Goal: Task Accomplishment & Management: Use online tool/utility

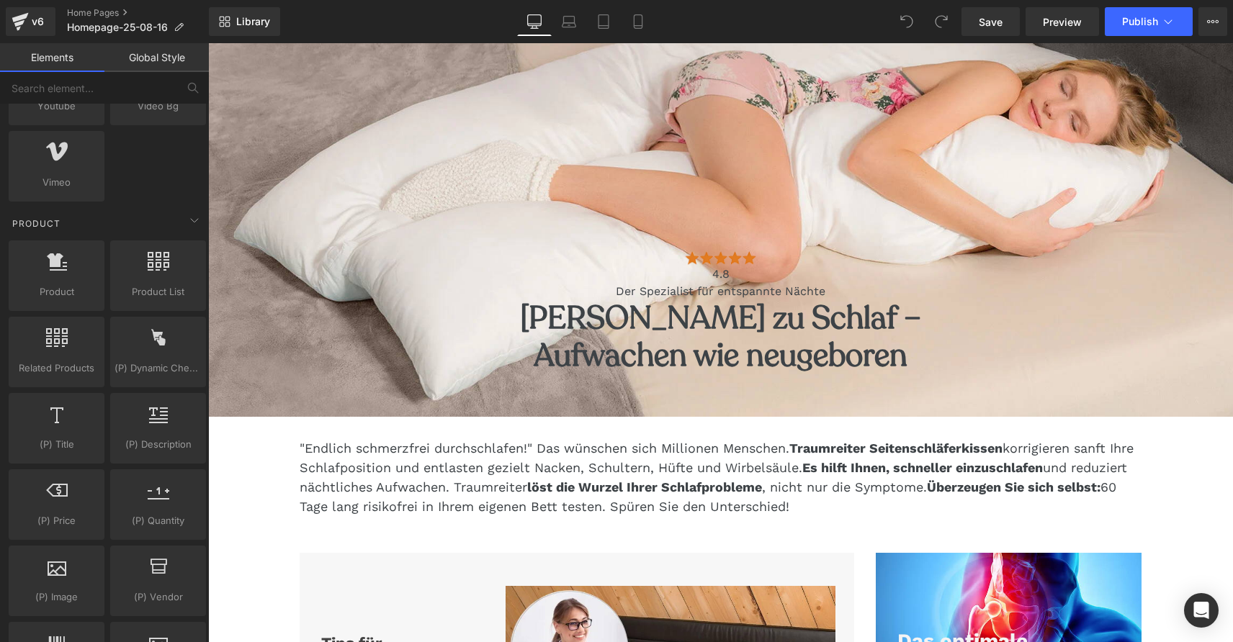
scroll to position [1048, 0]
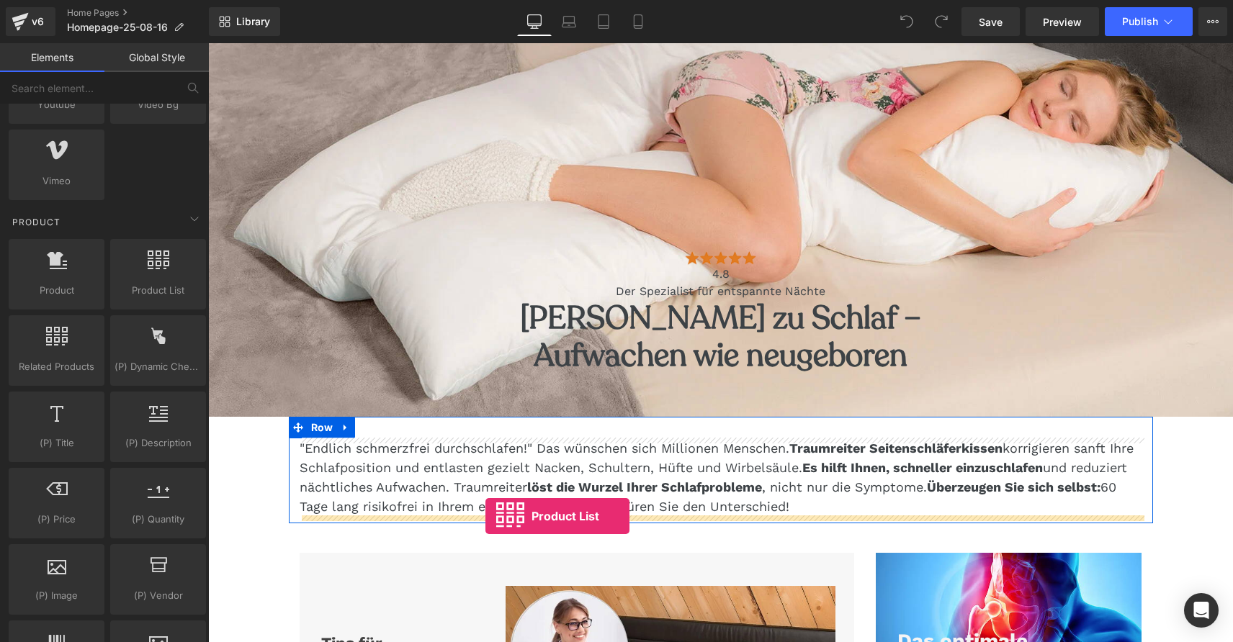
drag, startPoint x: 364, startPoint y: 314, endPoint x: 485, endPoint y: 516, distance: 236.1
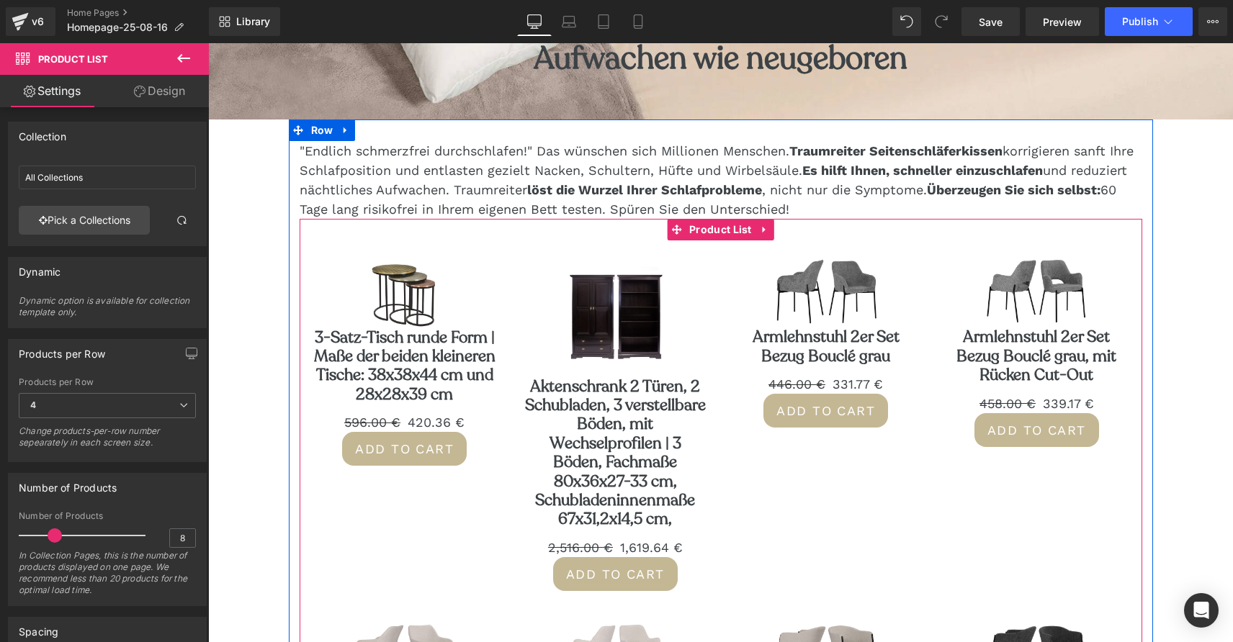
scroll to position [489, 0]
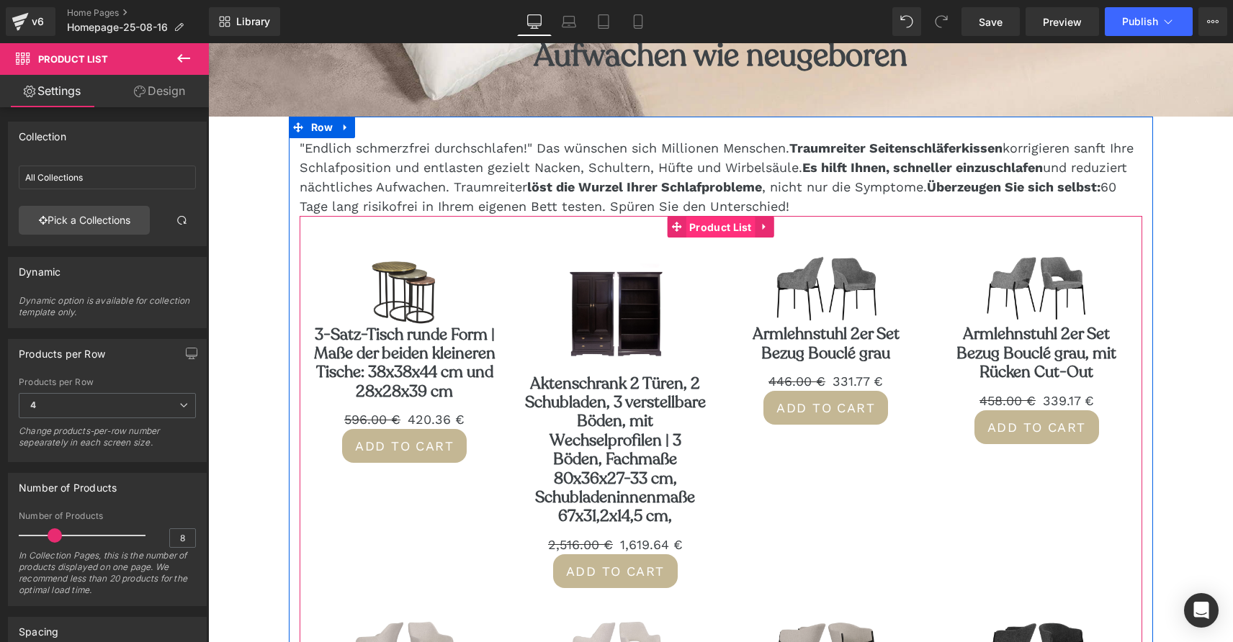
click at [721, 224] on span "Product List" at bounding box center [720, 228] width 70 height 22
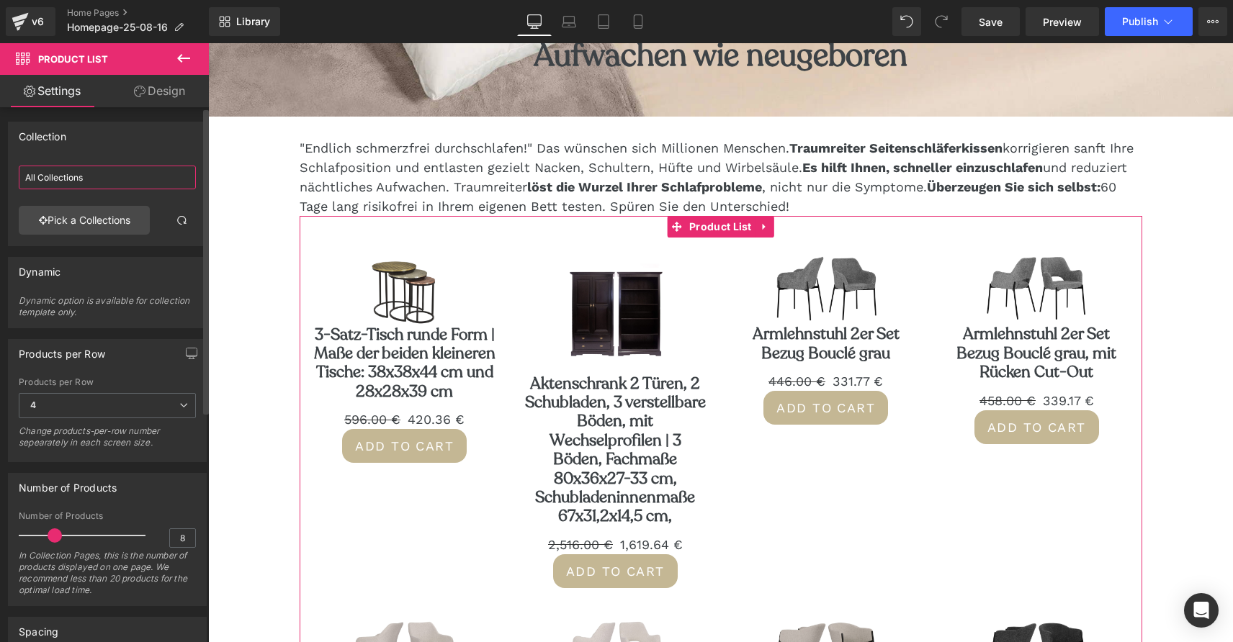
click at [92, 182] on input "All Collections" at bounding box center [107, 178] width 177 height 24
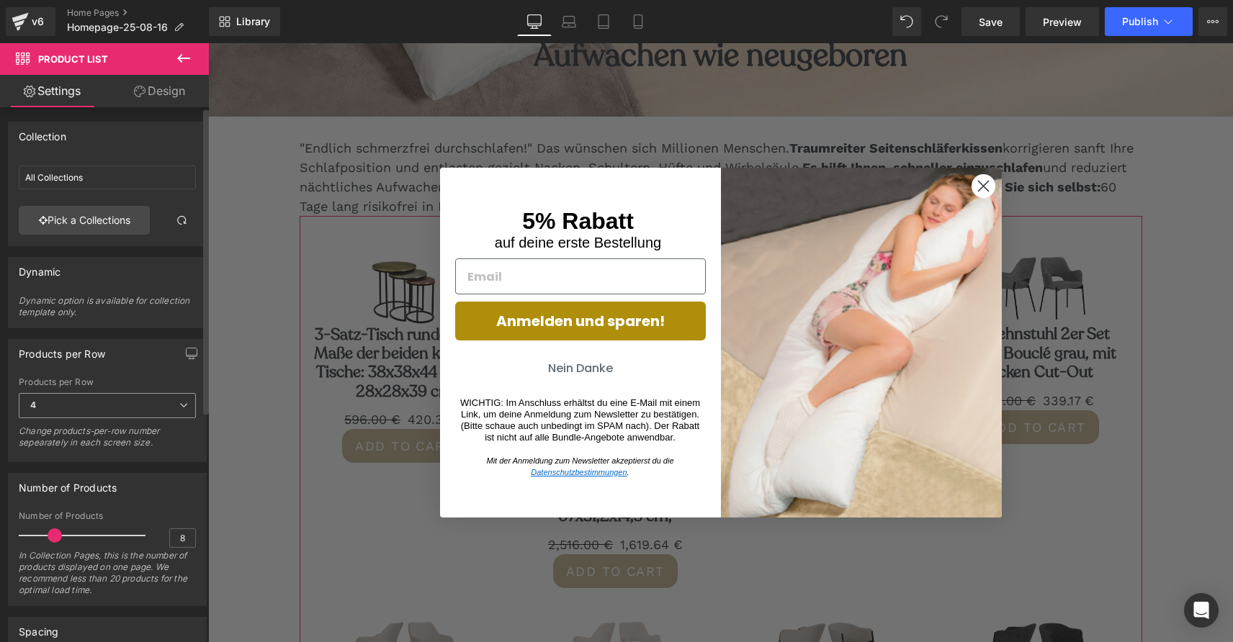
click at [76, 405] on span "4" at bounding box center [107, 405] width 177 height 25
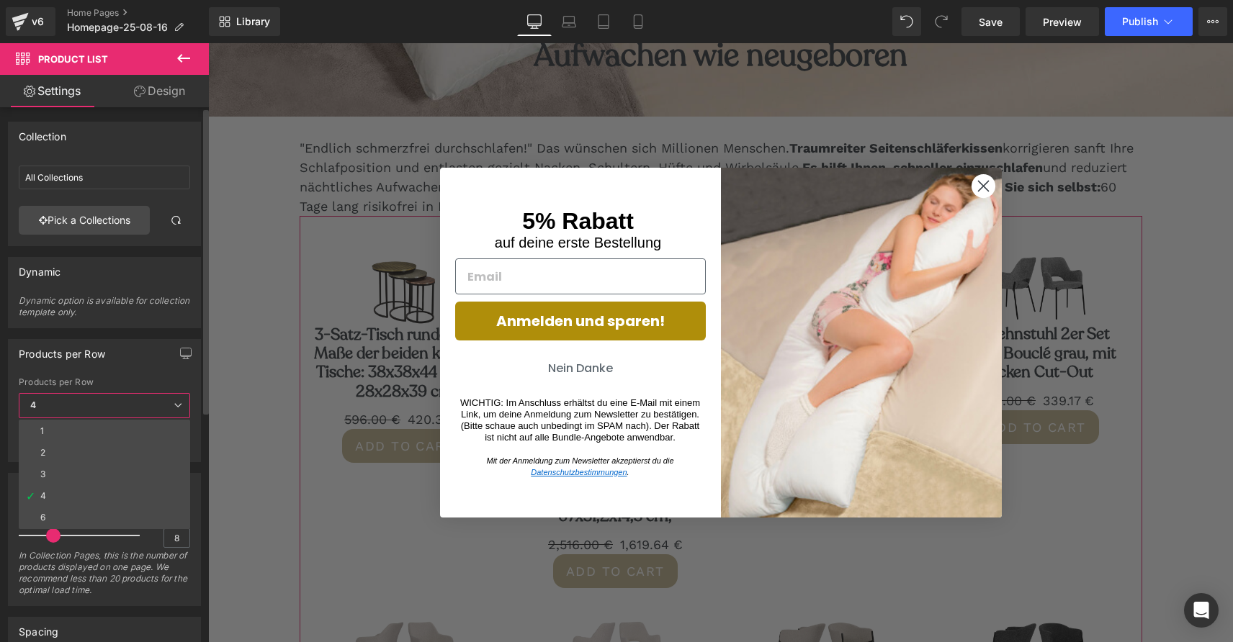
click at [76, 405] on span "4" at bounding box center [104, 405] width 171 height 25
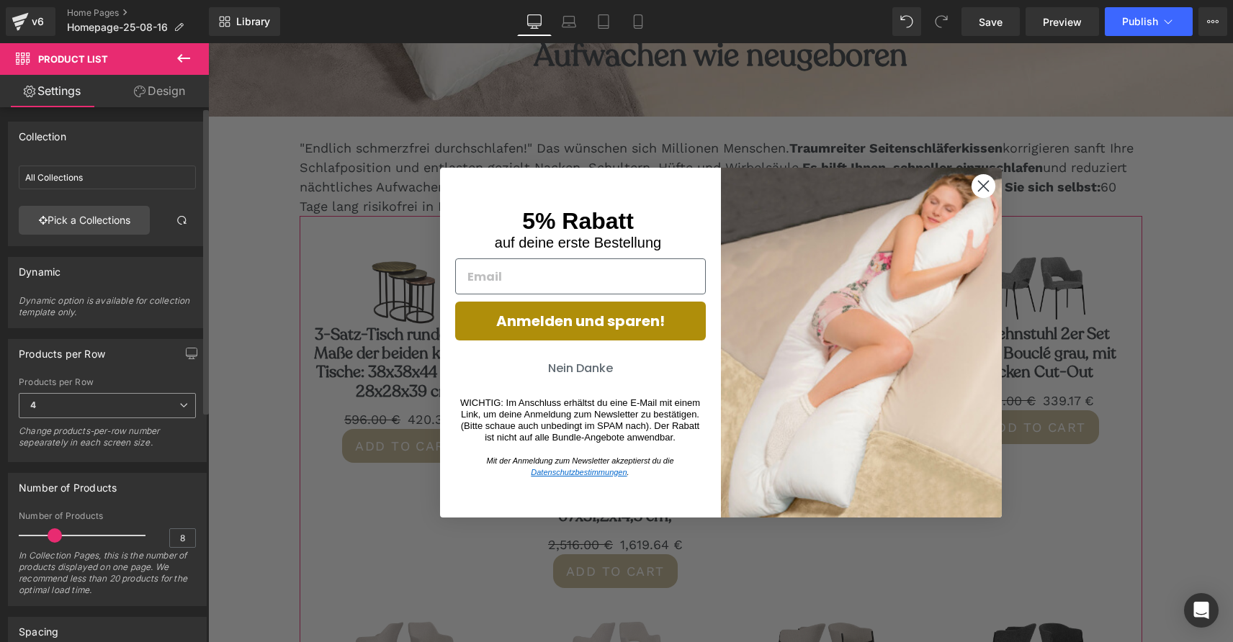
click at [76, 405] on span "4" at bounding box center [107, 405] width 177 height 25
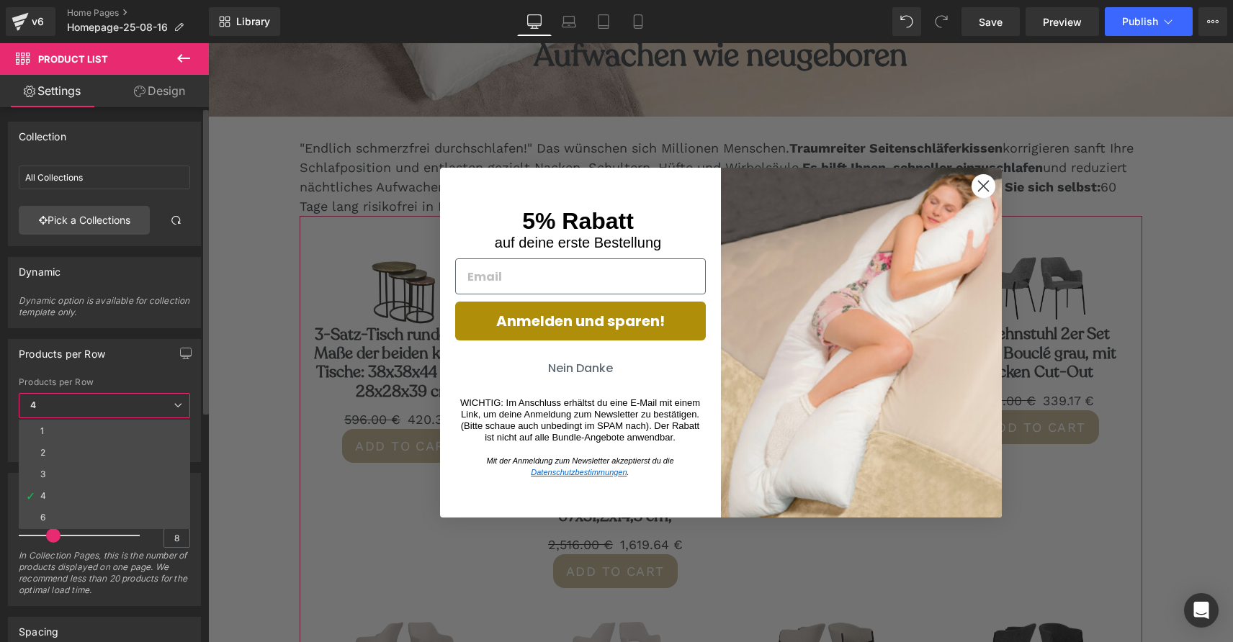
click at [76, 405] on span "4" at bounding box center [104, 405] width 171 height 25
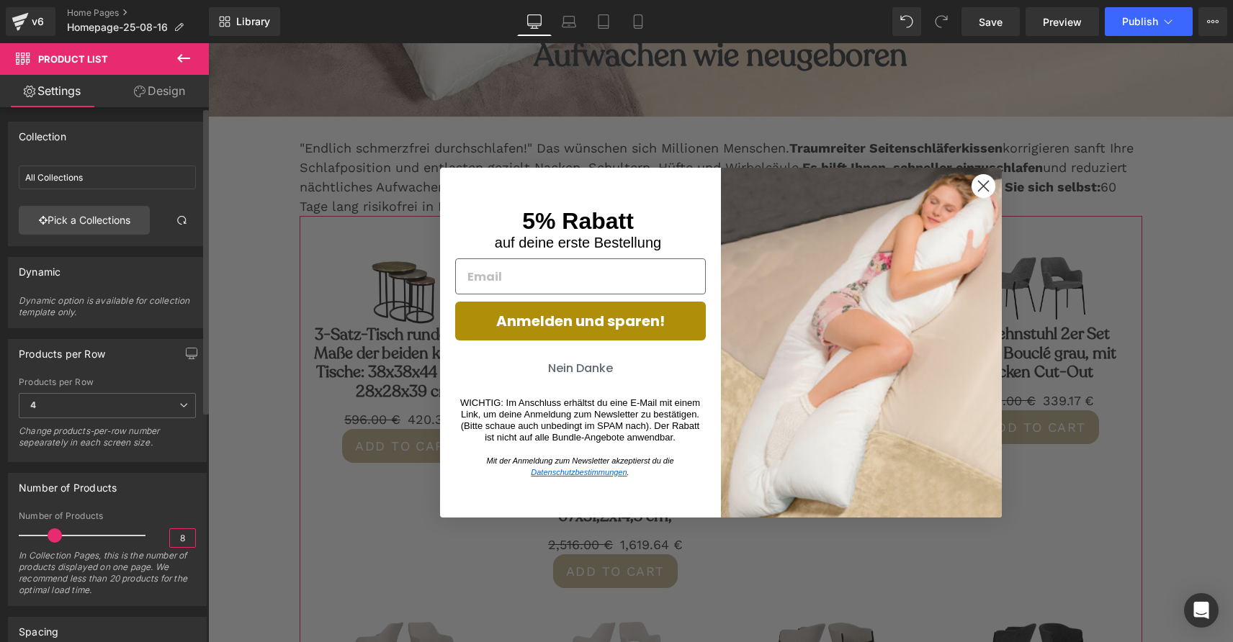
click at [176, 541] on input "8" at bounding box center [182, 538] width 25 height 18
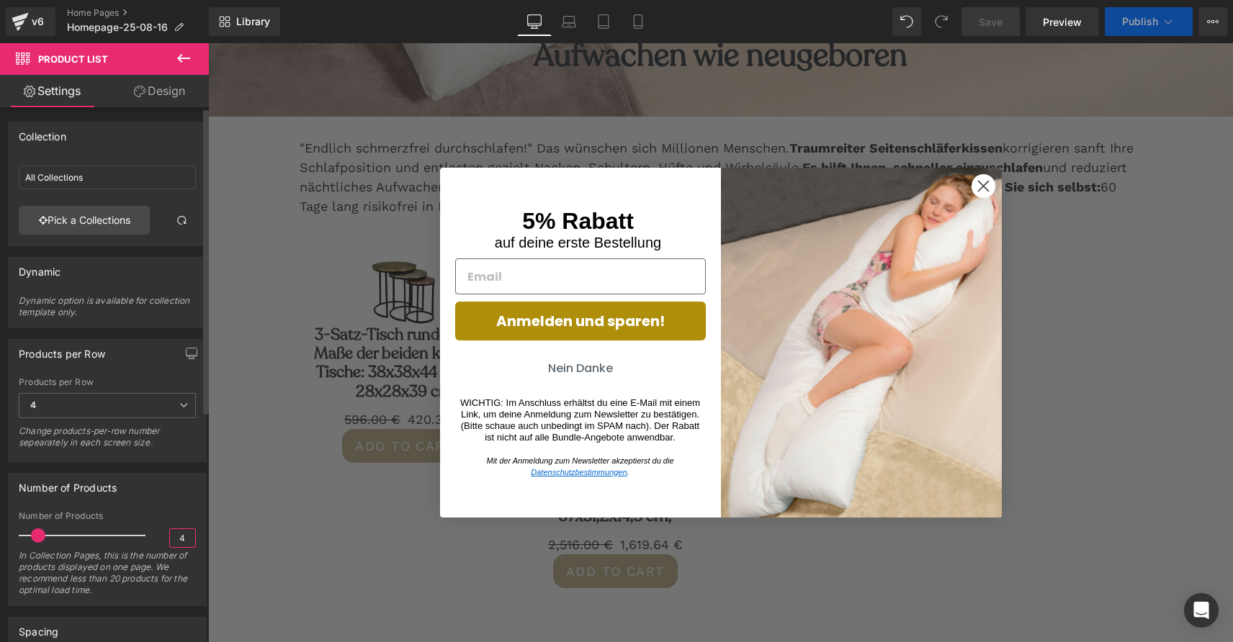
type input "4"
click at [166, 505] on div "Number of Products 8 Number of Products 4 In Collection Pages, this is the numb…" at bounding box center [107, 539] width 199 height 133
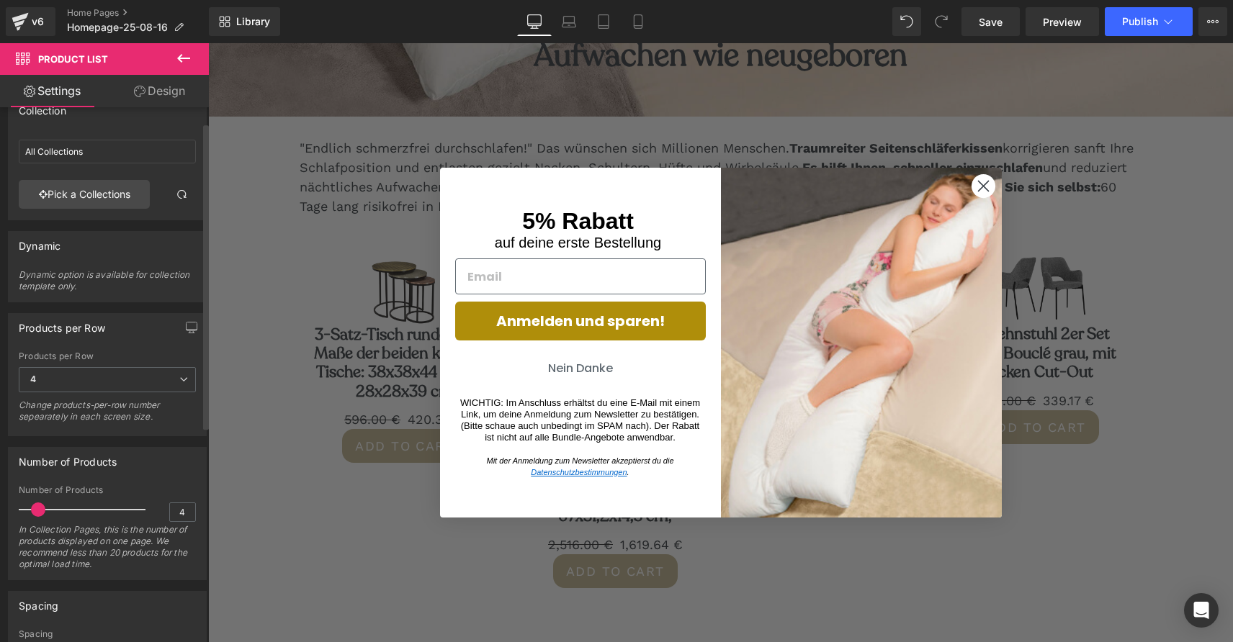
scroll to position [27, 0]
click at [979, 185] on circle "Close dialog" at bounding box center [983, 186] width 24 height 24
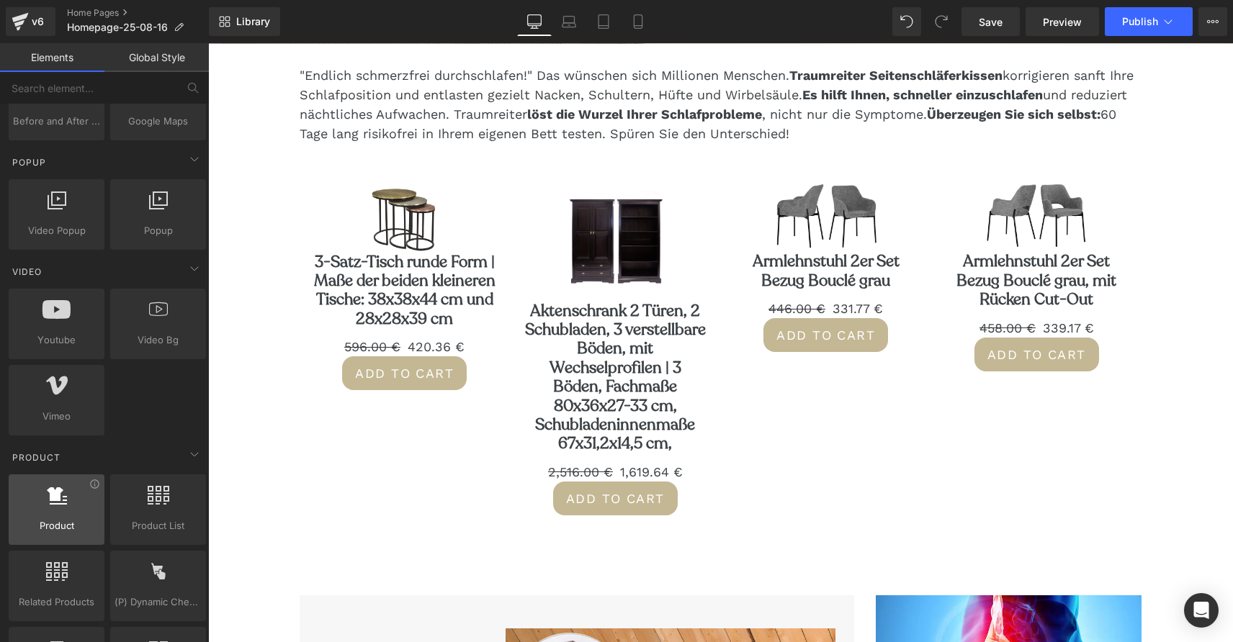
scroll to position [807, 0]
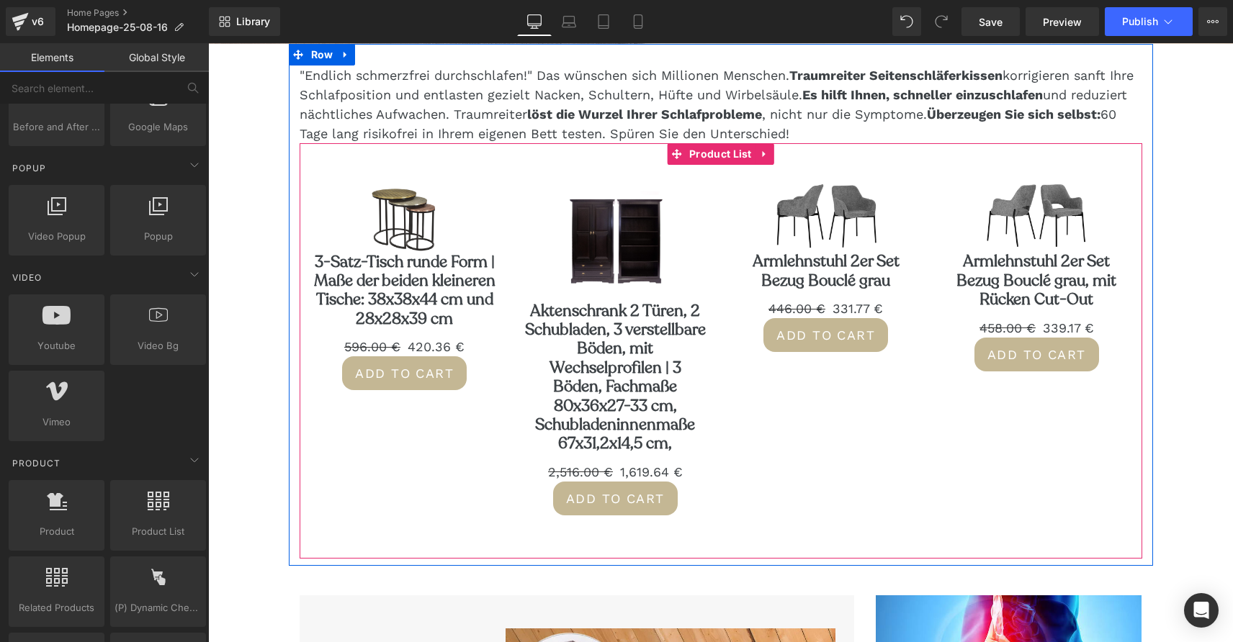
click at [475, 168] on div "Sale Off (P) Image 3-Satz-Tisch runde Form | Maße der beiden kleineren Tische: …" at bounding box center [405, 285] width 211 height 240
click at [701, 155] on span "Product List" at bounding box center [720, 154] width 70 height 22
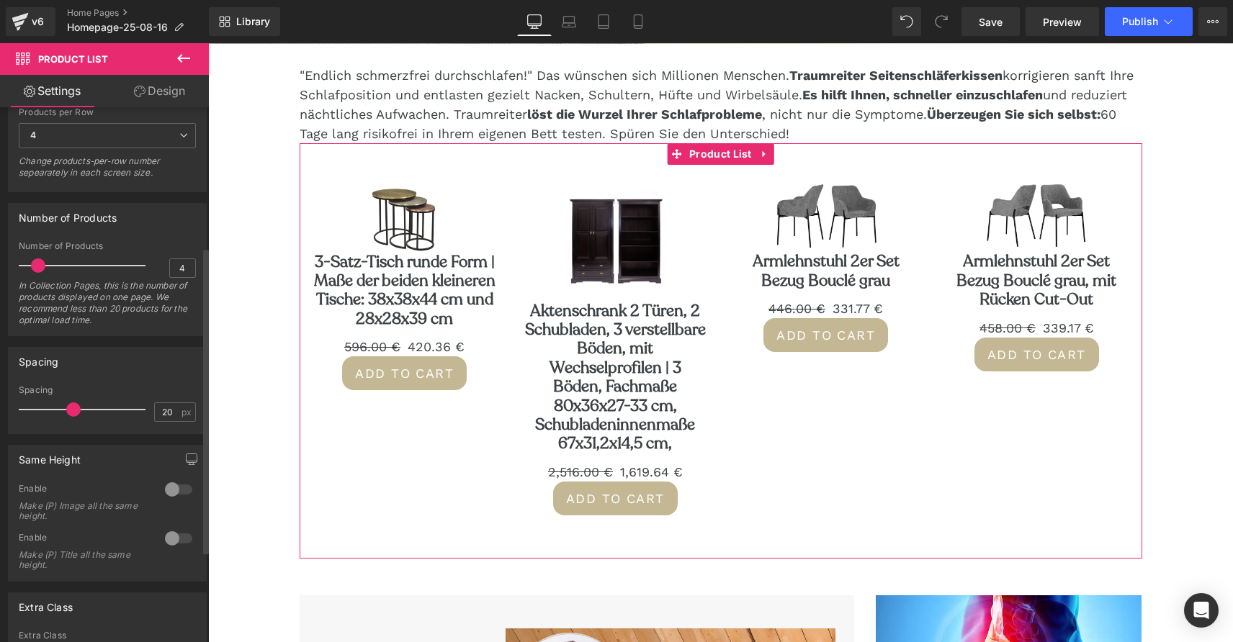
scroll to position [282, 0]
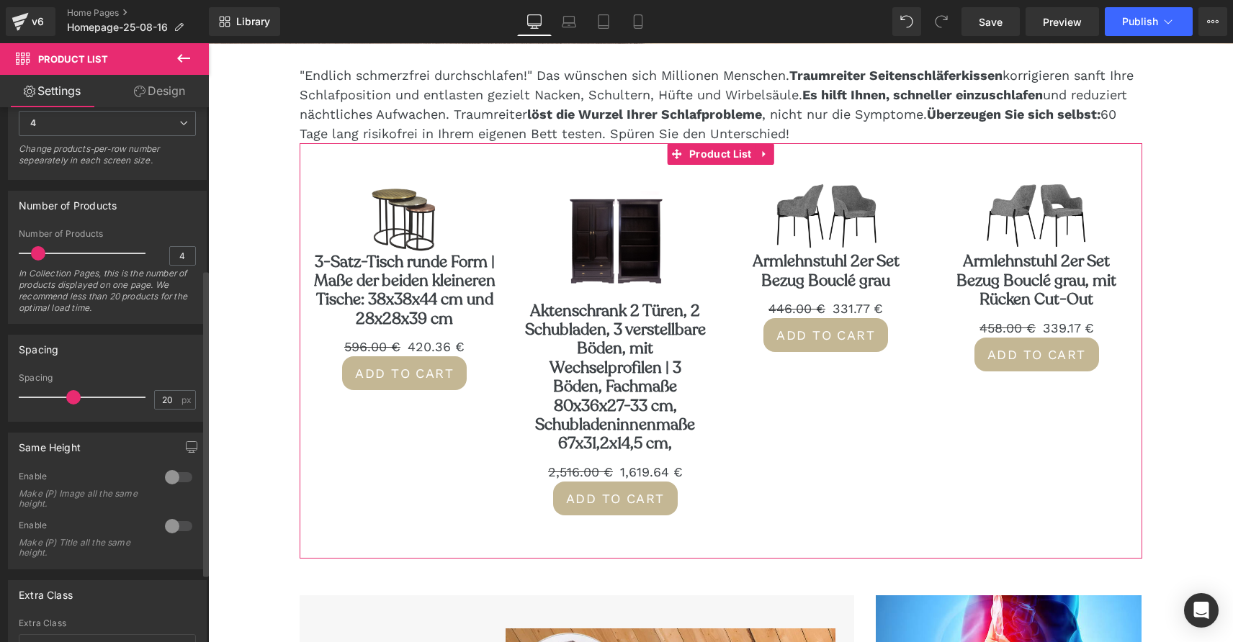
click at [179, 473] on div at bounding box center [178, 477] width 35 height 23
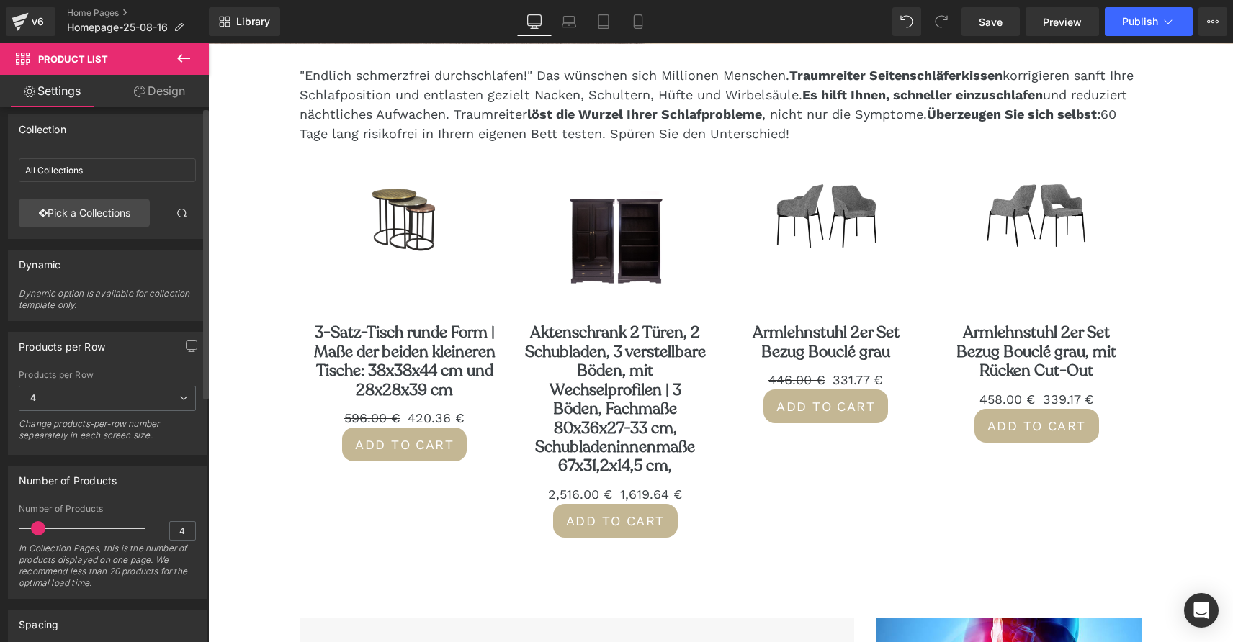
scroll to position [0, 0]
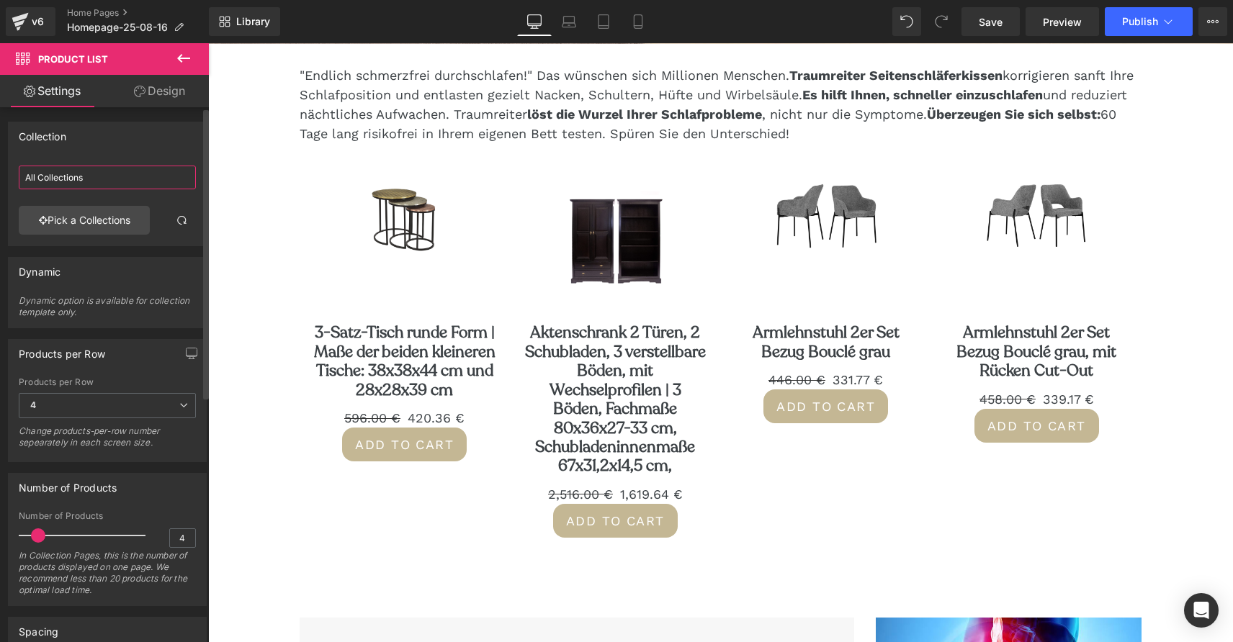
click at [98, 177] on input "All Collections" at bounding box center [107, 178] width 177 height 24
click at [63, 179] on input "All Collections" at bounding box center [107, 178] width 177 height 24
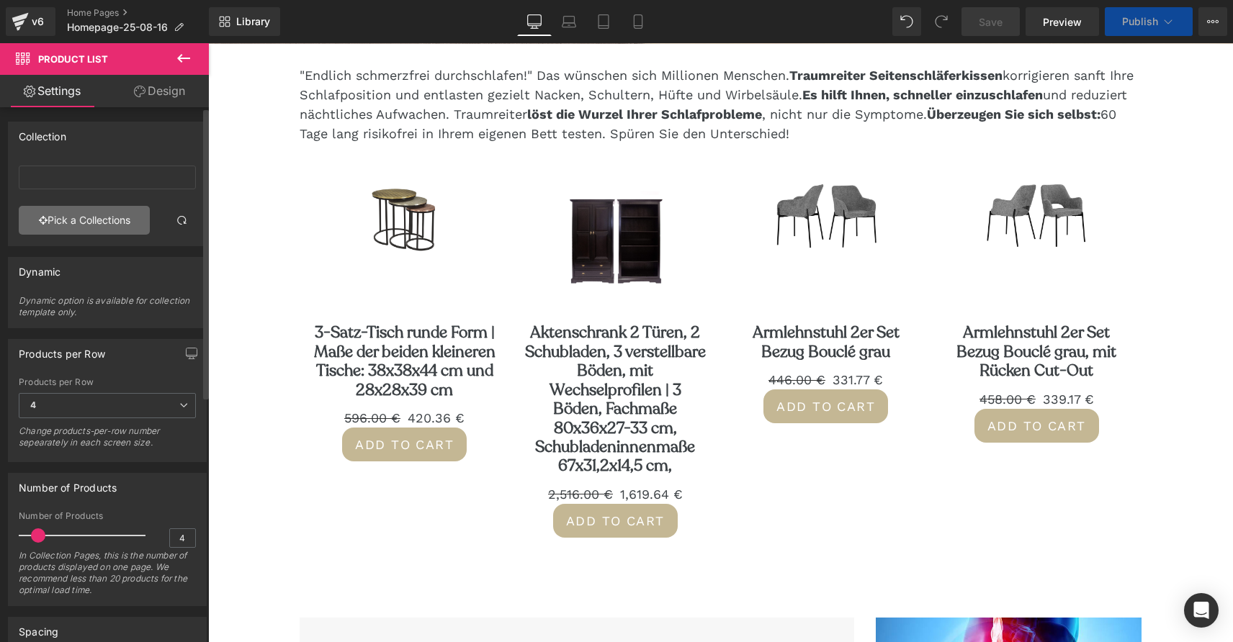
click at [94, 219] on link "Pick a Collections" at bounding box center [84, 220] width 131 height 29
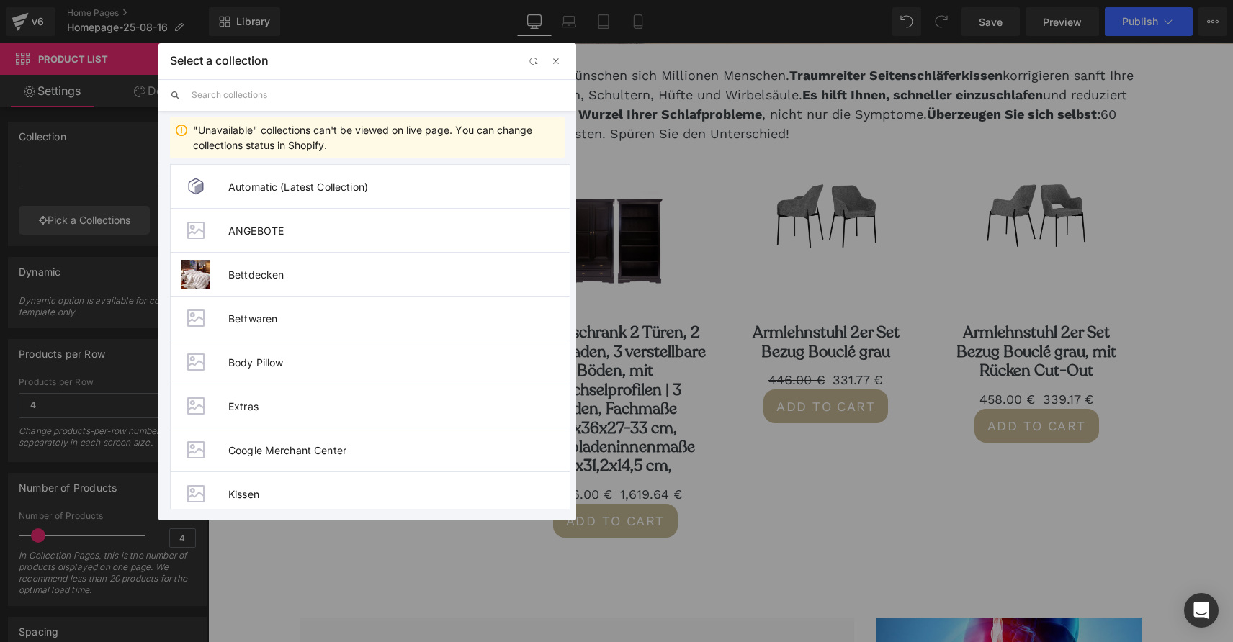
click at [266, 94] on input "text" at bounding box center [378, 95] width 373 height 32
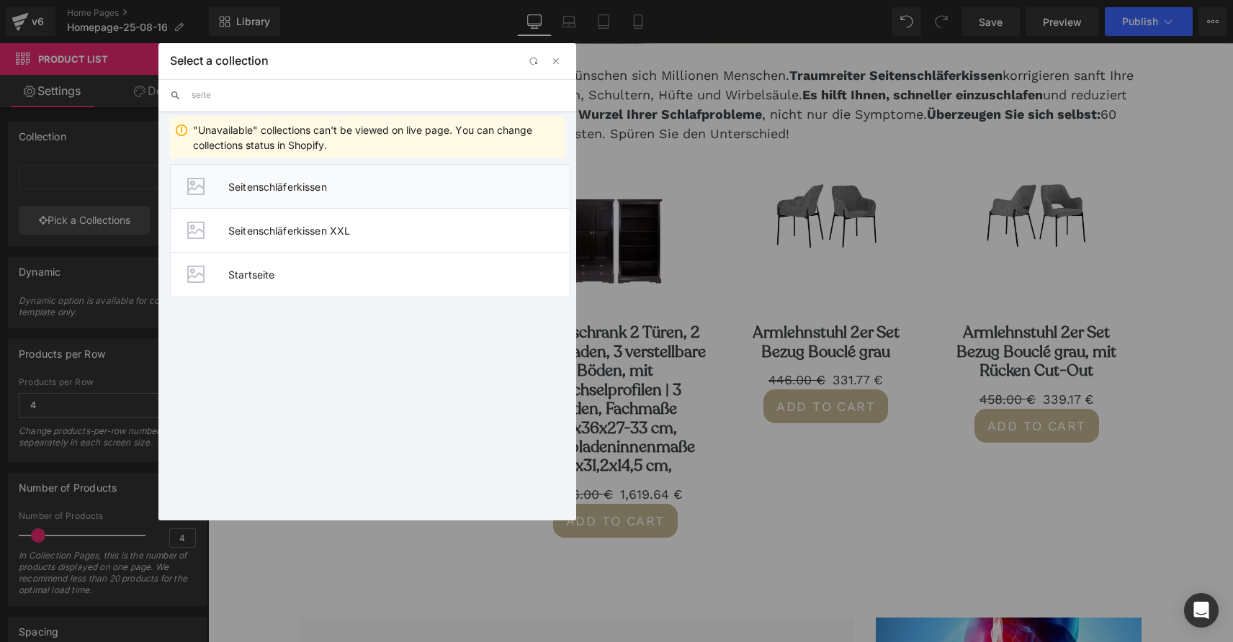
type input "seite"
click at [261, 192] on span "Seitenschläferkissen" at bounding box center [398, 187] width 341 height 12
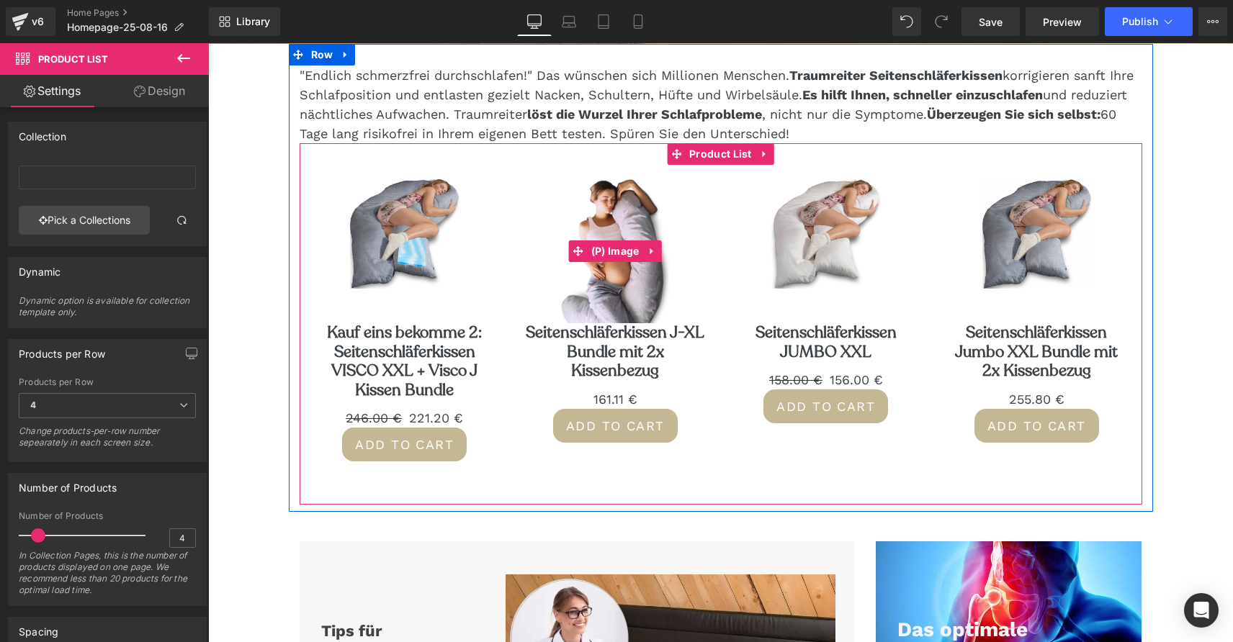
click at [623, 218] on img at bounding box center [615, 258] width 109 height 158
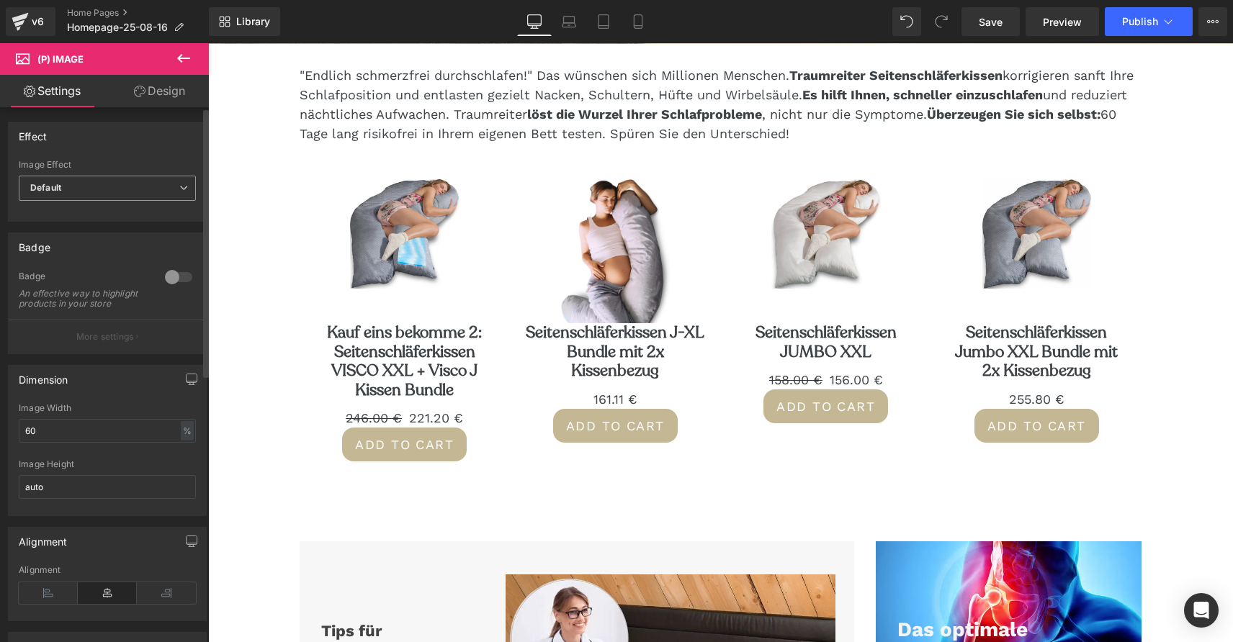
click at [123, 192] on span "Default" at bounding box center [107, 188] width 177 height 25
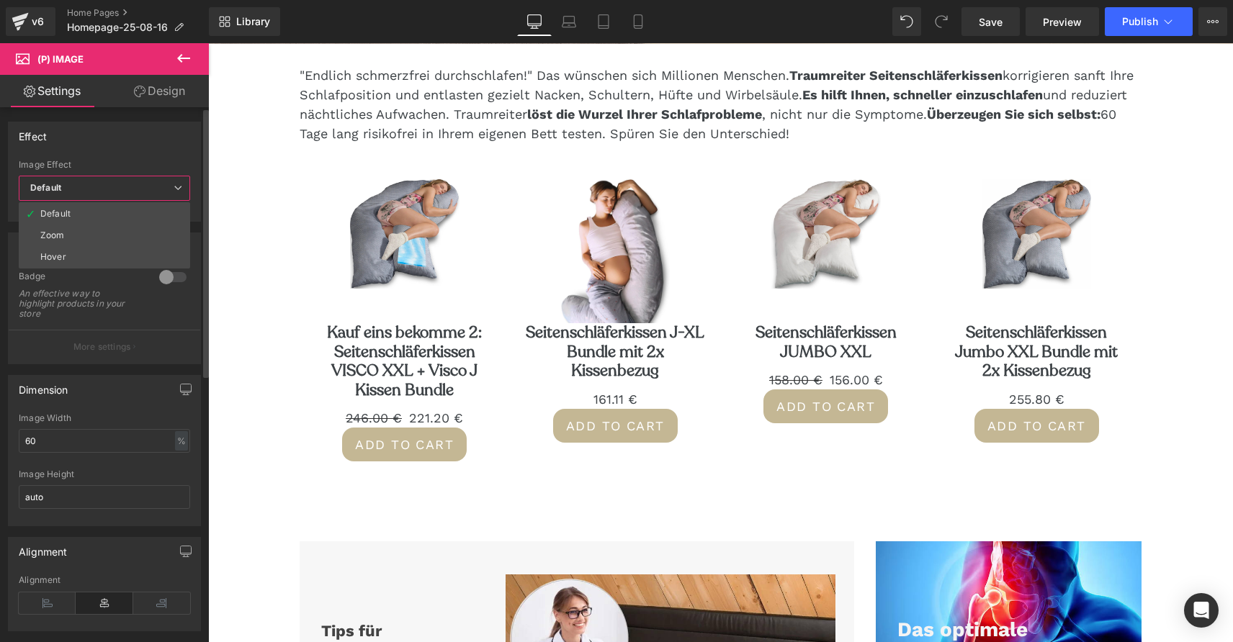
click at [121, 190] on span "Default" at bounding box center [104, 188] width 171 height 25
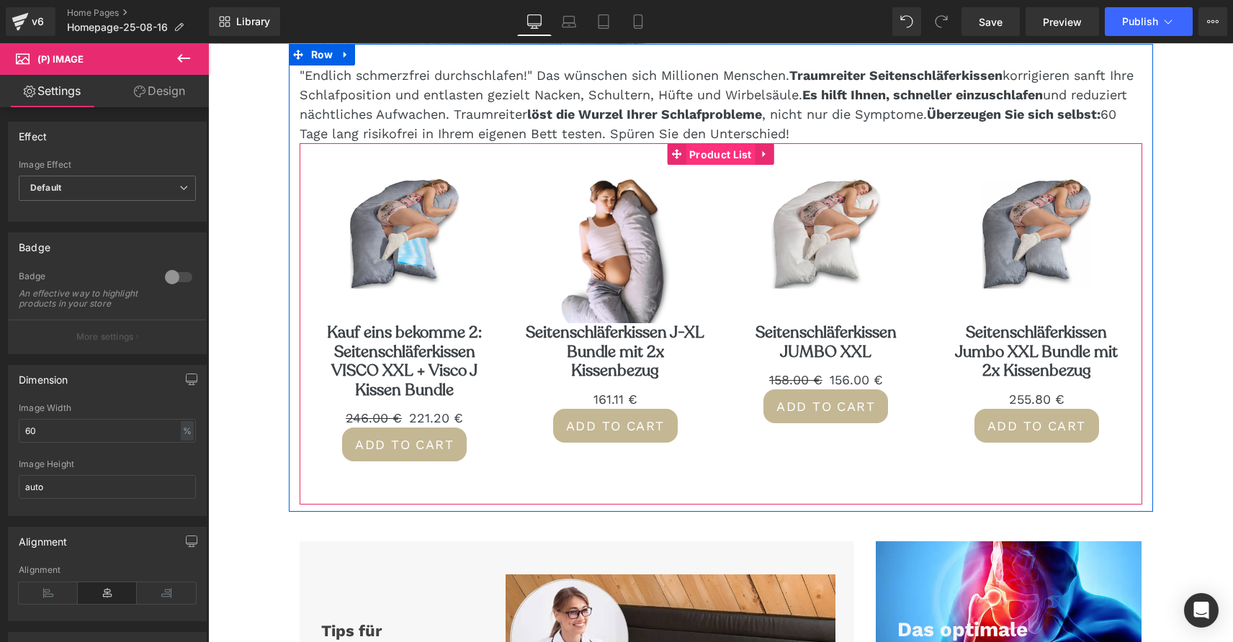
click at [701, 150] on span "Product List" at bounding box center [720, 155] width 70 height 22
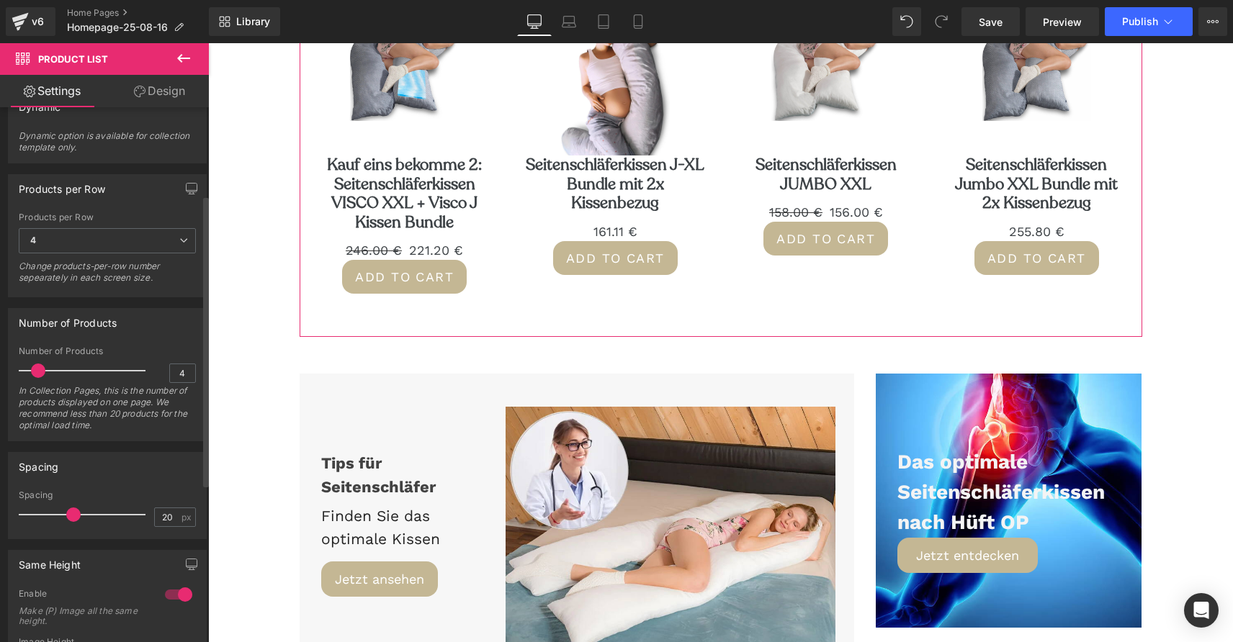
scroll to position [159, 0]
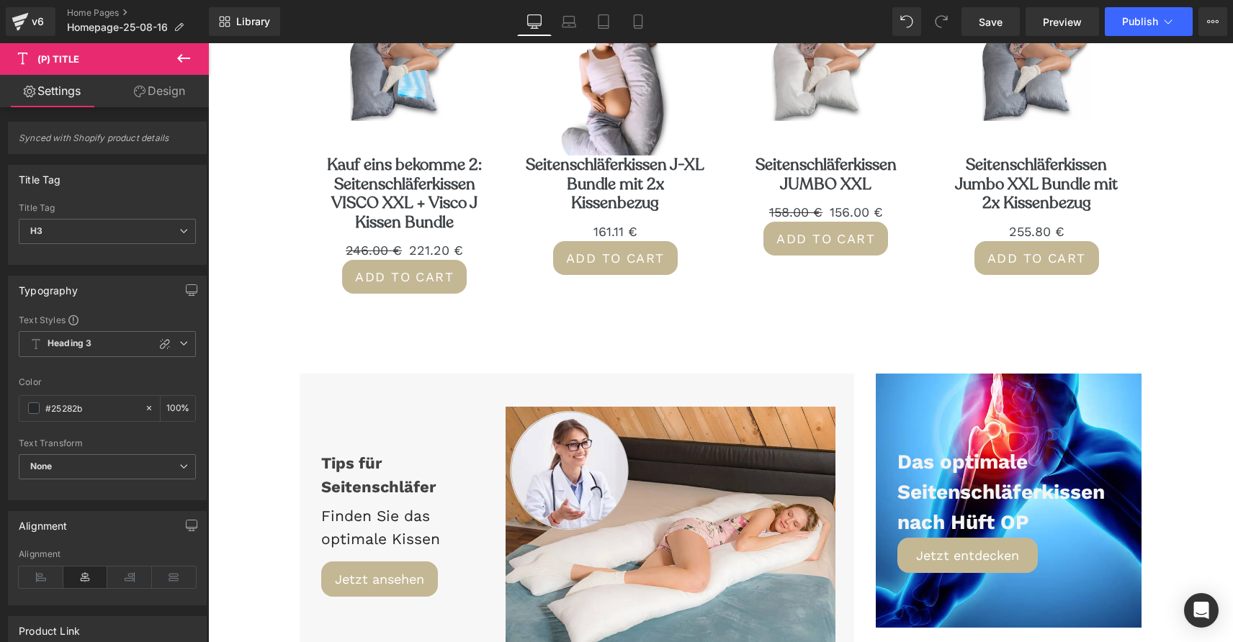
drag, startPoint x: 124, startPoint y: 120, endPoint x: 930, endPoint y: 1, distance: 815.1
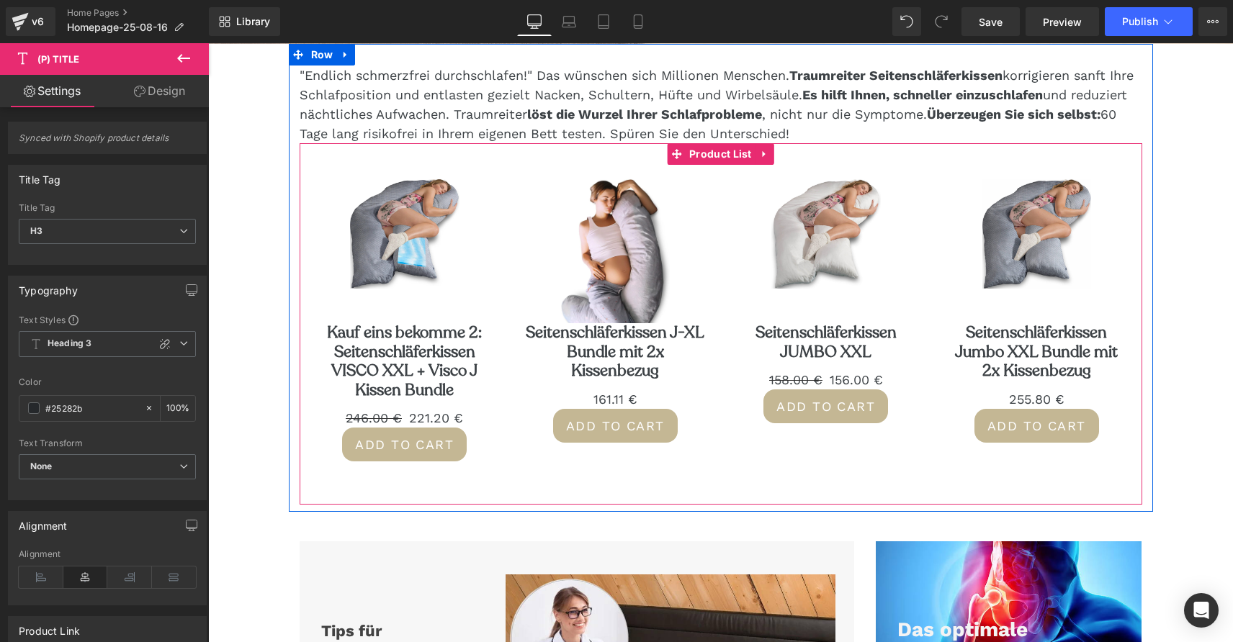
scroll to position [560, 0]
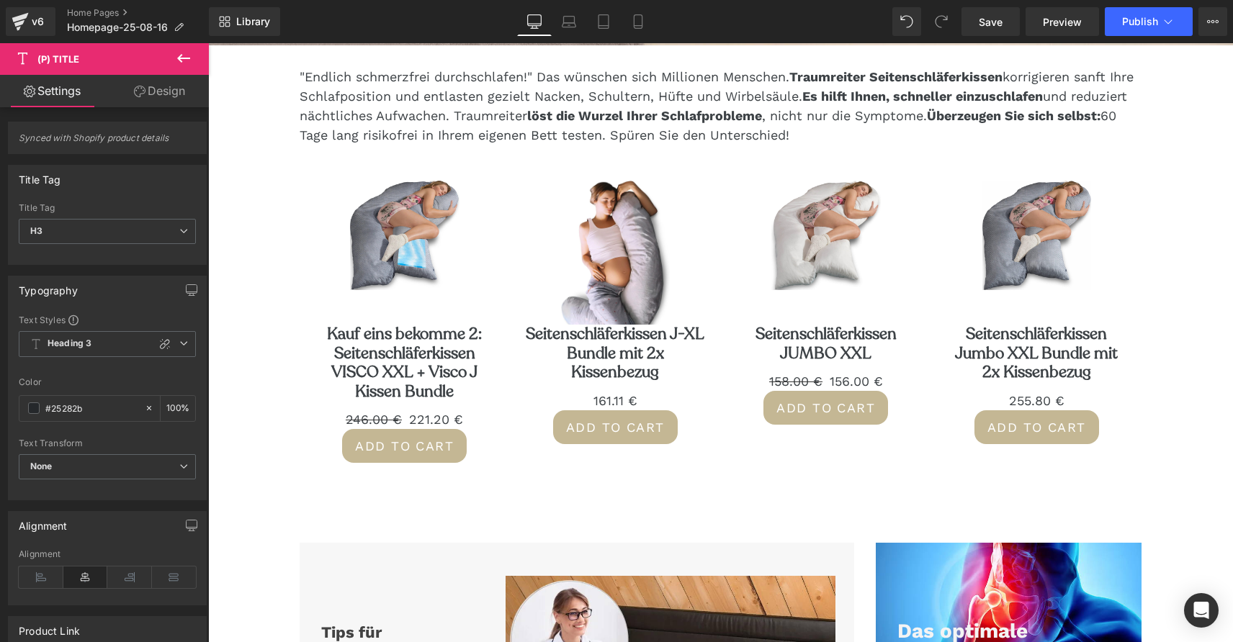
click at [180, 65] on icon at bounding box center [183, 58] width 17 height 17
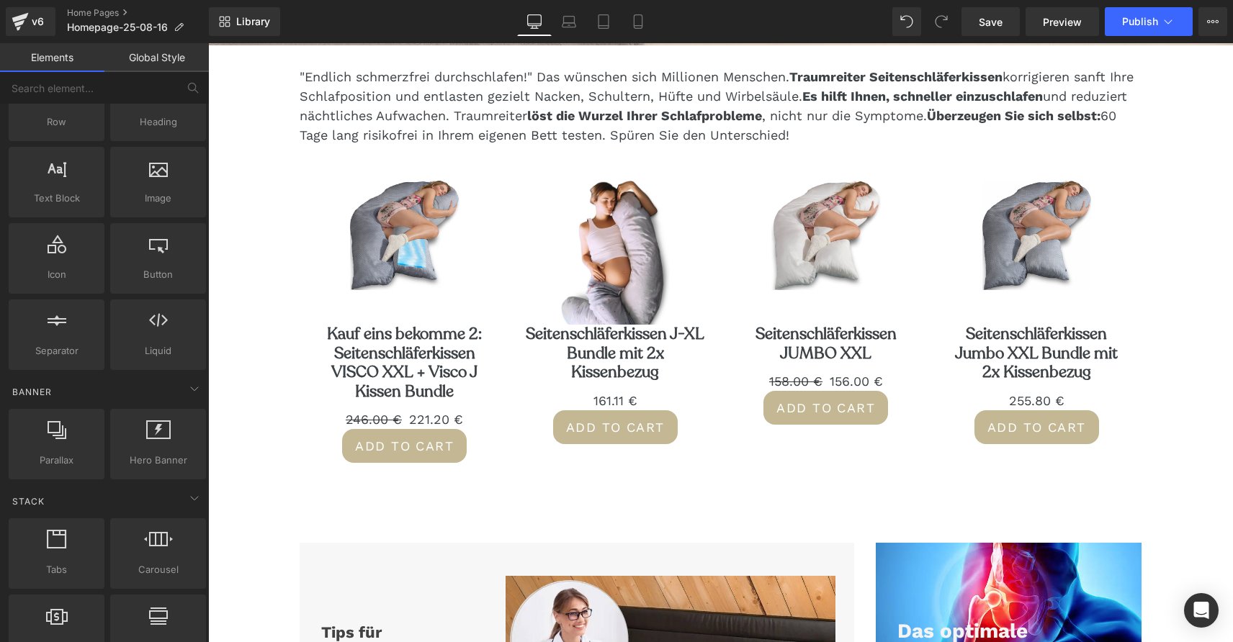
scroll to position [0, 0]
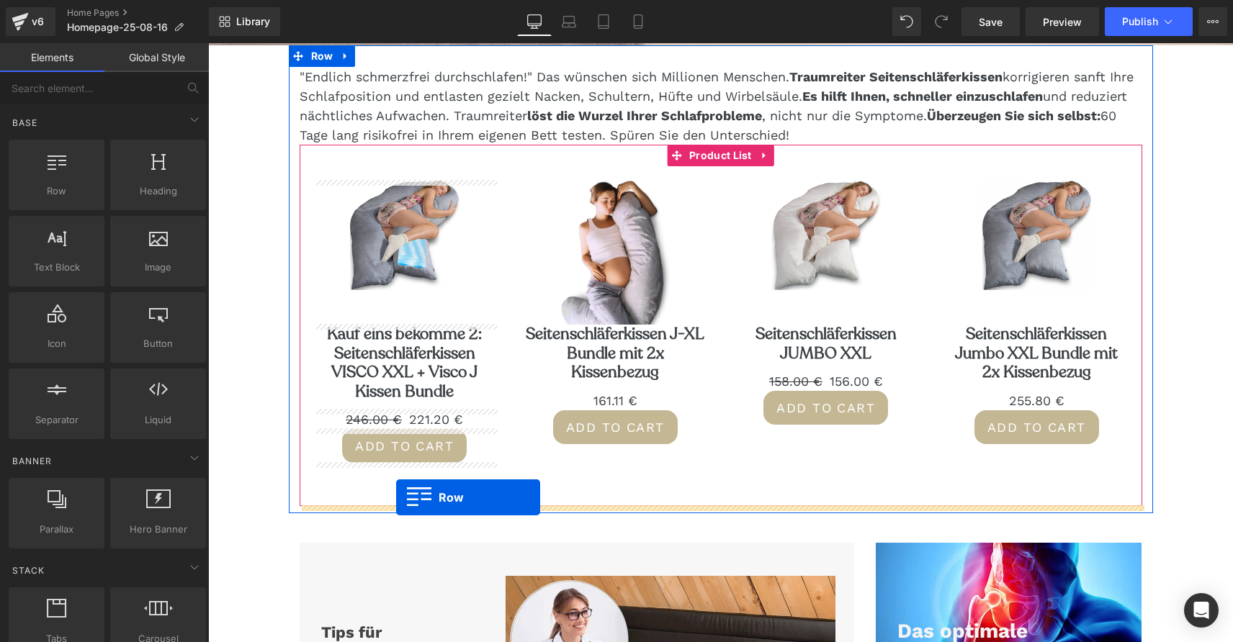
drag, startPoint x: 274, startPoint y: 226, endPoint x: 396, endPoint y: 498, distance: 297.5
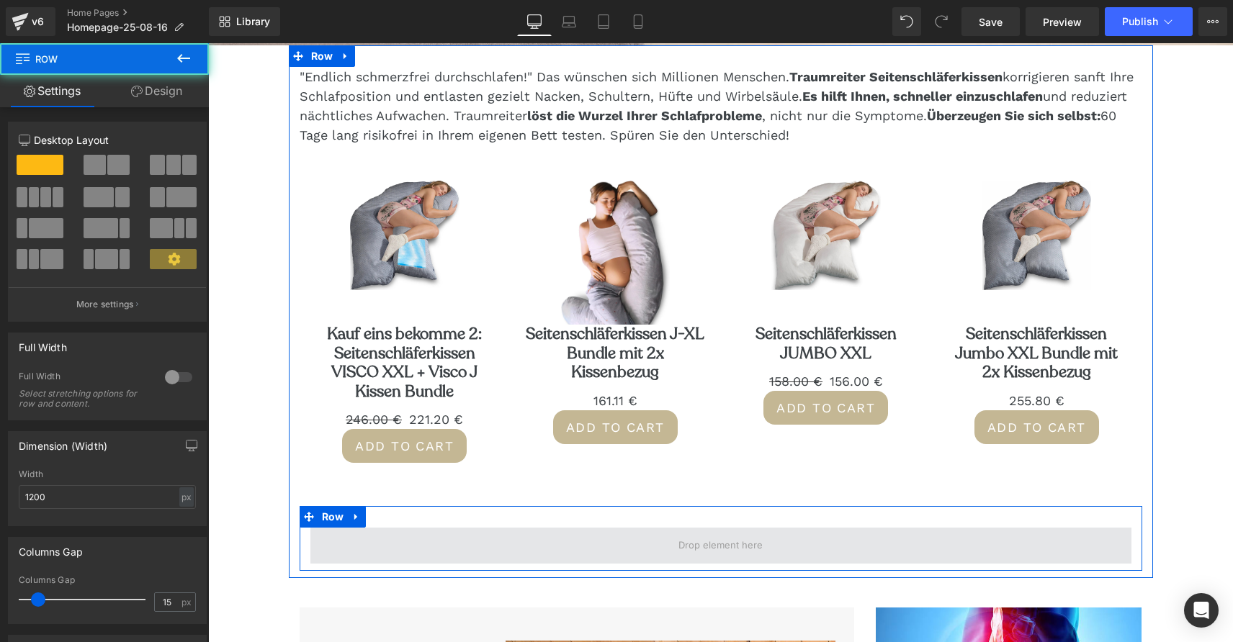
click at [534, 552] on span at bounding box center [720, 546] width 821 height 36
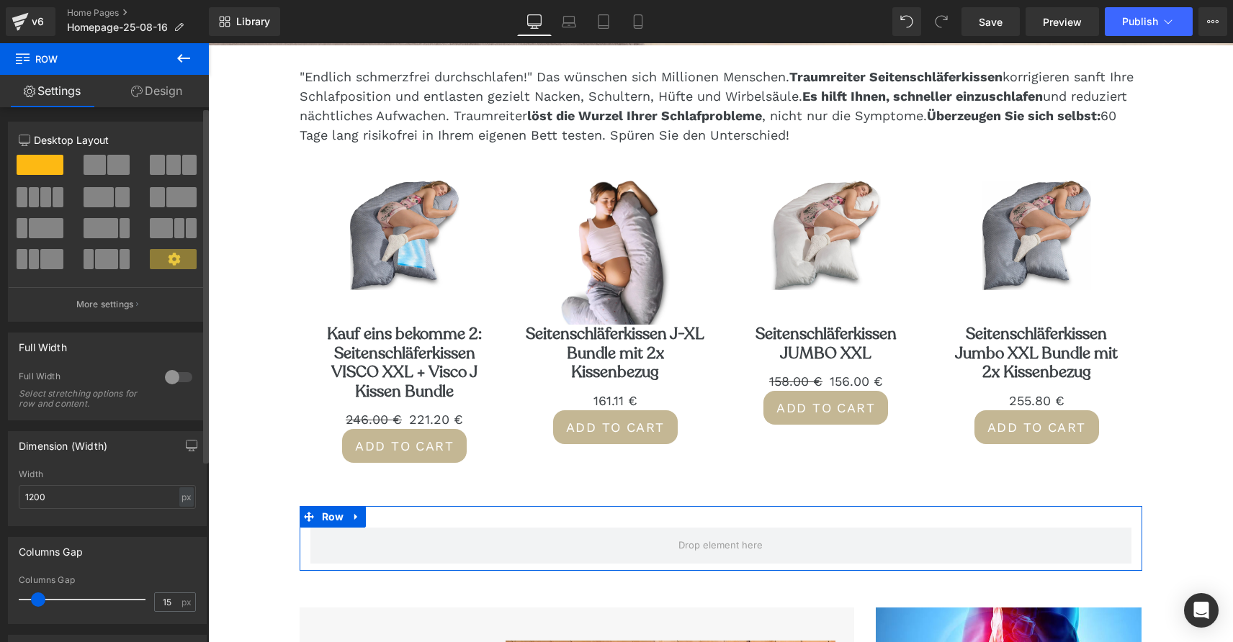
click at [37, 198] on span at bounding box center [34, 197] width 11 height 20
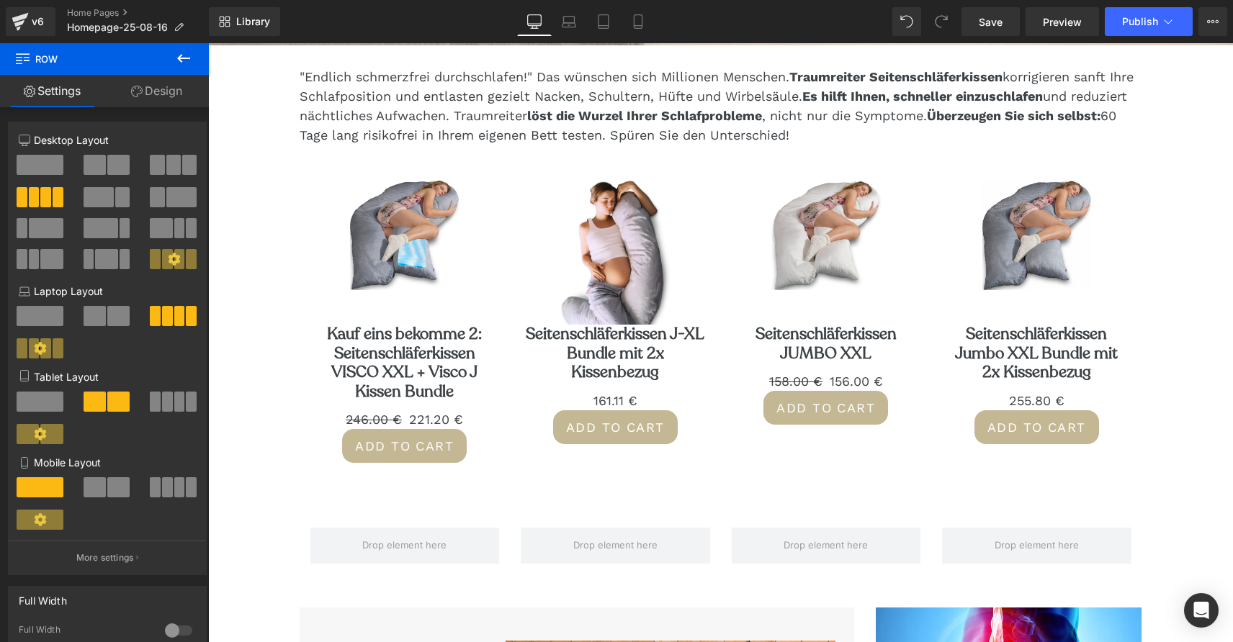
click at [183, 60] on icon at bounding box center [183, 58] width 17 height 17
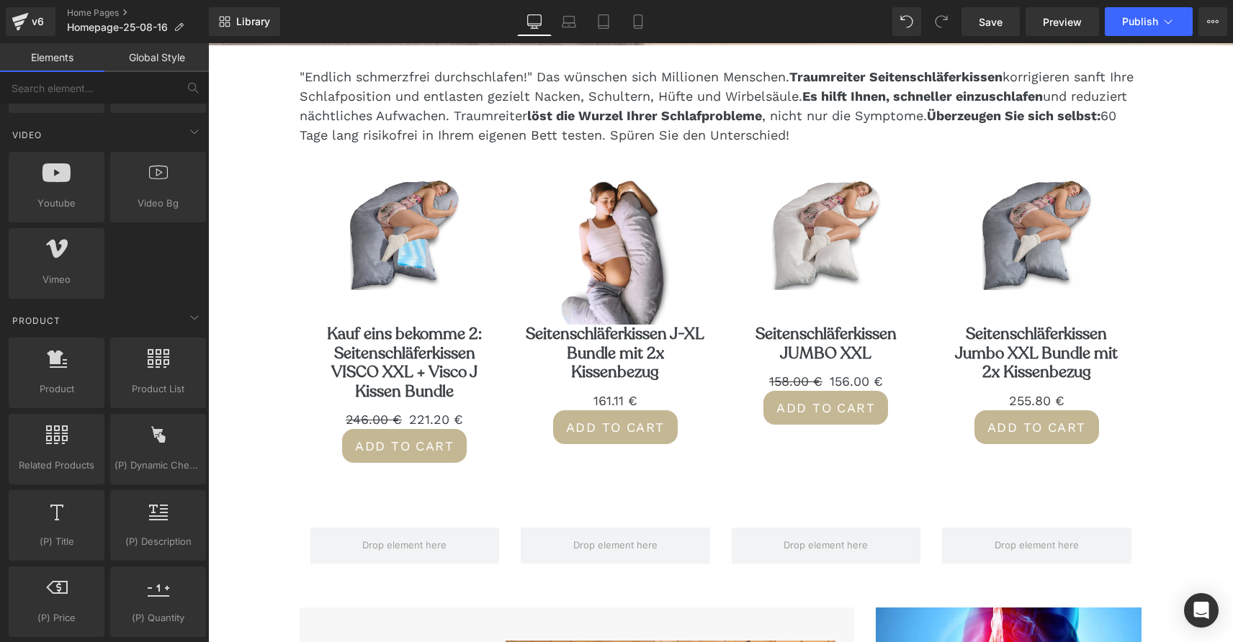
scroll to position [955, 0]
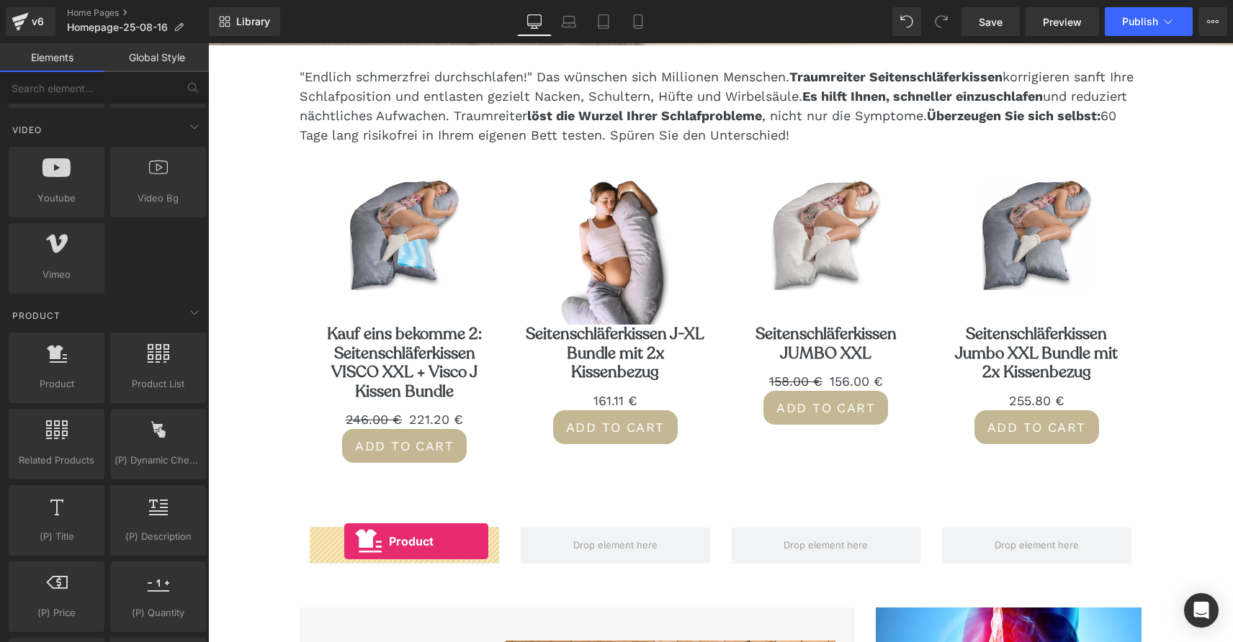
drag, startPoint x: 271, startPoint y: 413, endPoint x: 344, endPoint y: 542, distance: 148.3
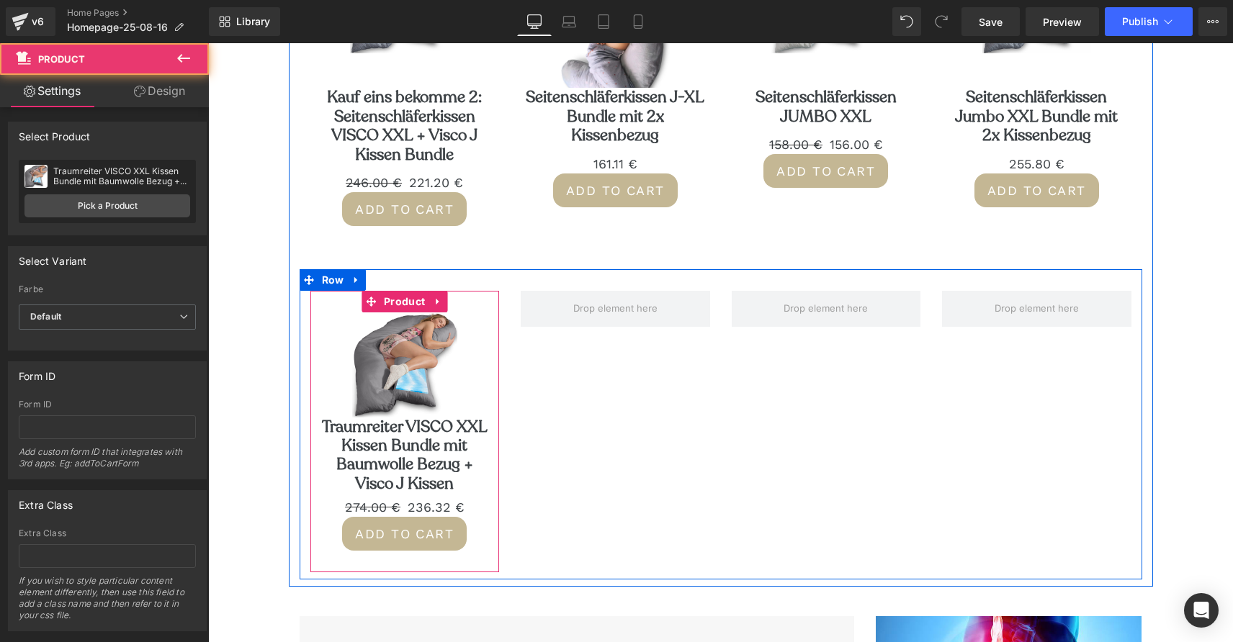
scroll to position [799, 0]
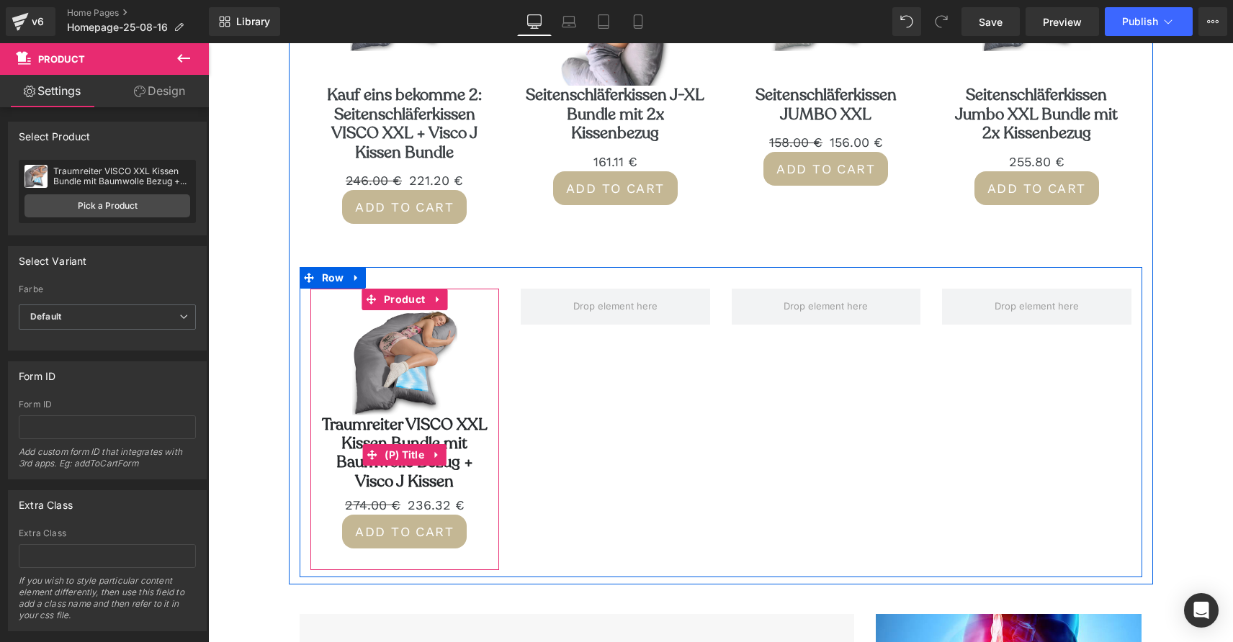
click at [420, 426] on link "Traumreiter VISCO XXL Kissen Bundle mit Baumwolle Bezug + Visco J Kissen" at bounding box center [405, 453] width 175 height 76
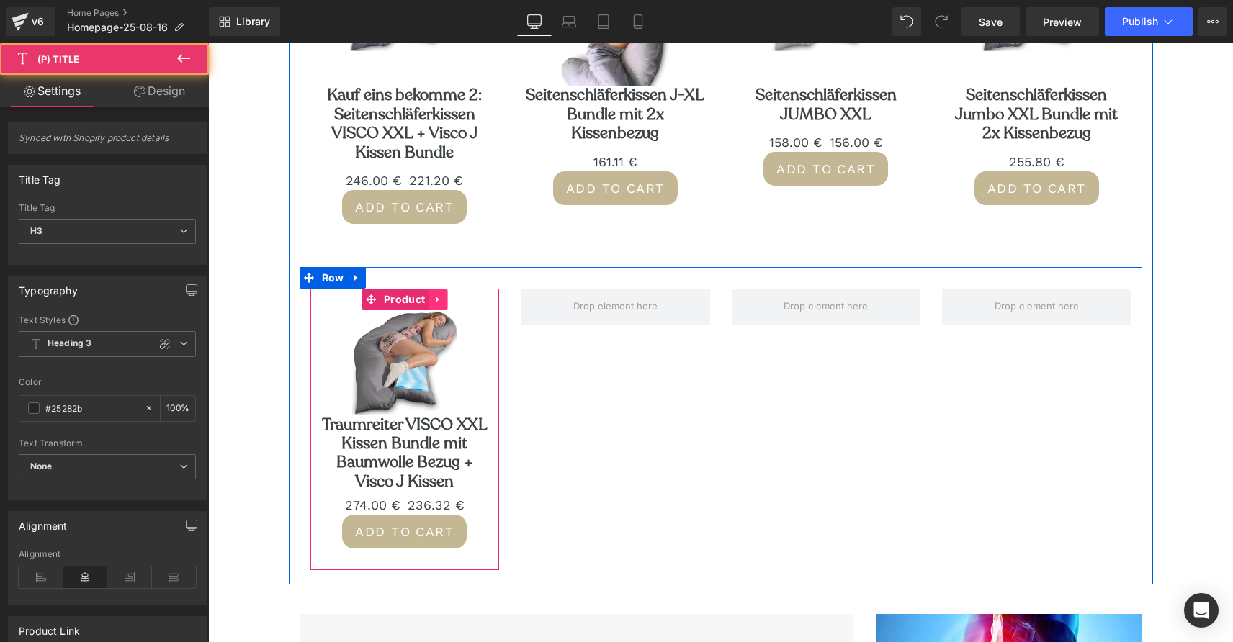
click at [432, 297] on link at bounding box center [437, 300] width 19 height 22
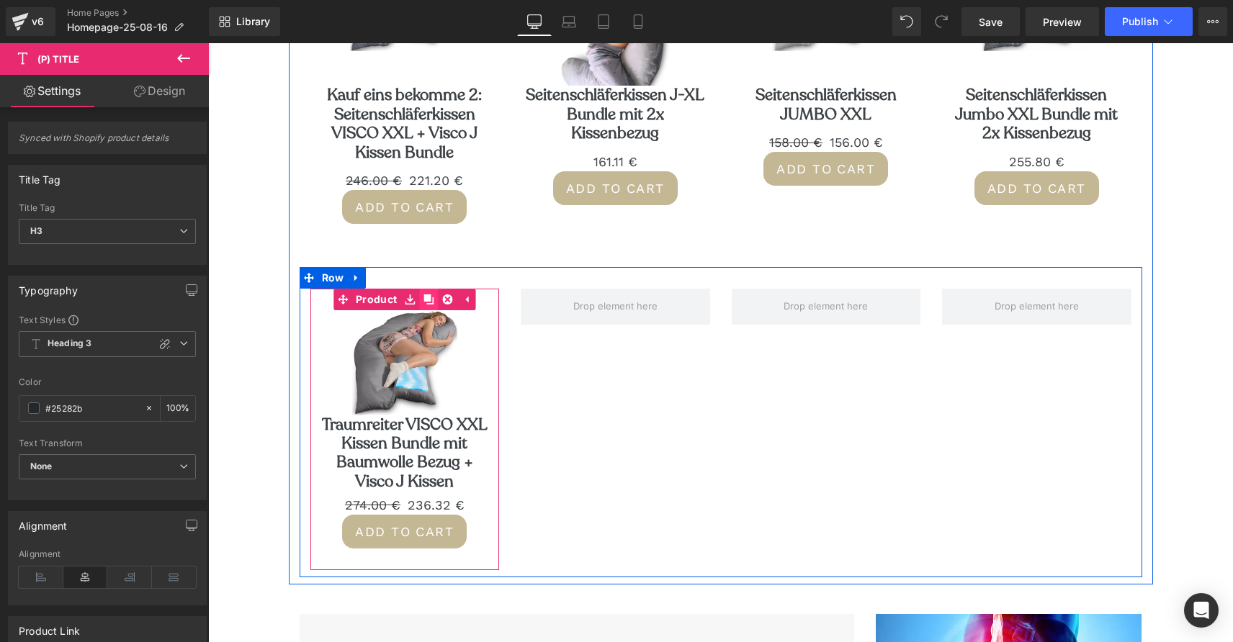
click at [430, 302] on icon at bounding box center [428, 299] width 10 height 11
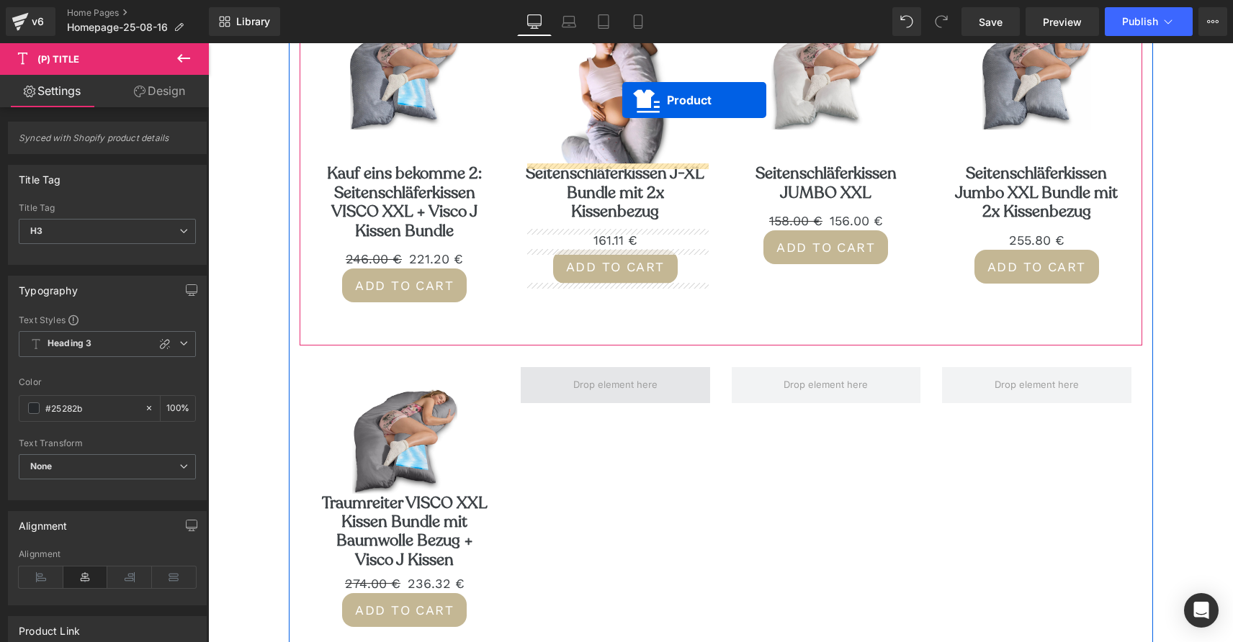
scroll to position [706, 0]
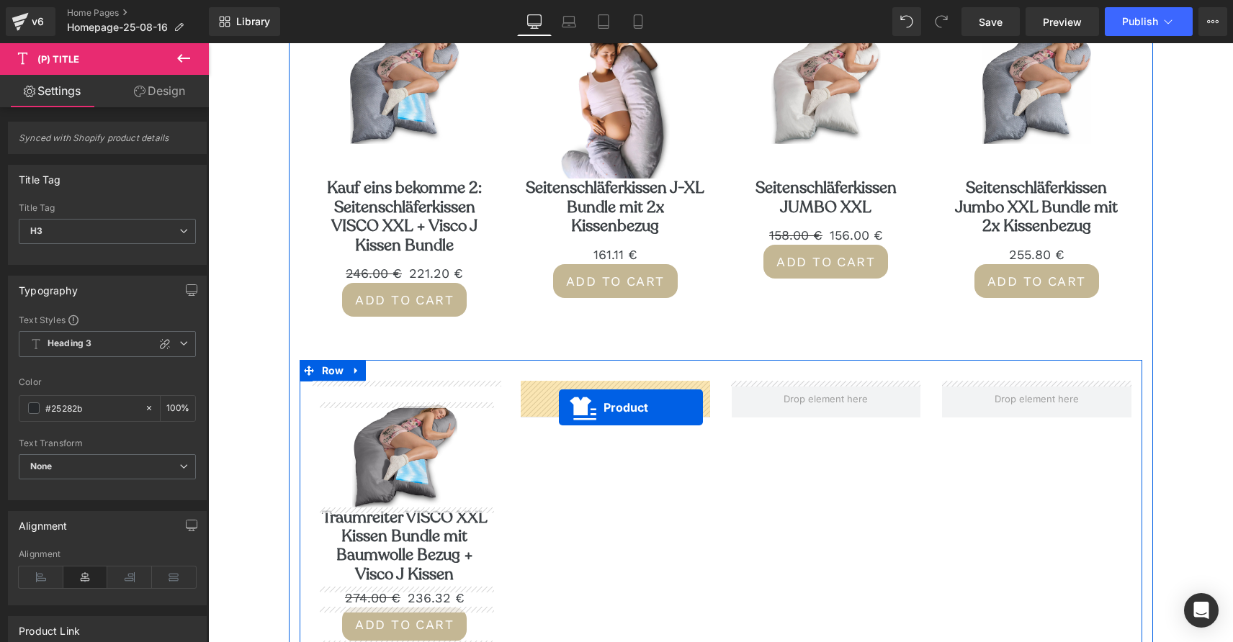
drag, startPoint x: 372, startPoint y: 280, endPoint x: 558, endPoint y: 407, distance: 224.9
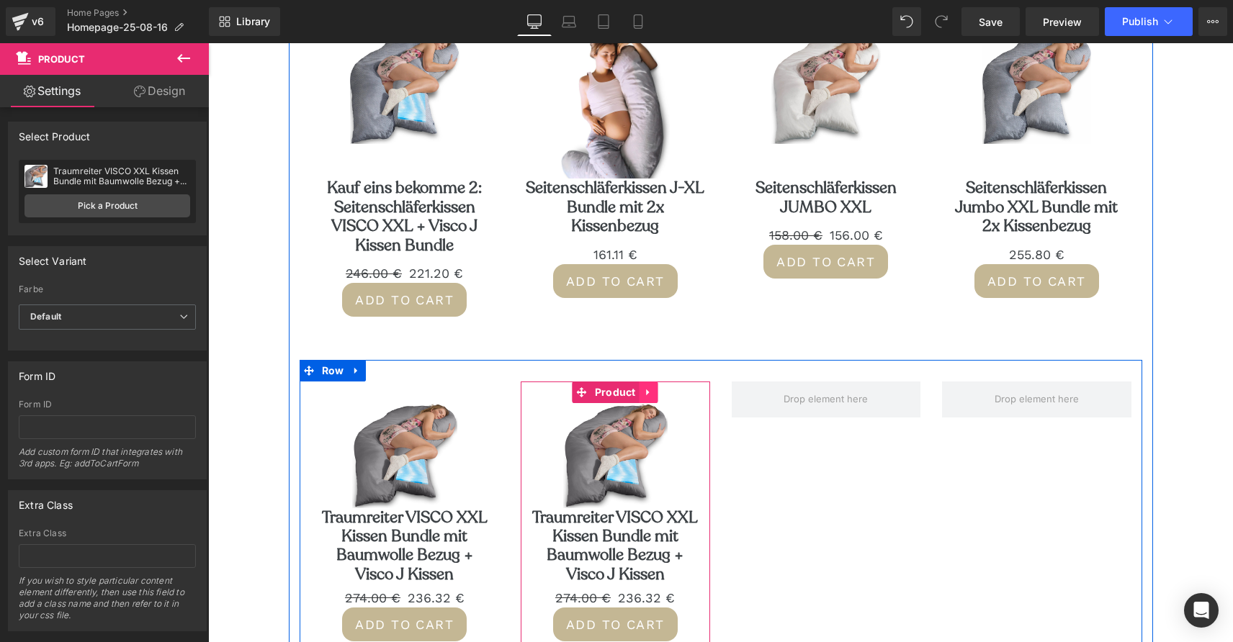
click at [647, 392] on icon at bounding box center [648, 393] width 3 height 6
click at [638, 395] on icon at bounding box center [639, 392] width 10 height 10
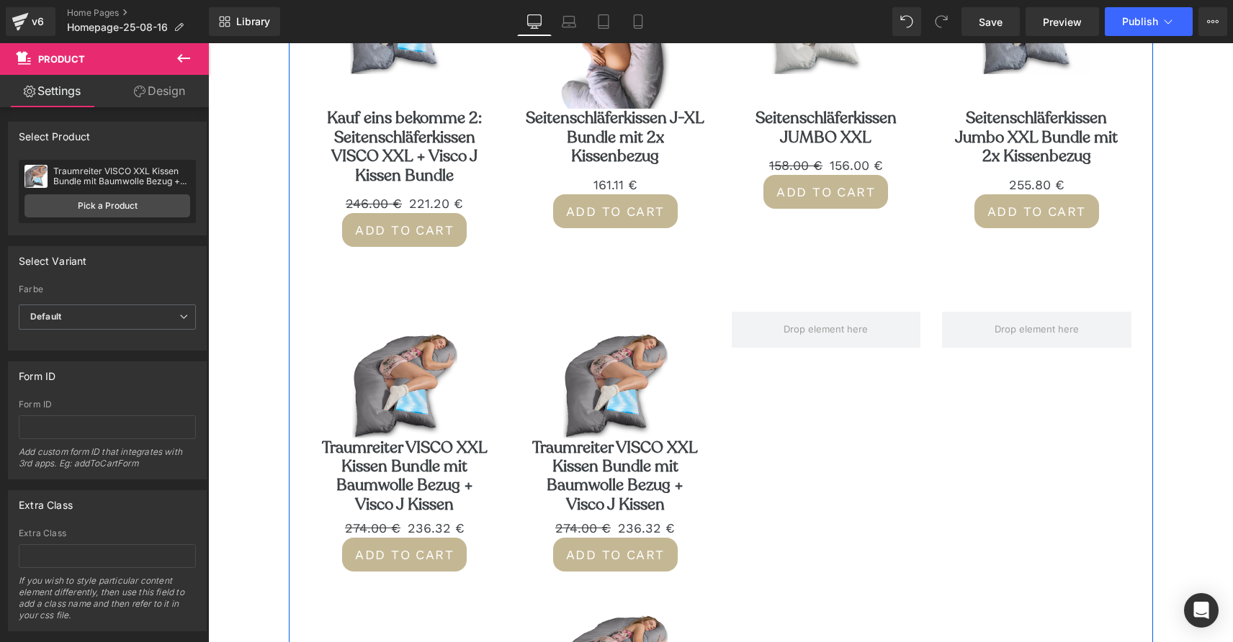
scroll to position [715, 0]
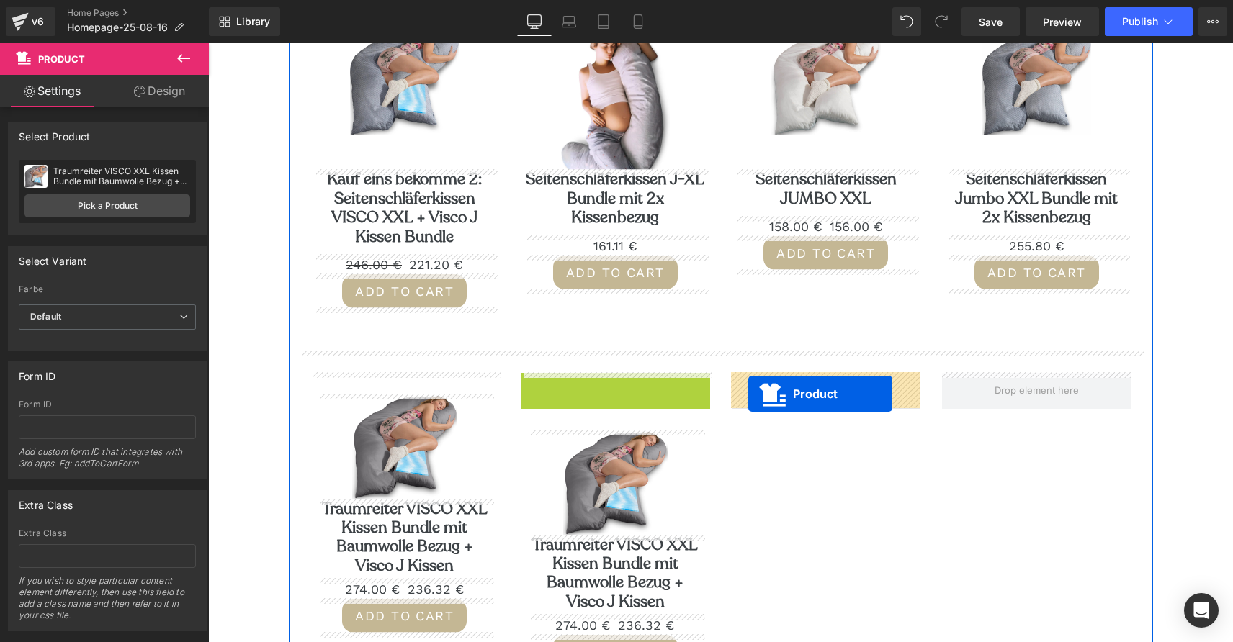
drag, startPoint x: 554, startPoint y: 379, endPoint x: 748, endPoint y: 393, distance: 194.2
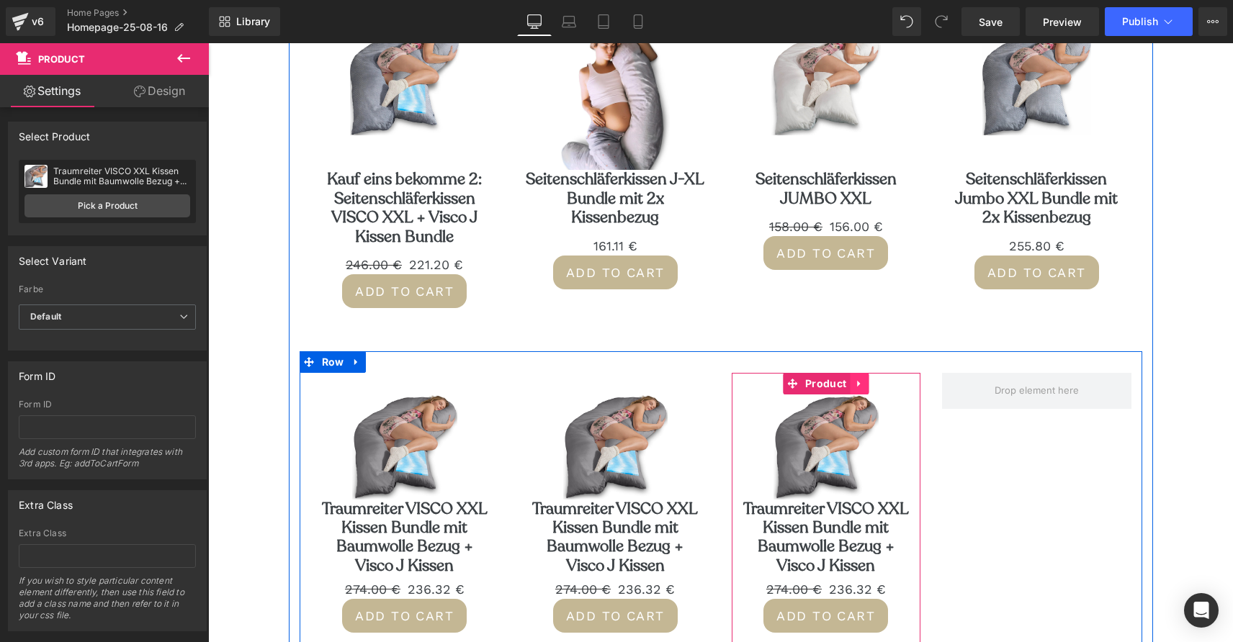
click at [861, 379] on icon at bounding box center [859, 384] width 10 height 11
click at [851, 383] on icon at bounding box center [850, 384] width 10 height 10
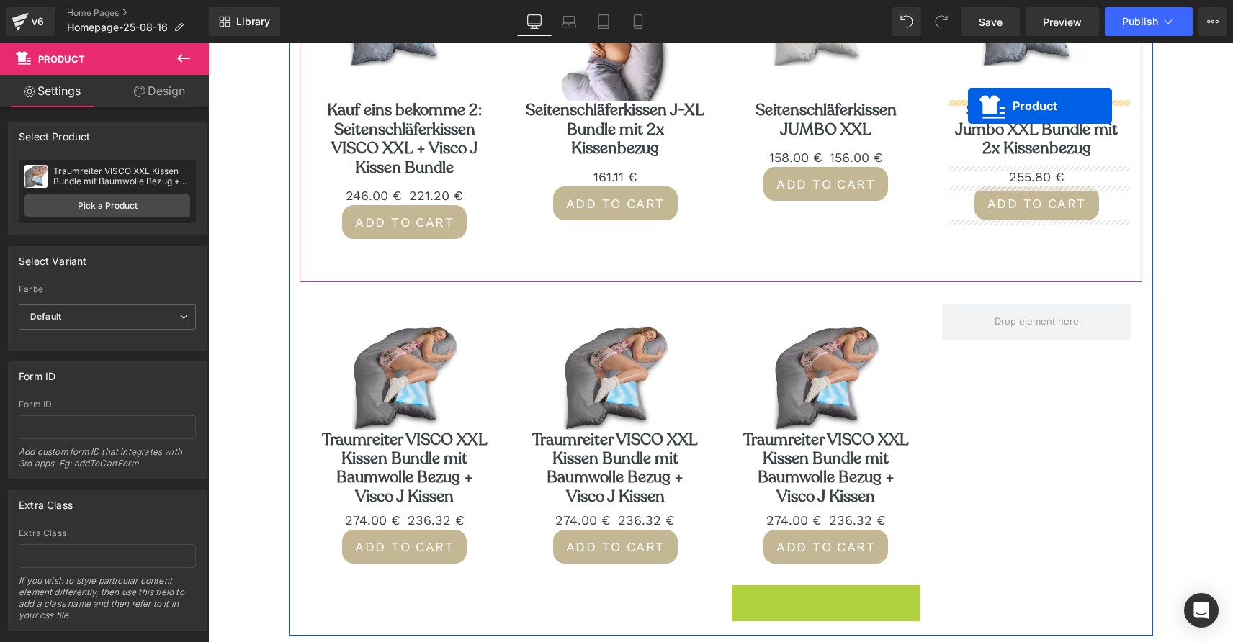
scroll to position [712, 0]
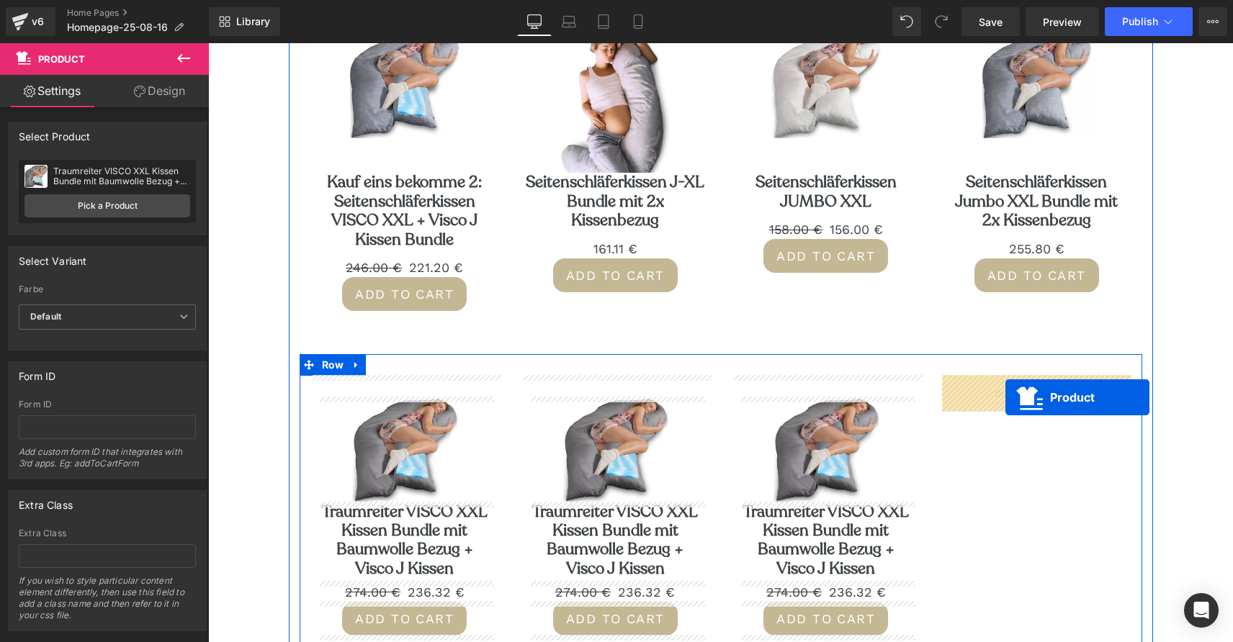
drag, startPoint x: 793, startPoint y: 321, endPoint x: 1005, endPoint y: 397, distance: 225.5
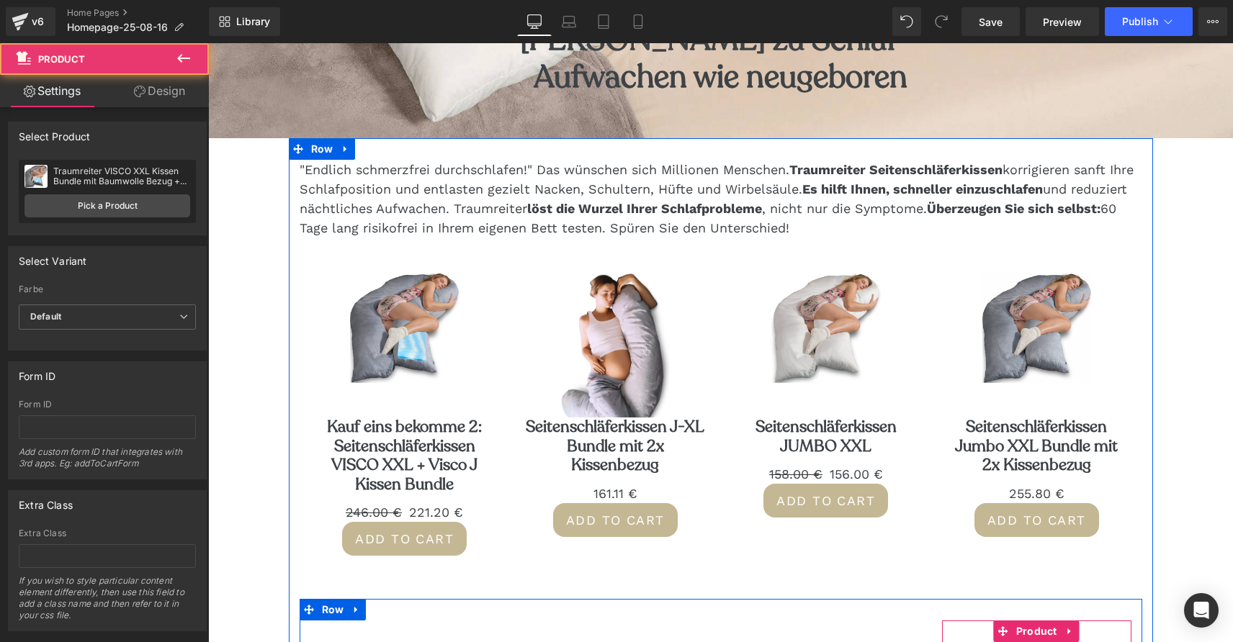
scroll to position [348, 0]
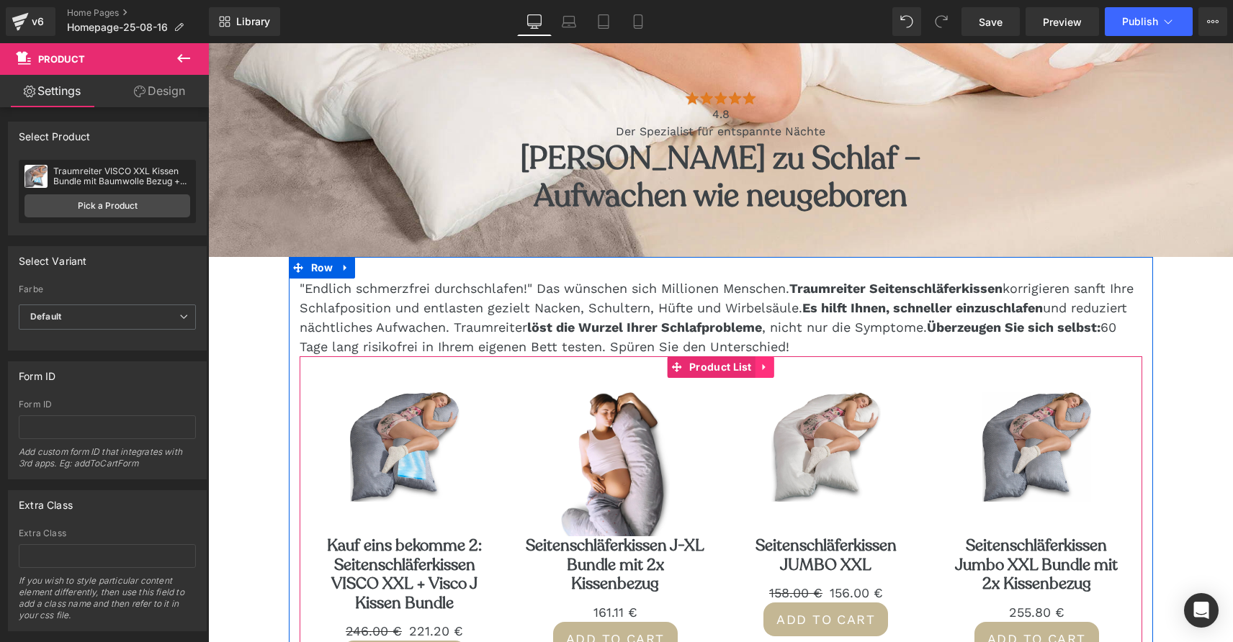
click at [764, 369] on icon at bounding box center [765, 367] width 10 height 11
click at [773, 367] on icon at bounding box center [774, 367] width 10 height 10
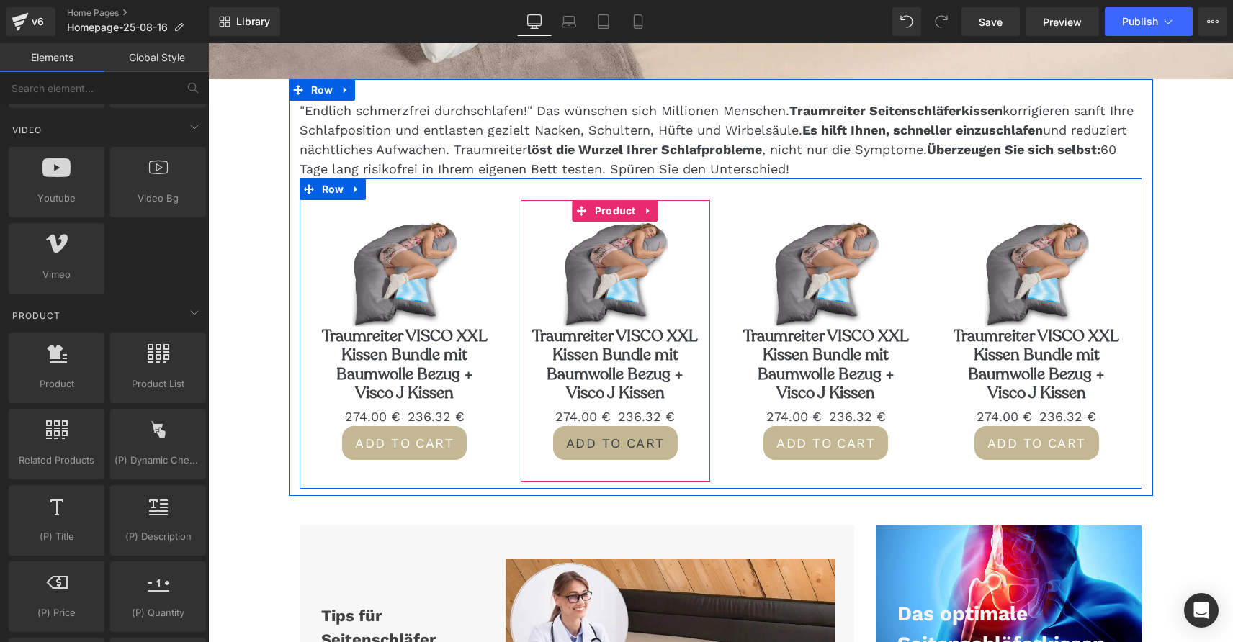
scroll to position [526, 0]
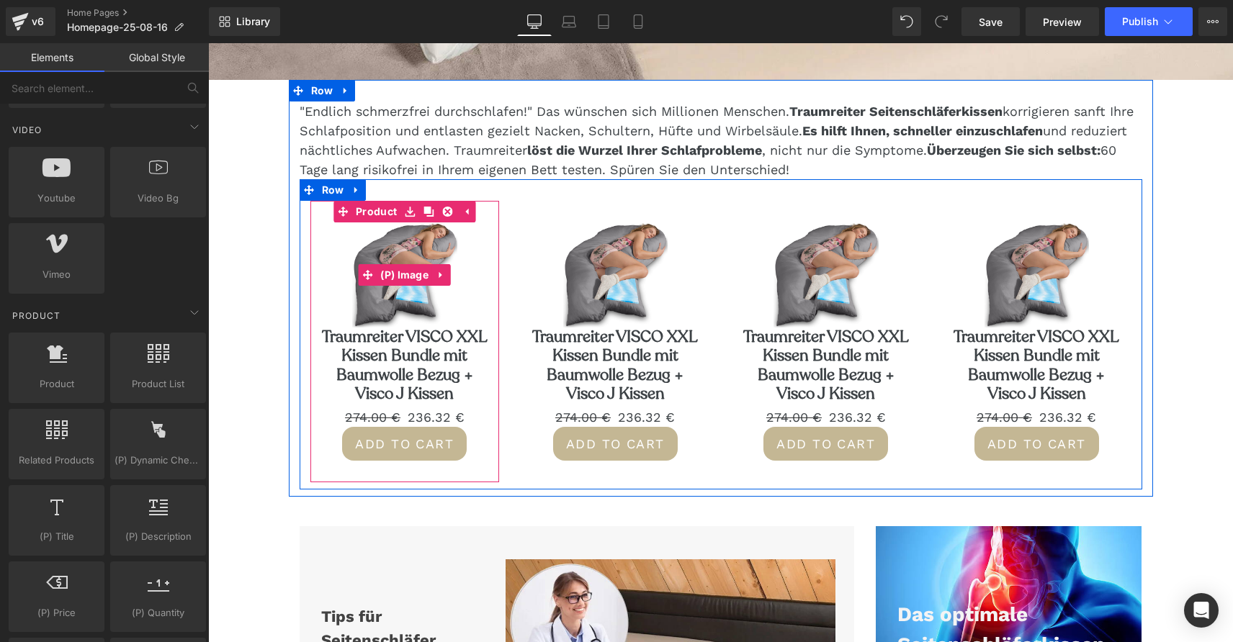
click at [418, 290] on img at bounding box center [404, 274] width 105 height 105
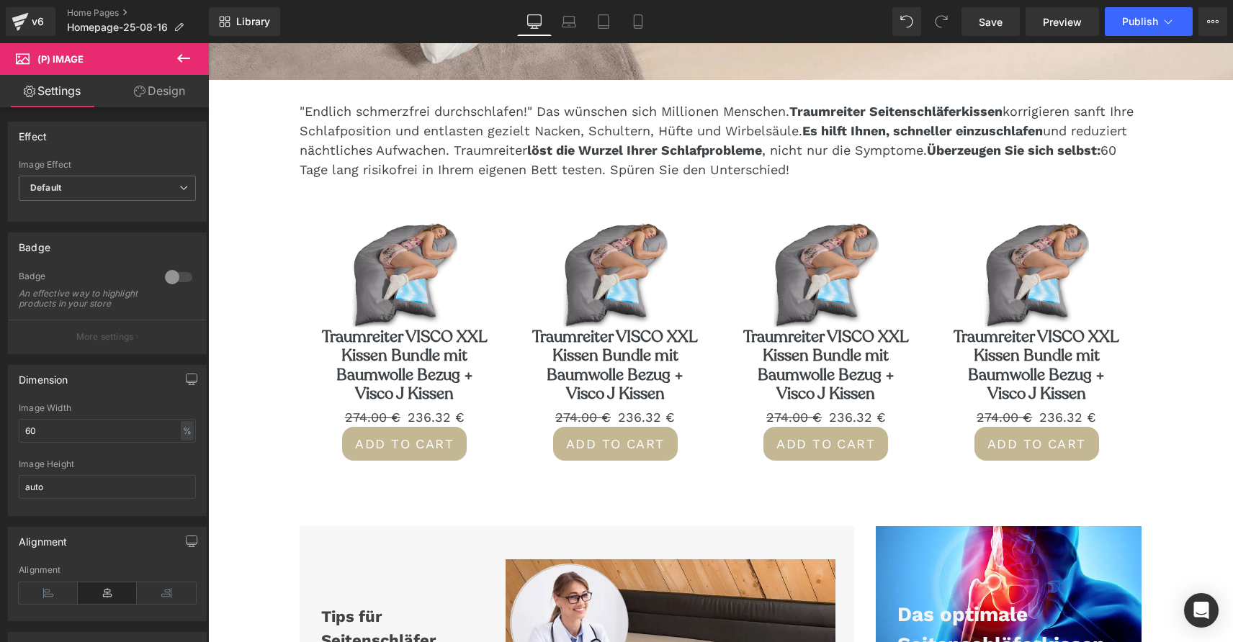
click at [181, 58] on icon at bounding box center [183, 58] width 13 height 9
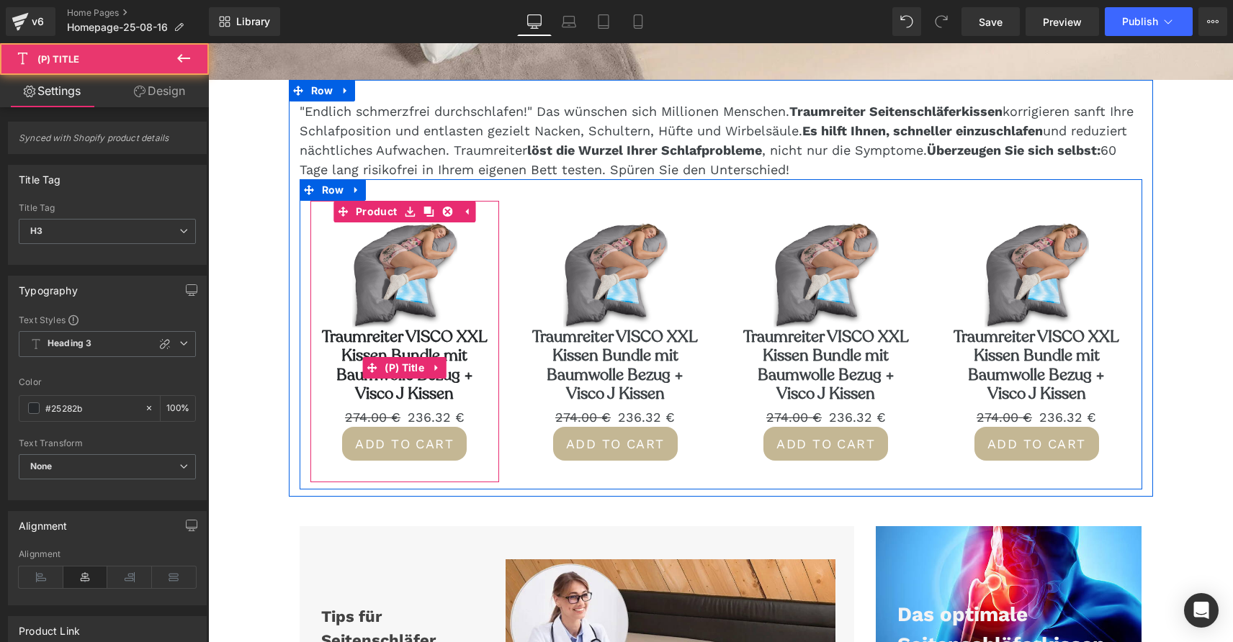
click at [387, 338] on link "Traumreiter VISCO XXL Kissen Bundle mit Baumwolle Bezug + Visco J Kissen" at bounding box center [405, 366] width 175 height 76
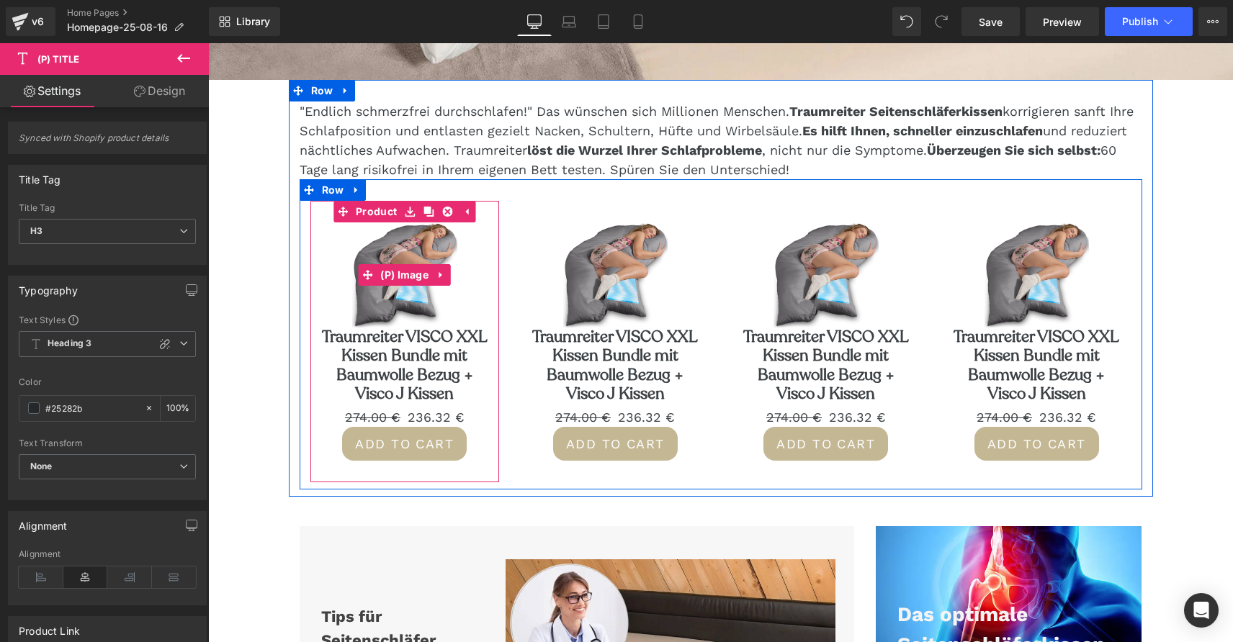
click at [391, 308] on img at bounding box center [404, 274] width 105 height 105
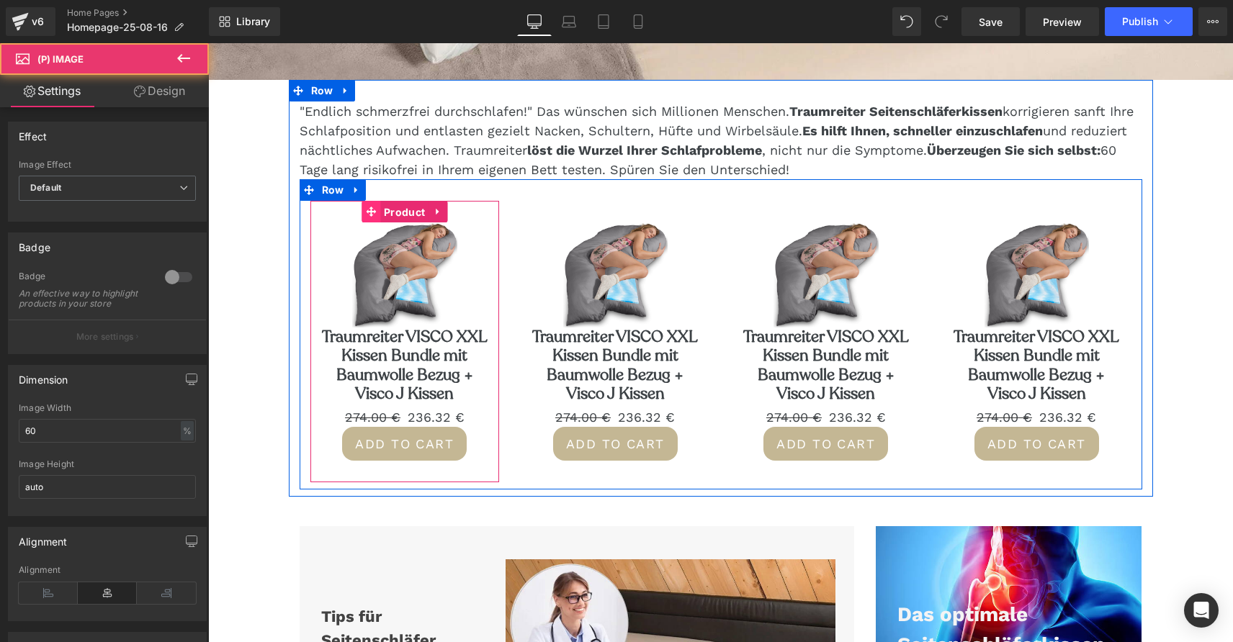
click at [376, 212] on link "Product" at bounding box center [394, 212] width 67 height 22
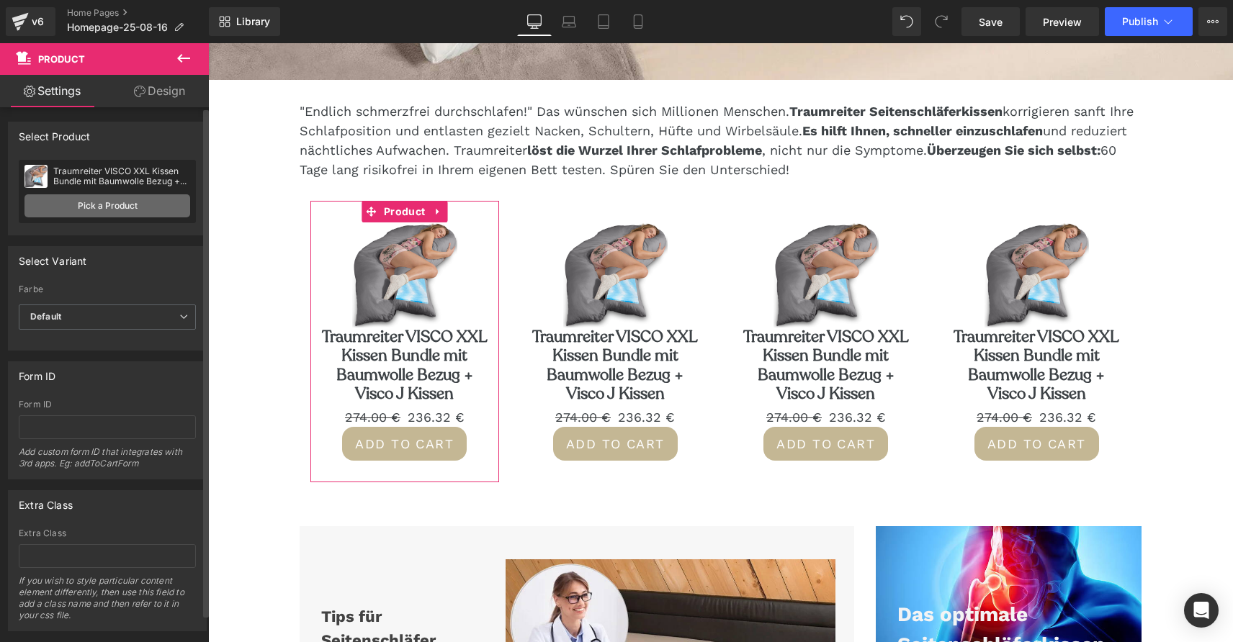
click at [120, 202] on link "Pick a Product" at bounding box center [107, 205] width 166 height 23
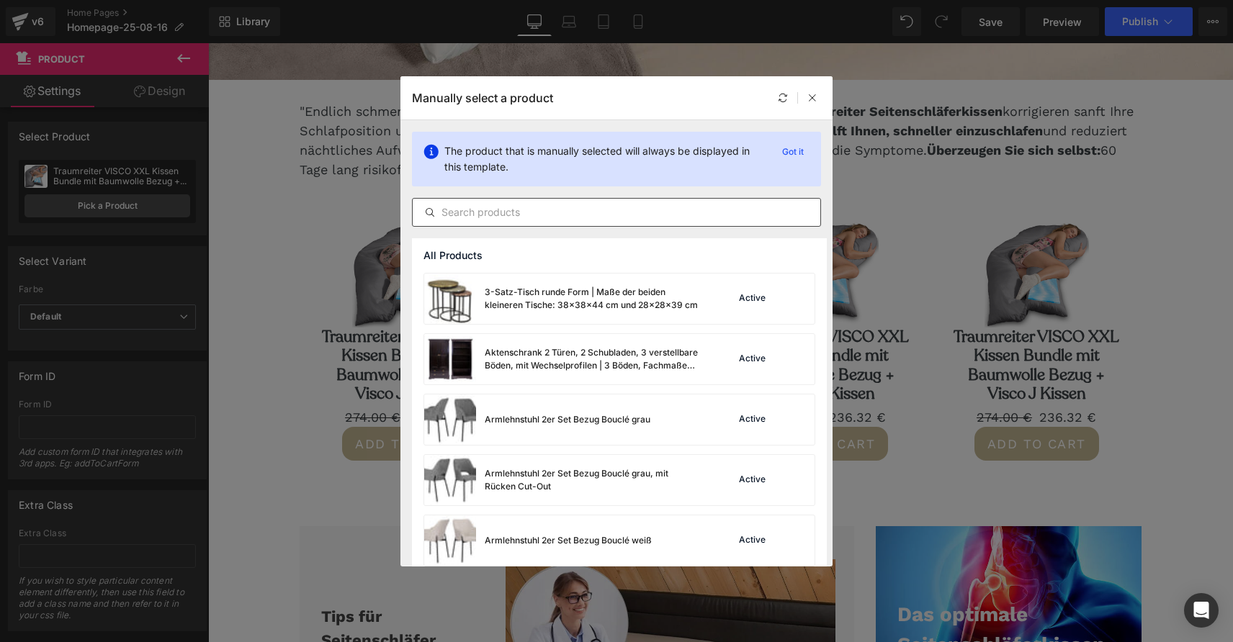
click at [503, 210] on input "text" at bounding box center [617, 212] width 408 height 17
type input "v"
paste input "4289283424338"
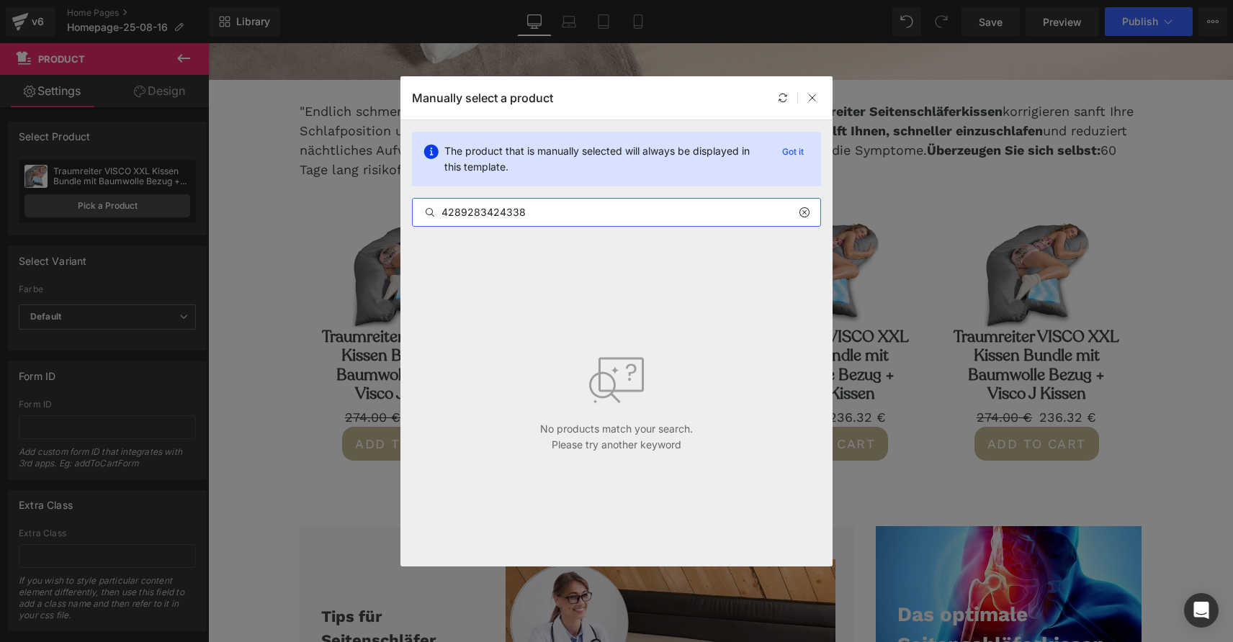
click at [509, 215] on input "4289283424338" at bounding box center [617, 212] width 408 height 17
paste input "Seitenschläferkissen VISCO XXL mit Bezug Baumwolle"
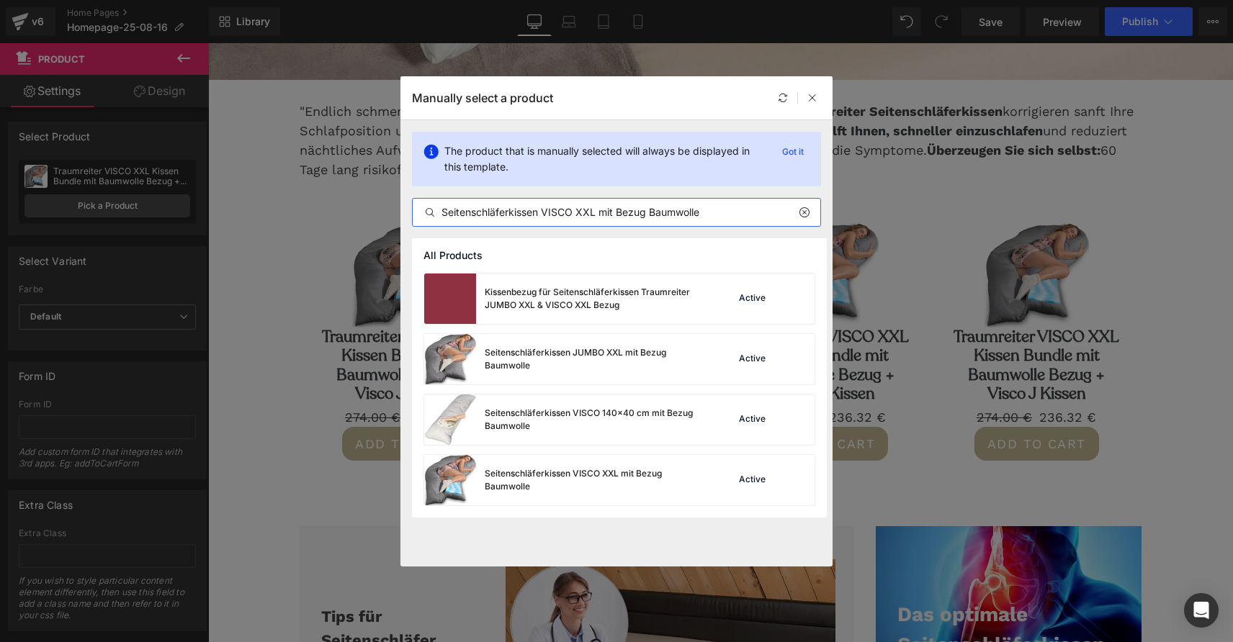
drag, startPoint x: 601, startPoint y: 211, endPoint x: 436, endPoint y: 191, distance: 166.1
click at [436, 191] on div "The product that is manually selected will always be displayed in this template…" at bounding box center [616, 179] width 432 height 118
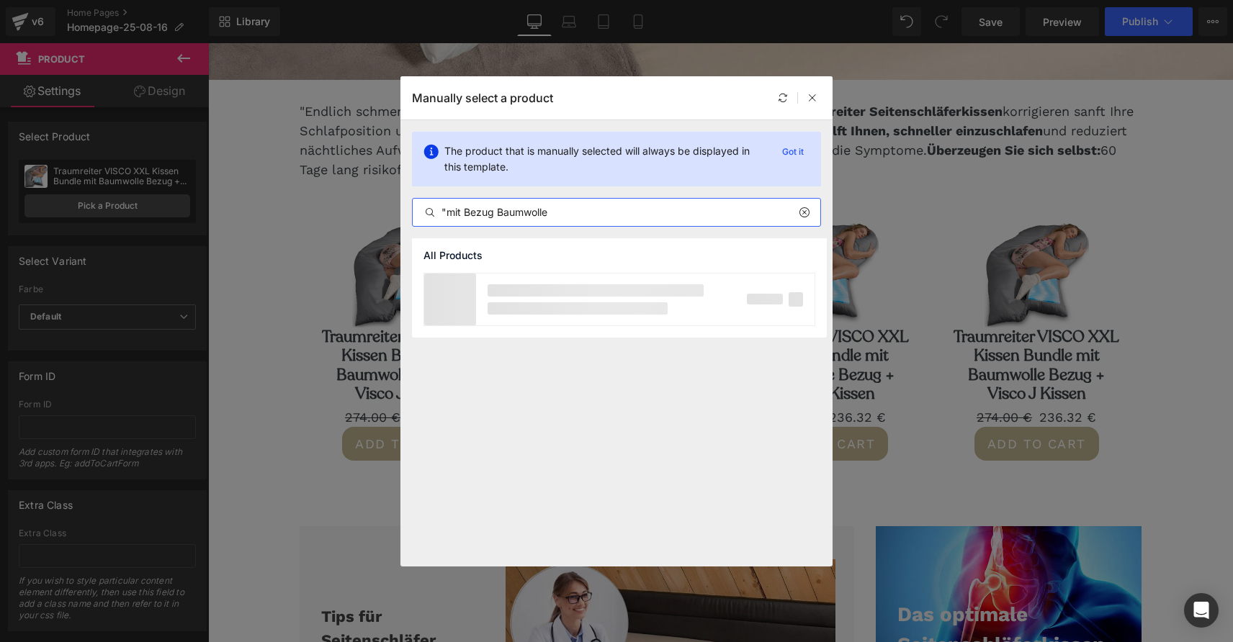
click at [556, 205] on input ""mit Bezug Baumwolle" at bounding box center [617, 212] width 408 height 17
click at [555, 212] on input ""mit Bezug Baumwolle" at bounding box center [617, 212] width 408 height 17
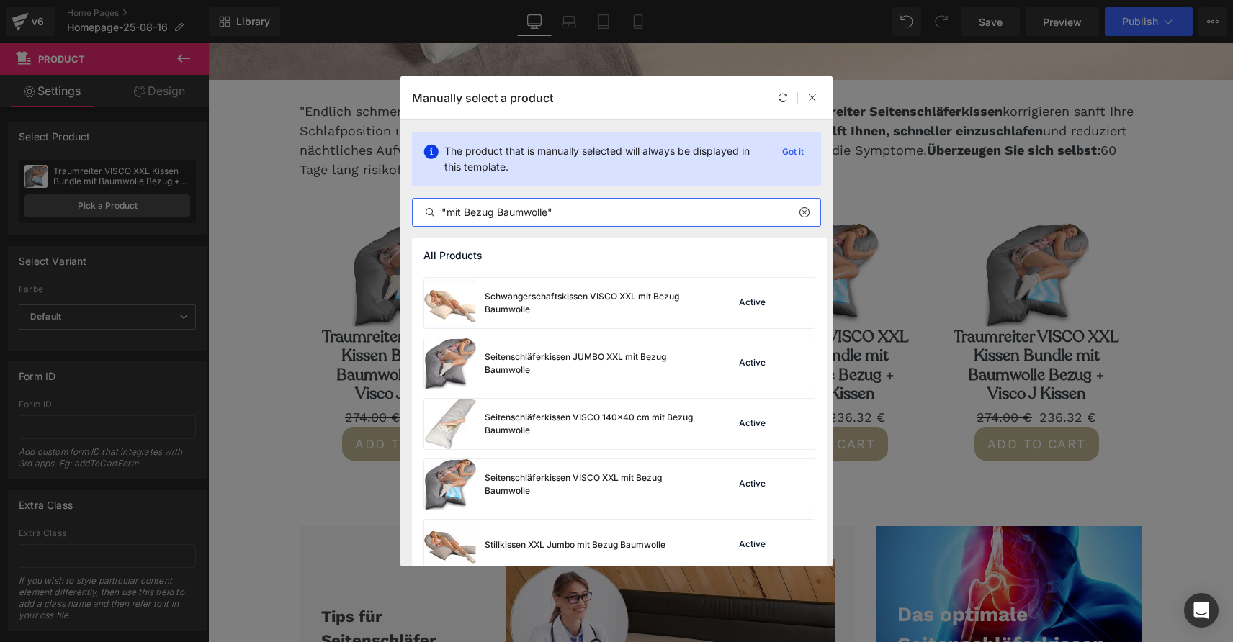
scroll to position [300, 0]
drag, startPoint x: 446, startPoint y: 209, endPoint x: 548, endPoint y: 210, distance: 102.3
click at [548, 210] on input ""mit Bezug Baumwolle"" at bounding box center [617, 212] width 408 height 17
paste input "Seitenschläferkissen VISCO XXL"
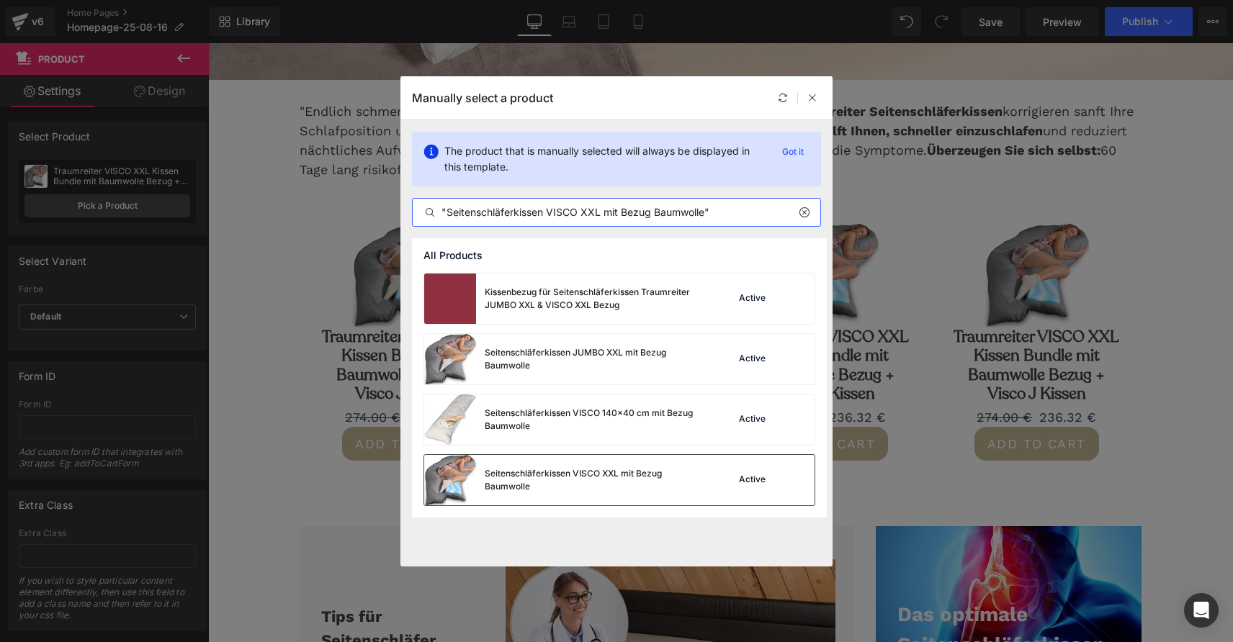
type input ""Seitenschläferkissen VISCO XXL mit Bezug Baumwolle""
click at [590, 475] on div "Seitenschläferkissen VISCO XXL mit Bezug Baumwolle" at bounding box center [593, 480] width 216 height 26
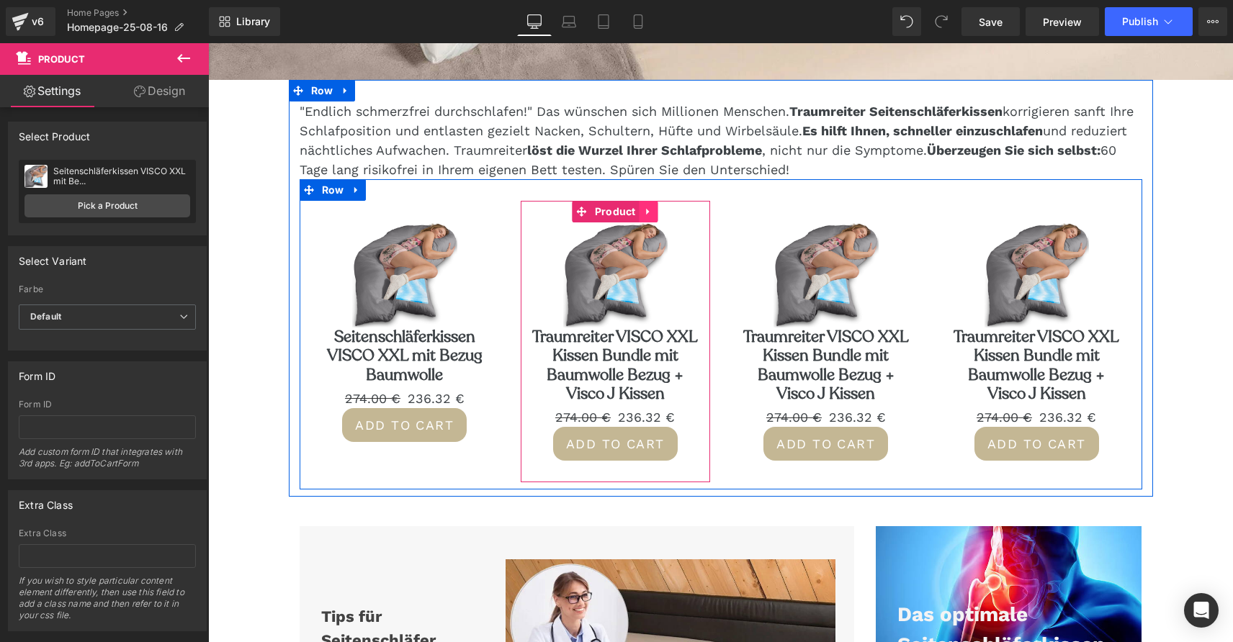
click at [644, 212] on icon at bounding box center [649, 212] width 10 height 11
click at [636, 341] on link "Traumreiter VISCO XXL Kissen Bundle mit Baumwolle Bezug + Visco J Kissen" at bounding box center [615, 366] width 175 height 76
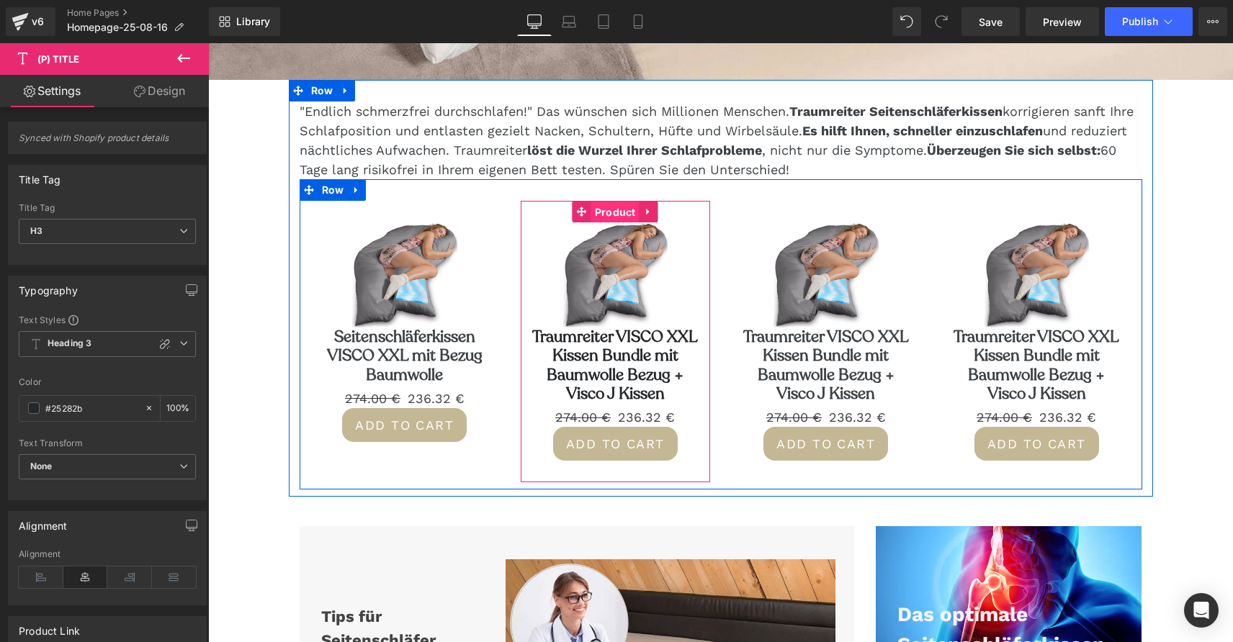
click at [587, 215] on link "Product" at bounding box center [605, 212] width 67 height 22
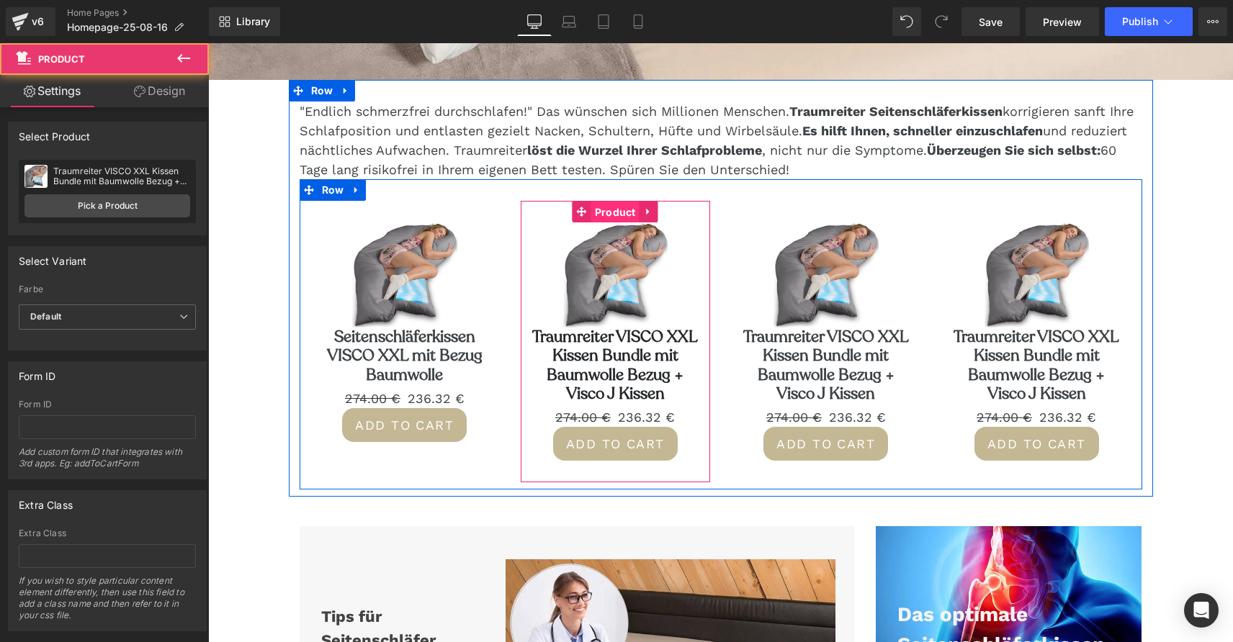
click at [614, 212] on span "Product" at bounding box center [615, 213] width 48 height 22
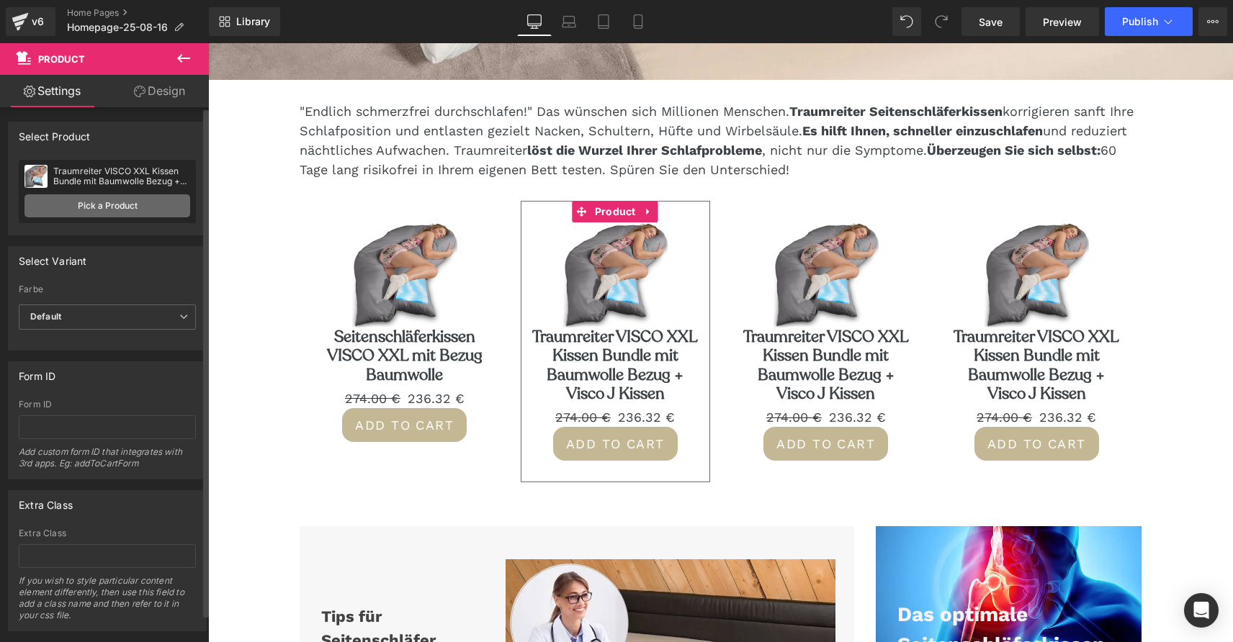
click at [123, 210] on link "Pick a Product" at bounding box center [107, 205] width 166 height 23
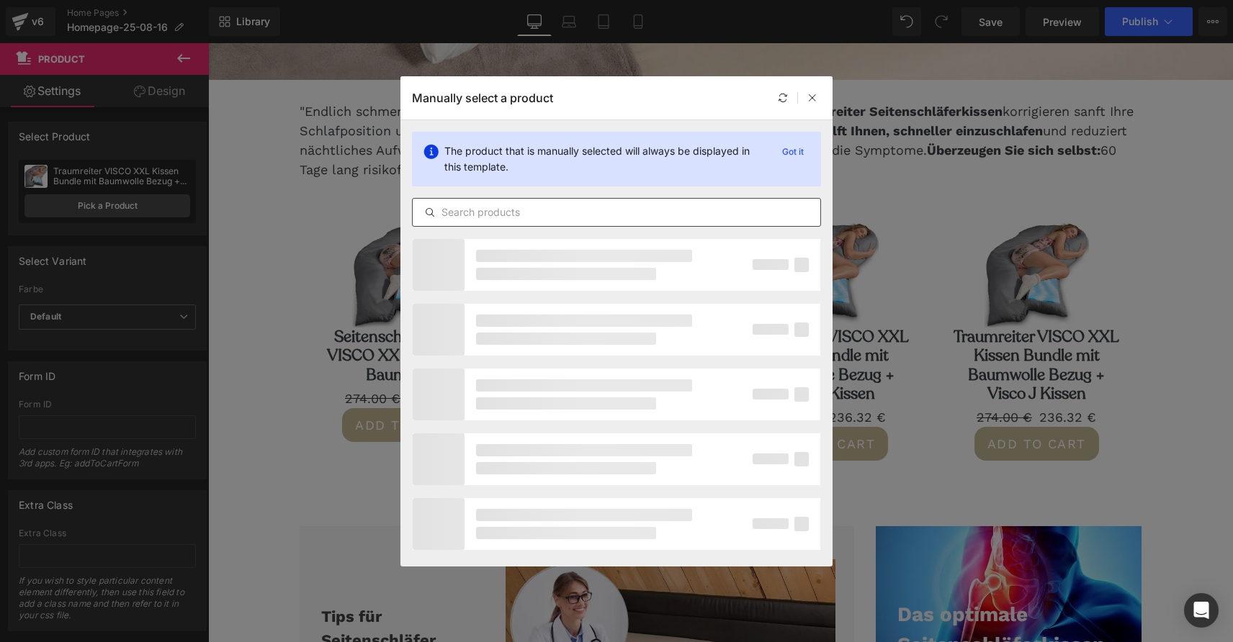
click at [510, 208] on input "text" at bounding box center [617, 212] width 408 height 17
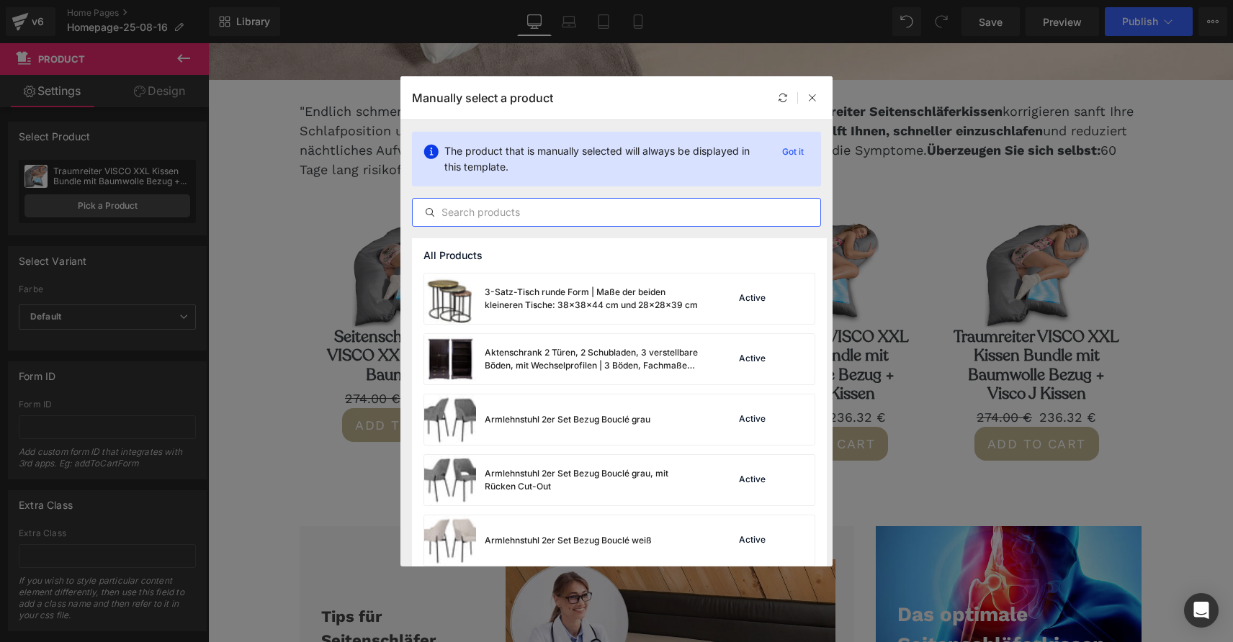
paste input "Kissenbezug für Seitenschläferkissen Traumreiter JUMBO XXL & VISCO XXL Bezug"
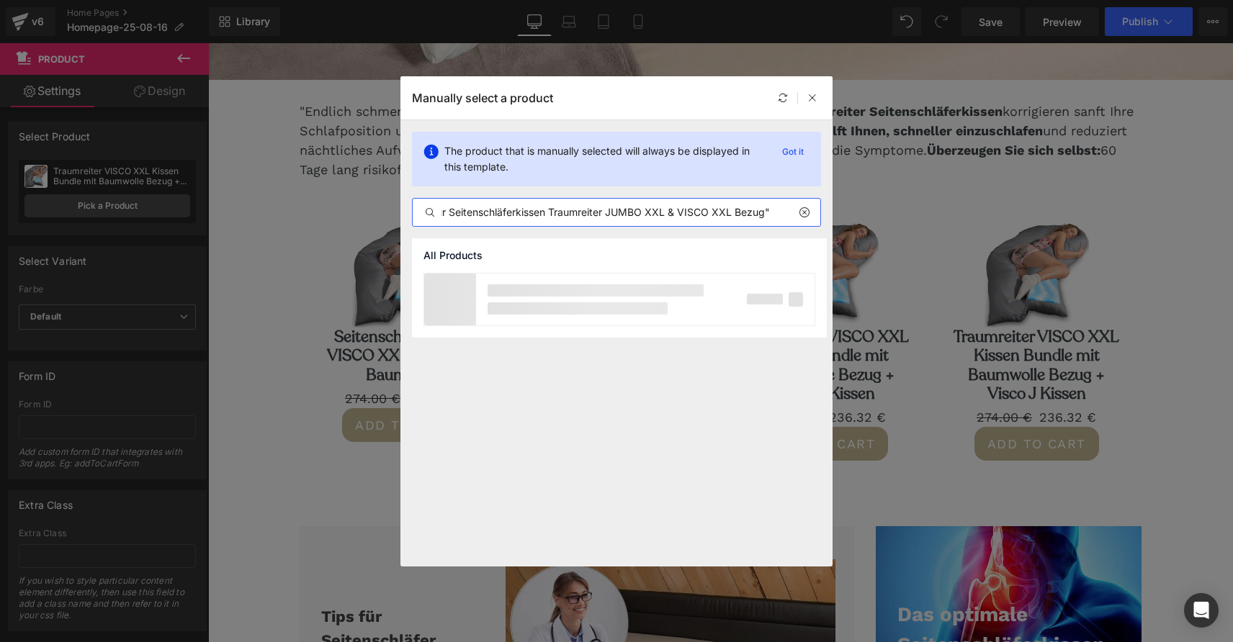
scroll to position [0, 0]
drag, startPoint x: 598, startPoint y: 211, endPoint x: 403, endPoint y: 207, distance: 194.4
click at [403, 207] on div "The product that is manually selected will always be displayed in this template…" at bounding box center [616, 179] width 432 height 118
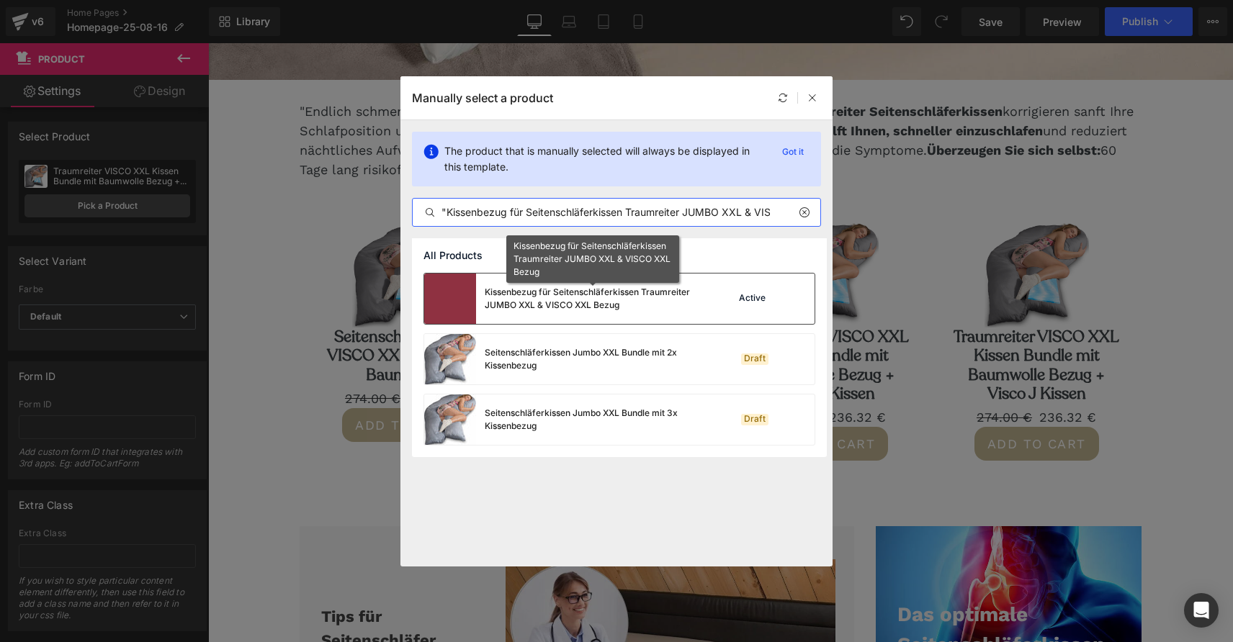
type input ""Kissenbezug für Seitenschläferkissen Traumreiter JUMBO XXL & VISCO XXL Bezug""
click at [631, 297] on div "Kissenbezug für Seitenschläferkissen Traumreiter JUMBO XXL & VISCO XXL Bezug" at bounding box center [593, 299] width 216 height 26
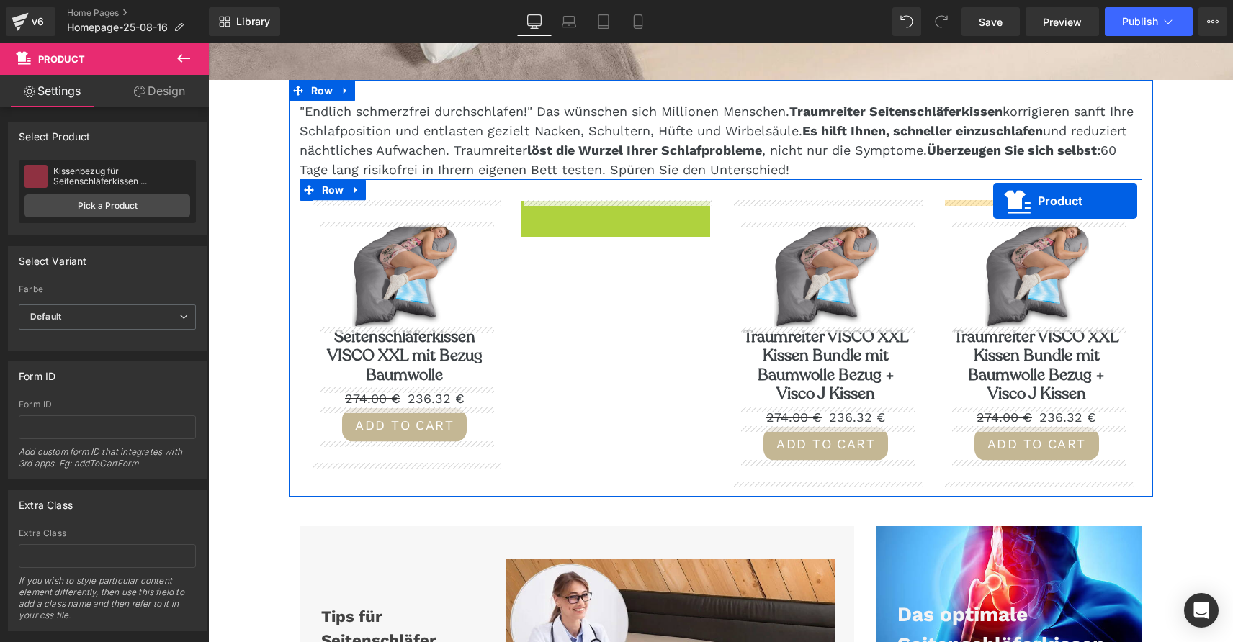
drag, startPoint x: 583, startPoint y: 209, endPoint x: 993, endPoint y: 200, distance: 410.5
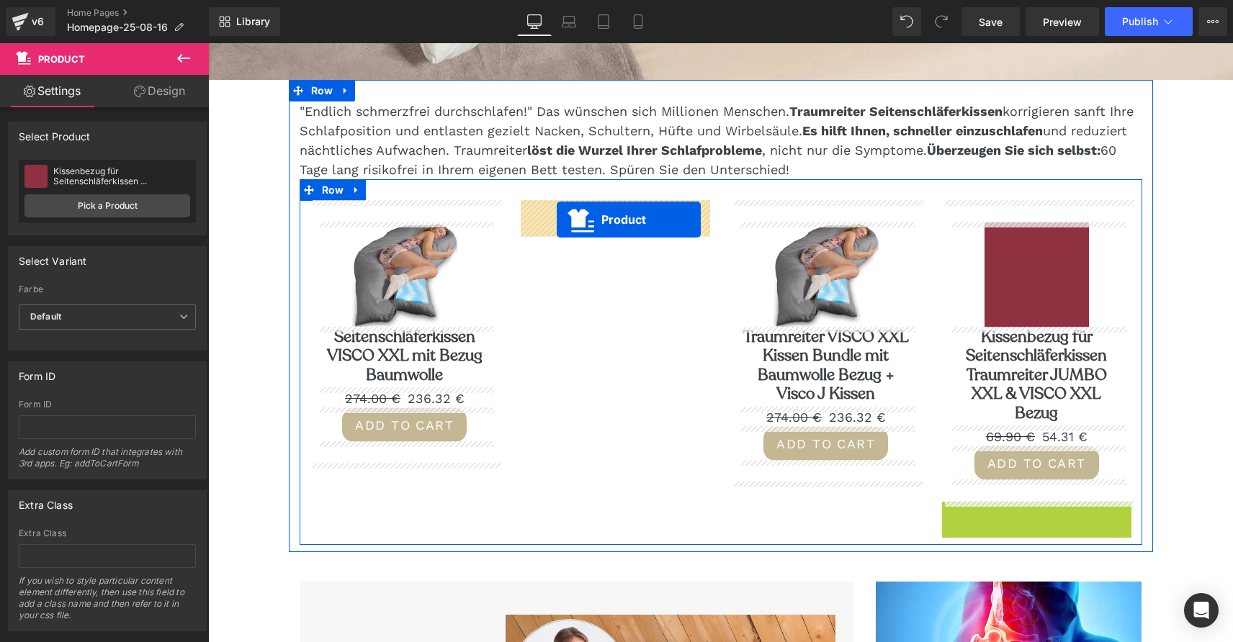
drag, startPoint x: 1002, startPoint y: 516, endPoint x: 557, endPoint y: 219, distance: 535.8
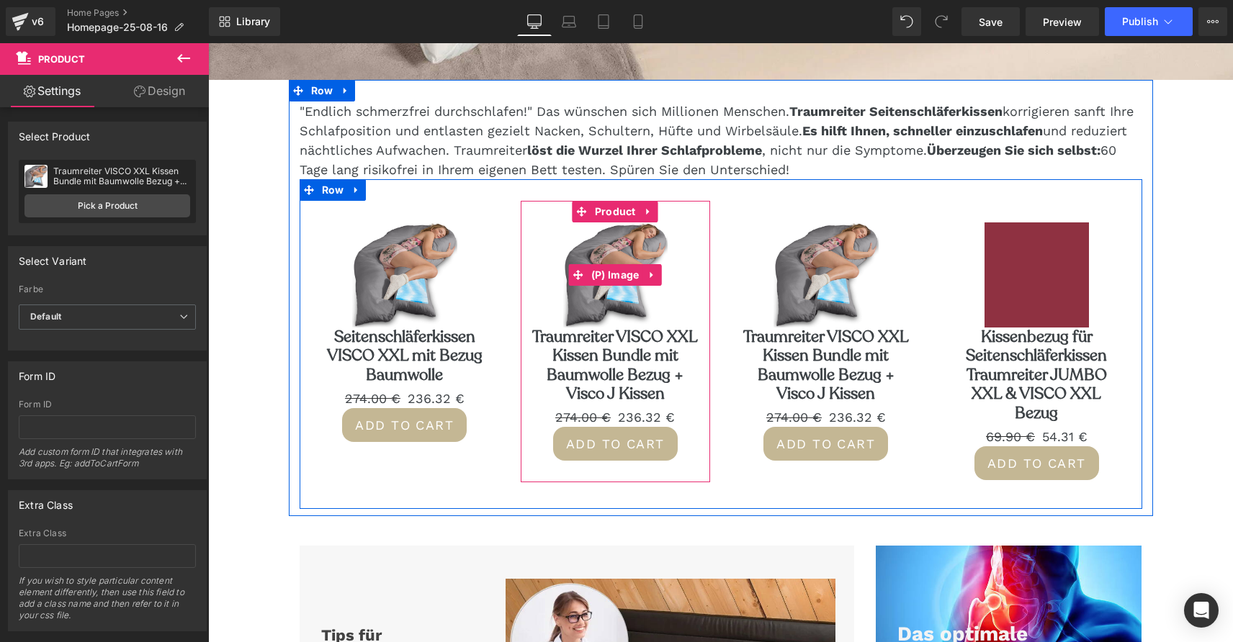
click at [619, 225] on img at bounding box center [615, 274] width 105 height 105
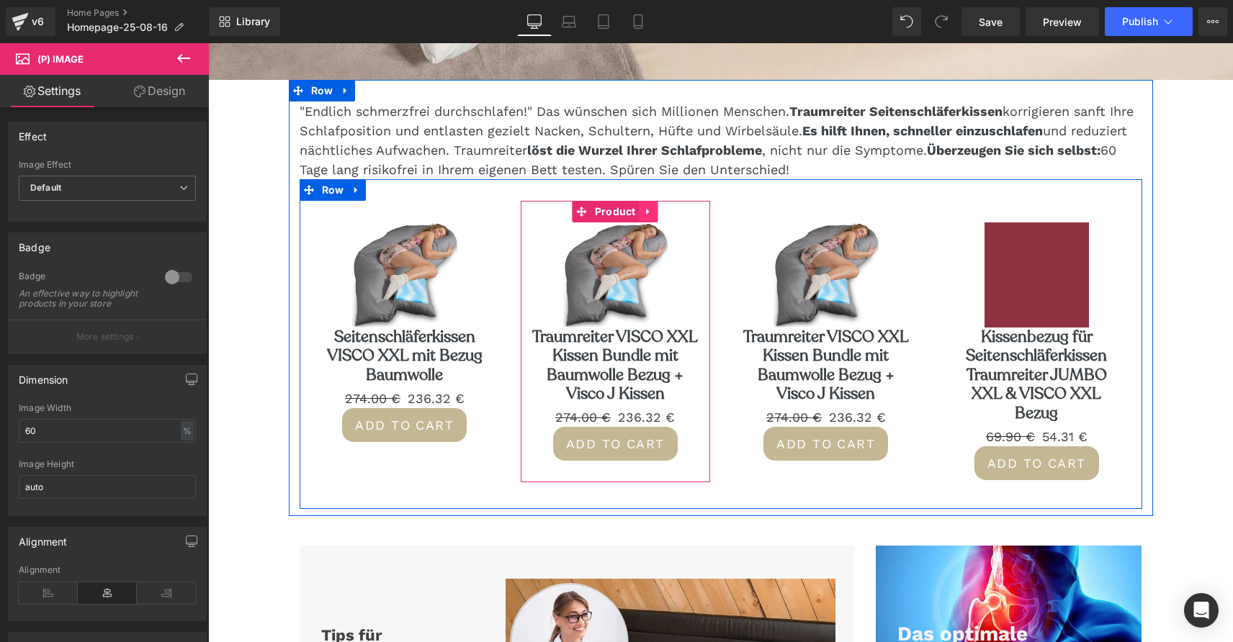
click at [647, 211] on icon at bounding box center [648, 212] width 3 height 6
click at [632, 248] on img at bounding box center [615, 274] width 105 height 105
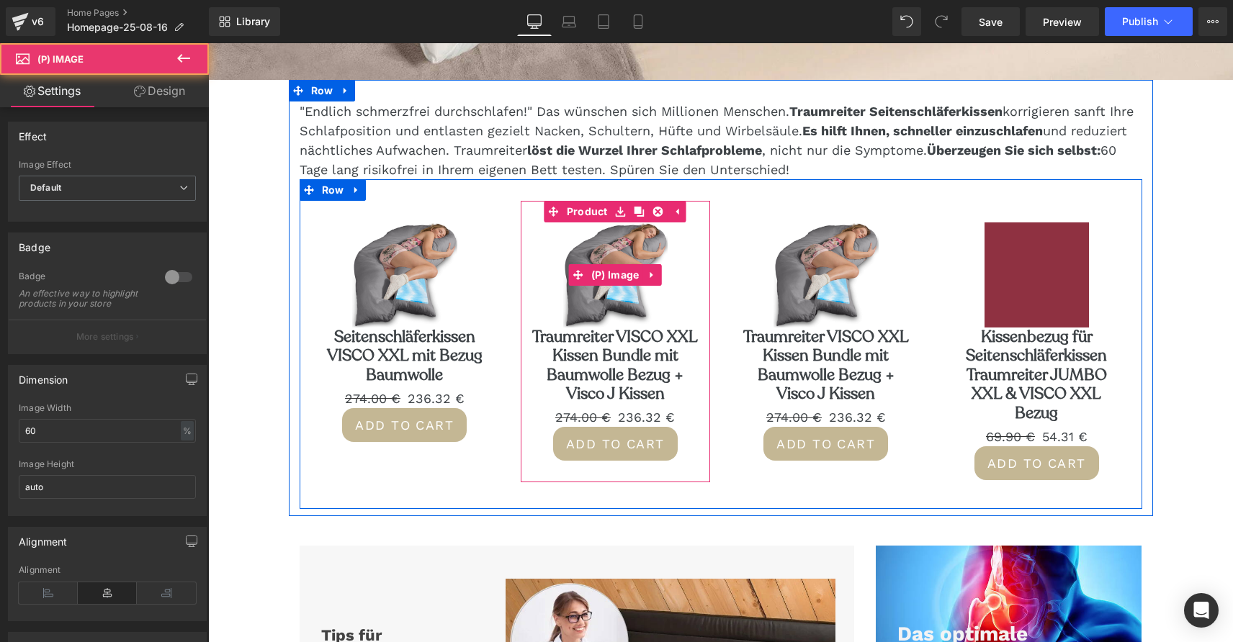
click at [593, 299] on img at bounding box center [615, 274] width 105 height 105
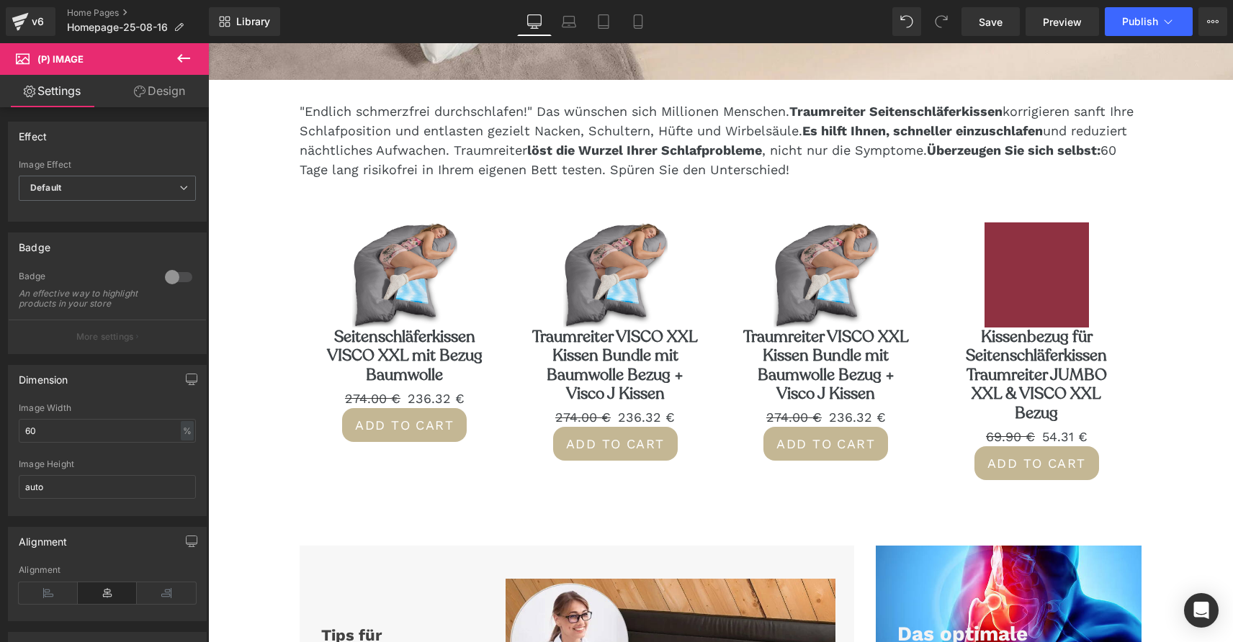
click at [186, 58] on icon at bounding box center [183, 58] width 13 height 9
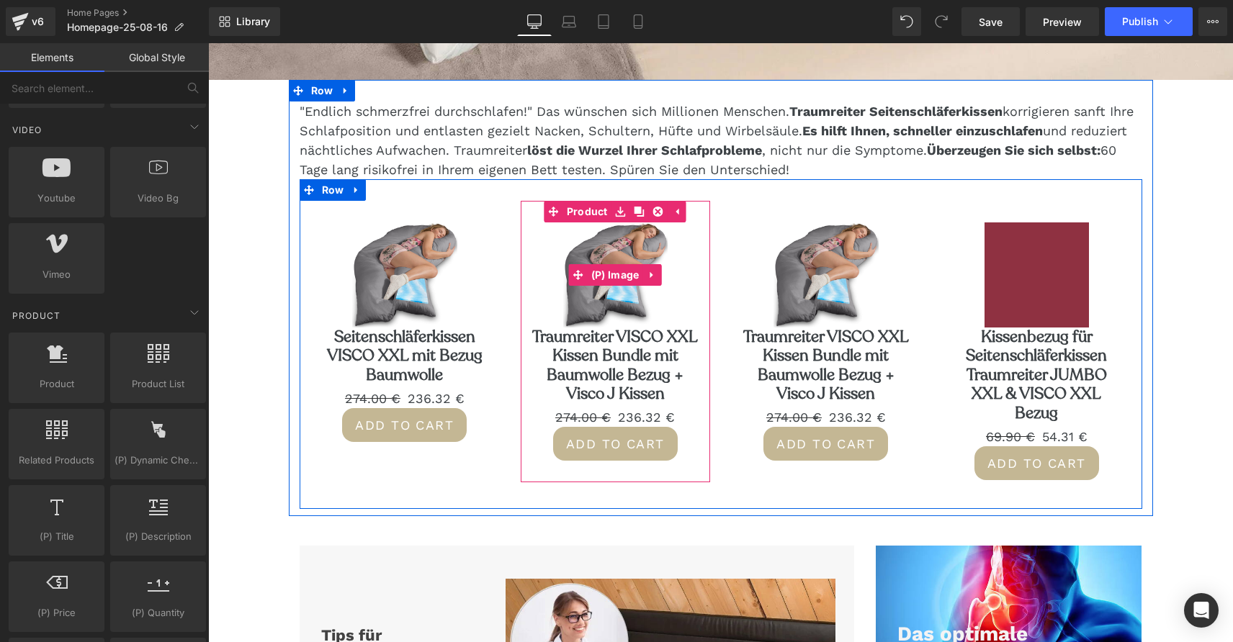
click at [590, 311] on img at bounding box center [615, 274] width 105 height 105
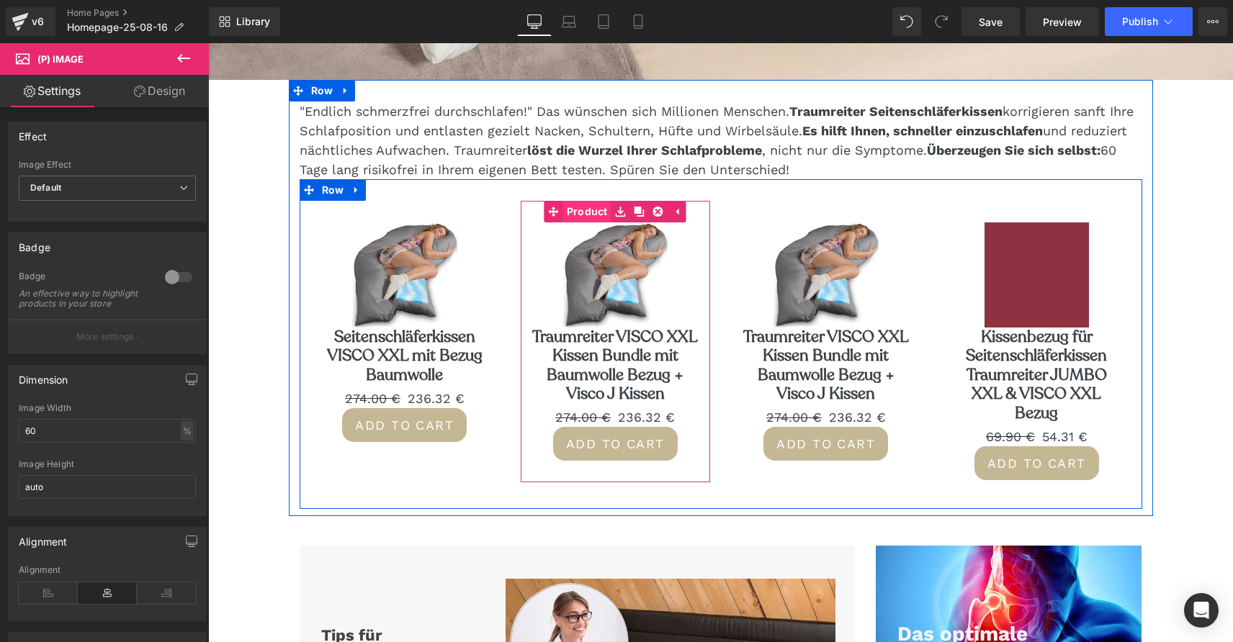
click at [588, 213] on link "Product" at bounding box center [577, 212] width 67 height 22
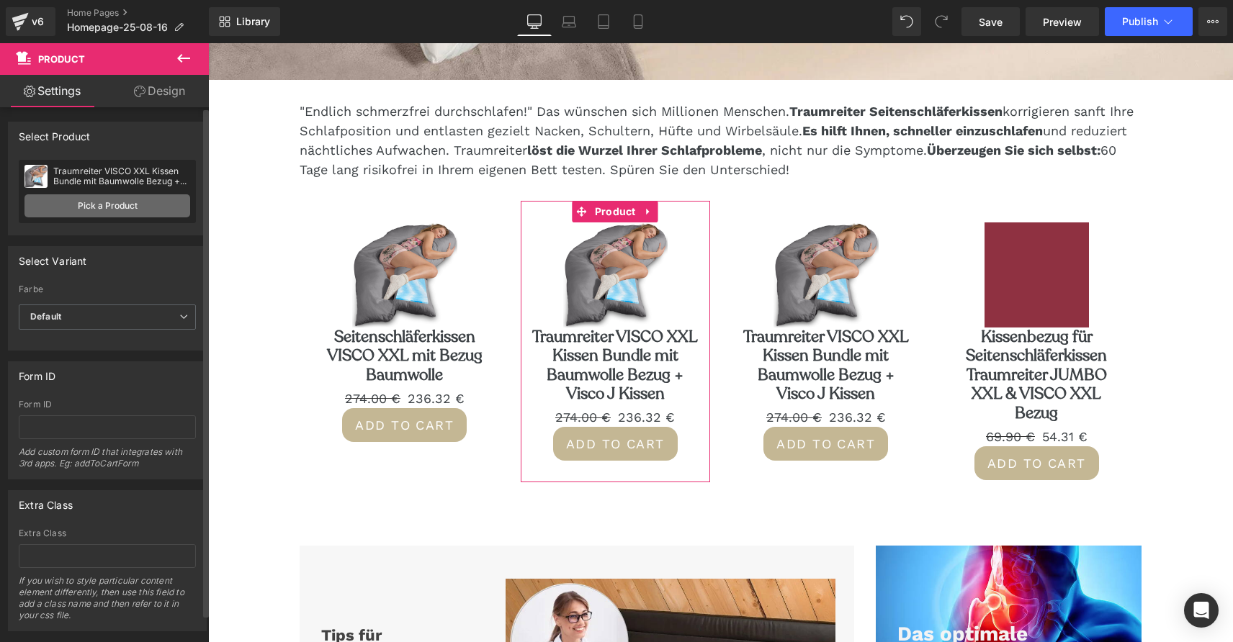
click at [112, 204] on link "Pick a Product" at bounding box center [107, 205] width 166 height 23
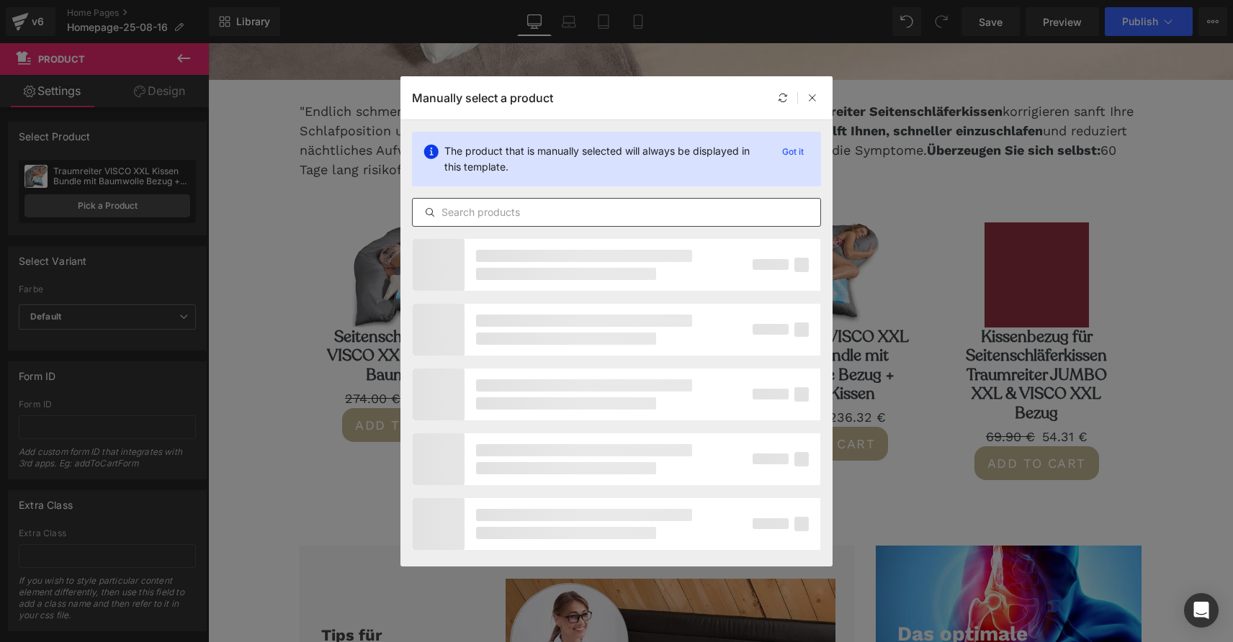
click at [508, 216] on input "text" at bounding box center [617, 212] width 408 height 17
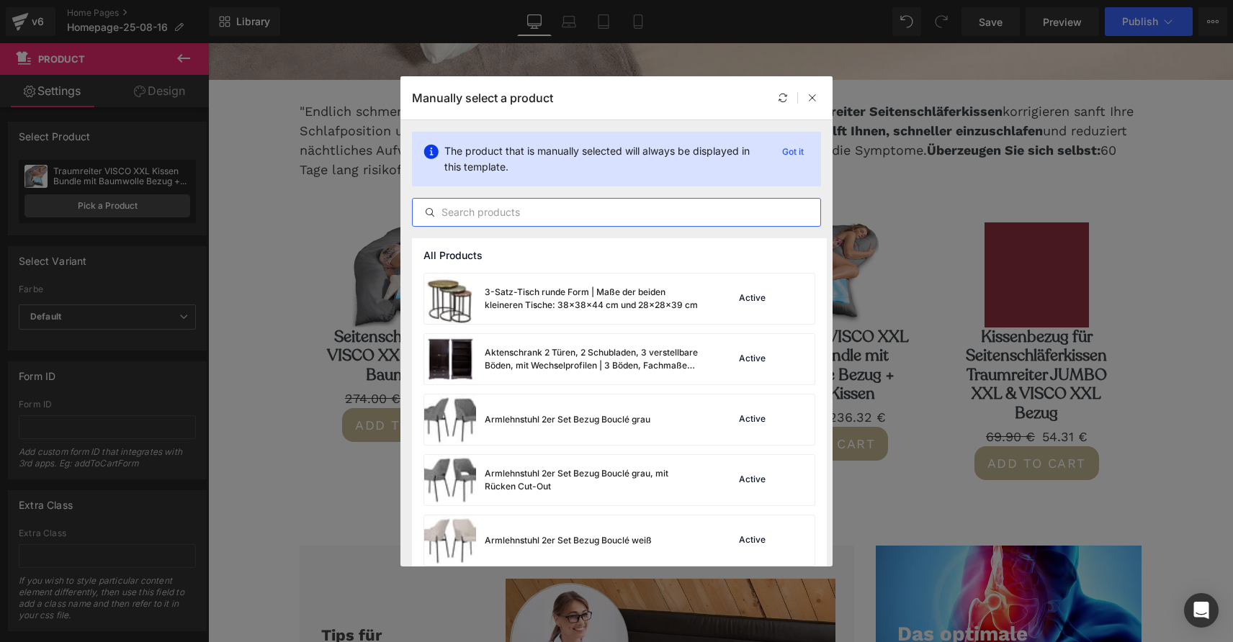
paste input "Seitenschläferkissen VISCO mit Bezug Deluxe"
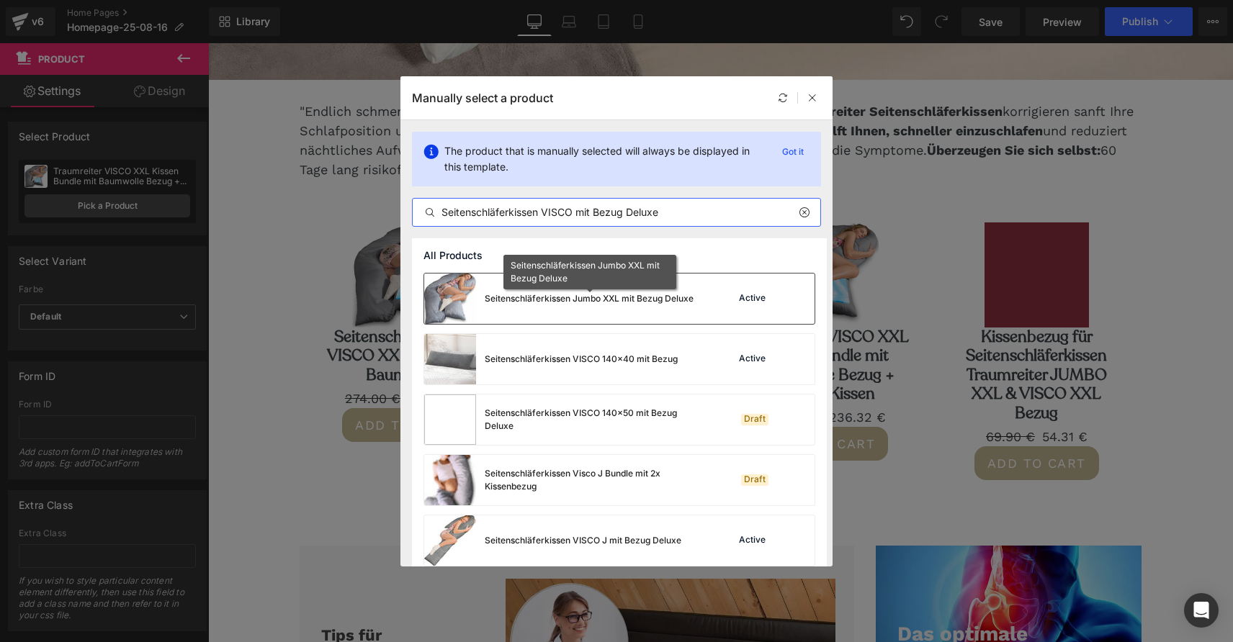
type input "Seitenschläferkissen VISCO mit Bezug Deluxe"
click at [619, 297] on div "Seitenschläferkissen Jumbo XXL mit Bezug Deluxe" at bounding box center [589, 298] width 209 height 13
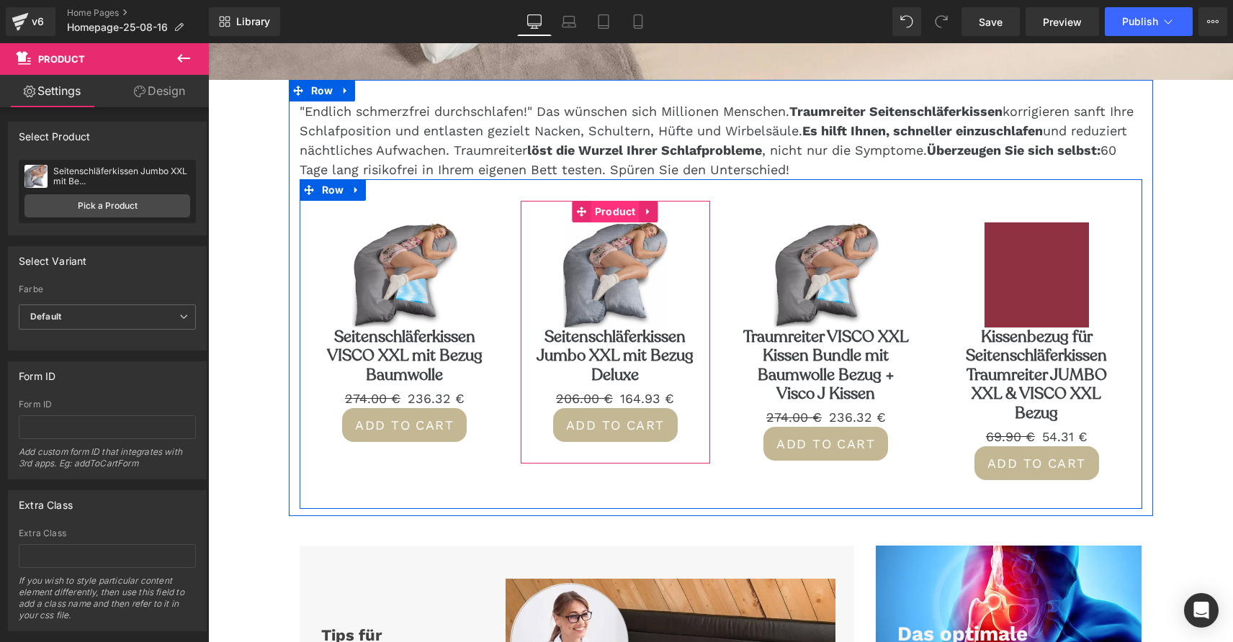
click at [618, 217] on span "Product" at bounding box center [615, 212] width 48 height 22
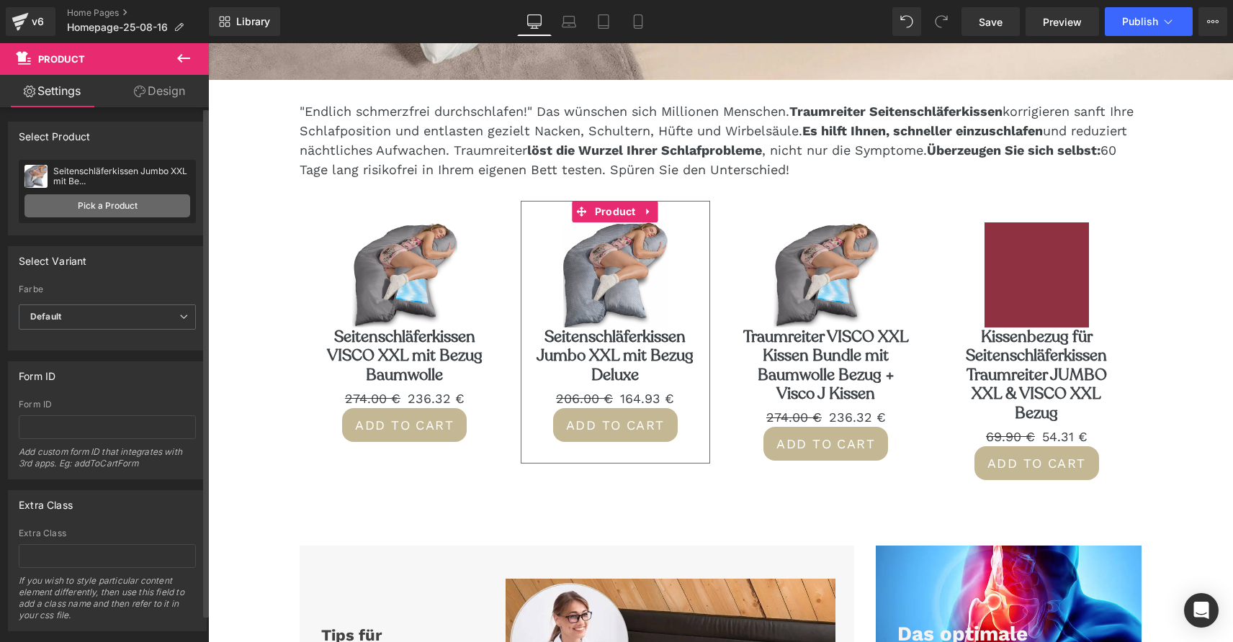
click at [119, 214] on link "Pick a Product" at bounding box center [107, 205] width 166 height 23
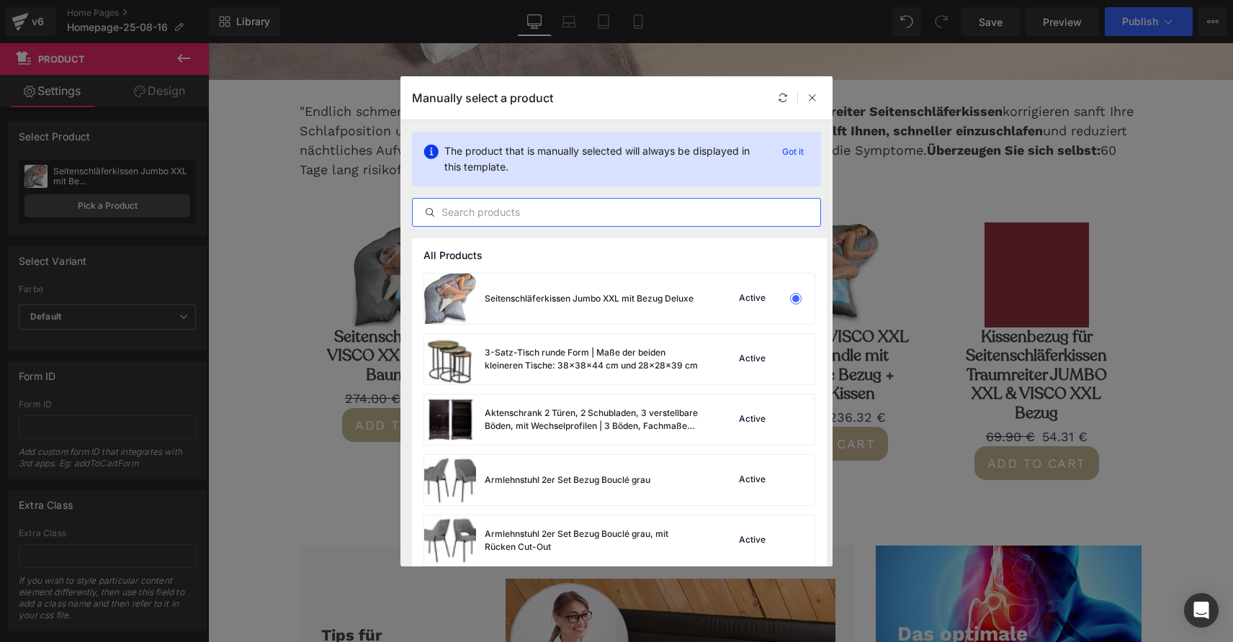
click at [523, 208] on input "text" at bounding box center [617, 212] width 408 height 17
paste input "Seitenschläferkissen VISCO mit Bezug Deluxe"
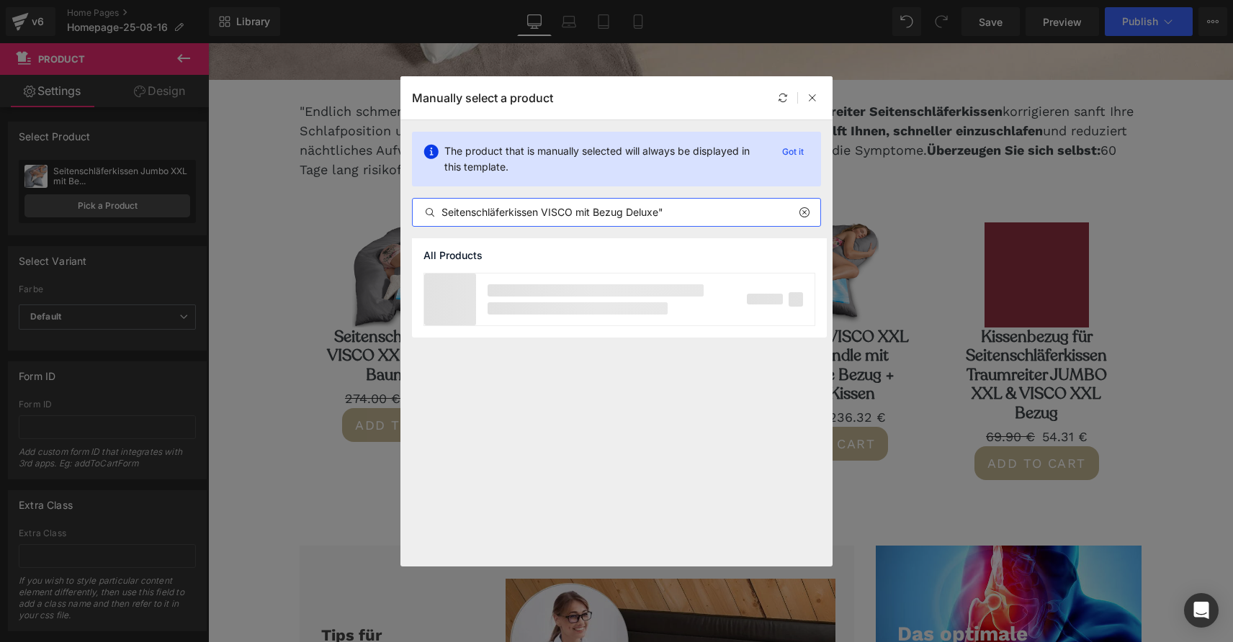
click at [446, 213] on input "Seitenschläferkissen VISCO mit Bezug Deluxe"" at bounding box center [617, 212] width 408 height 17
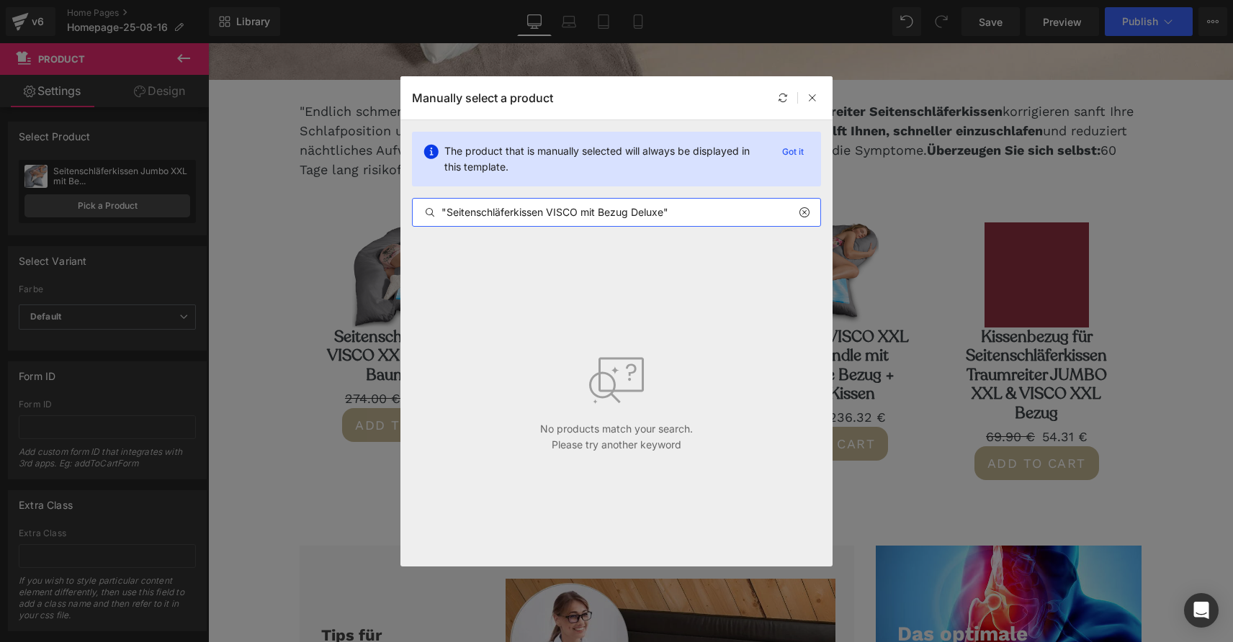
drag, startPoint x: 579, startPoint y: 215, endPoint x: 662, endPoint y: 212, distance: 82.8
click at [662, 212] on input ""Seitenschläferkissen VISCO mit Bezug Deluxe"" at bounding box center [617, 212] width 408 height 17
click at [445, 210] on input ""Seitenschläferkissen VISCO"" at bounding box center [617, 212] width 408 height 17
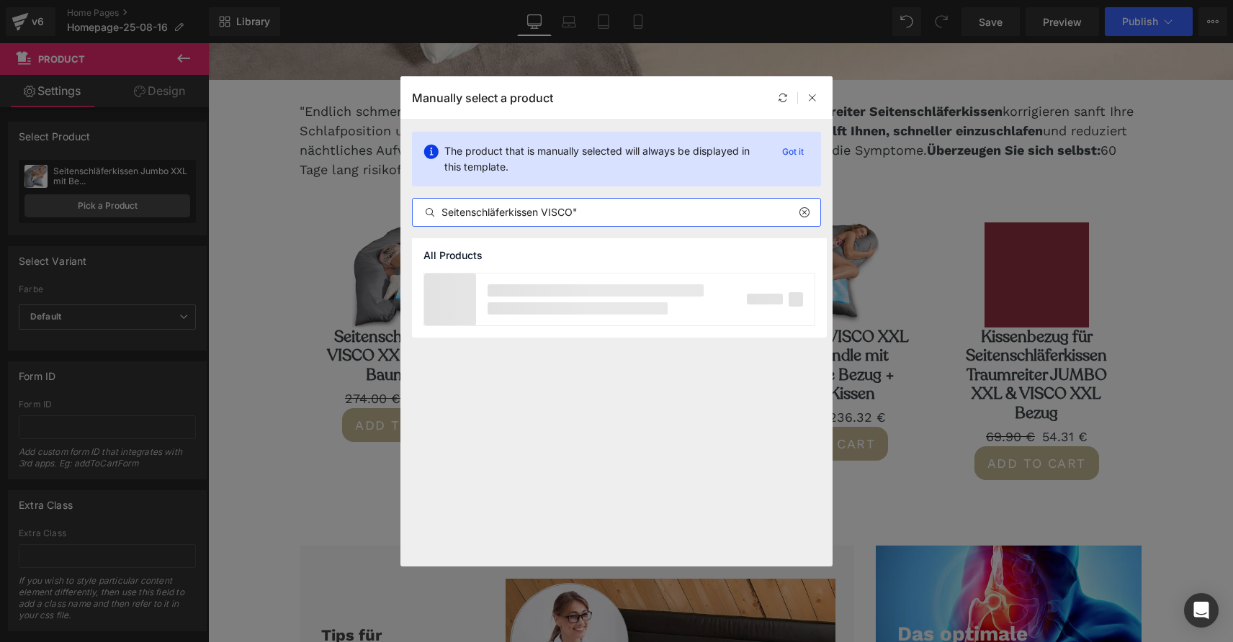
click at [606, 216] on input "Seitenschläferkissen VISCO"" at bounding box center [617, 212] width 408 height 17
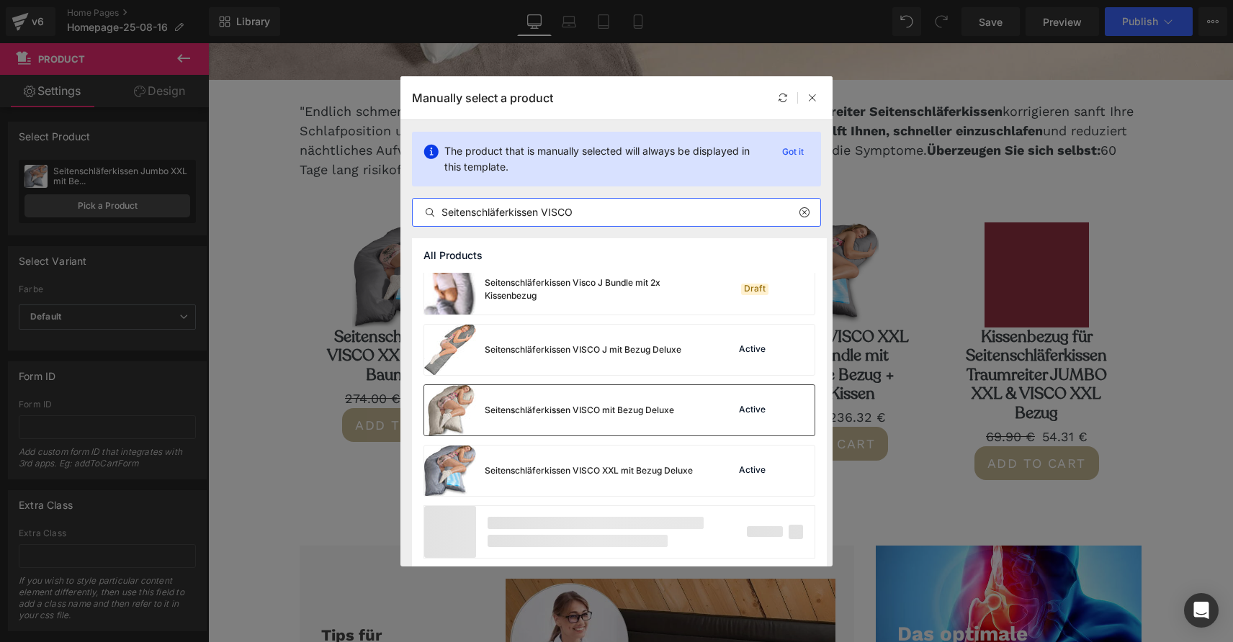
scroll to position [255, 0]
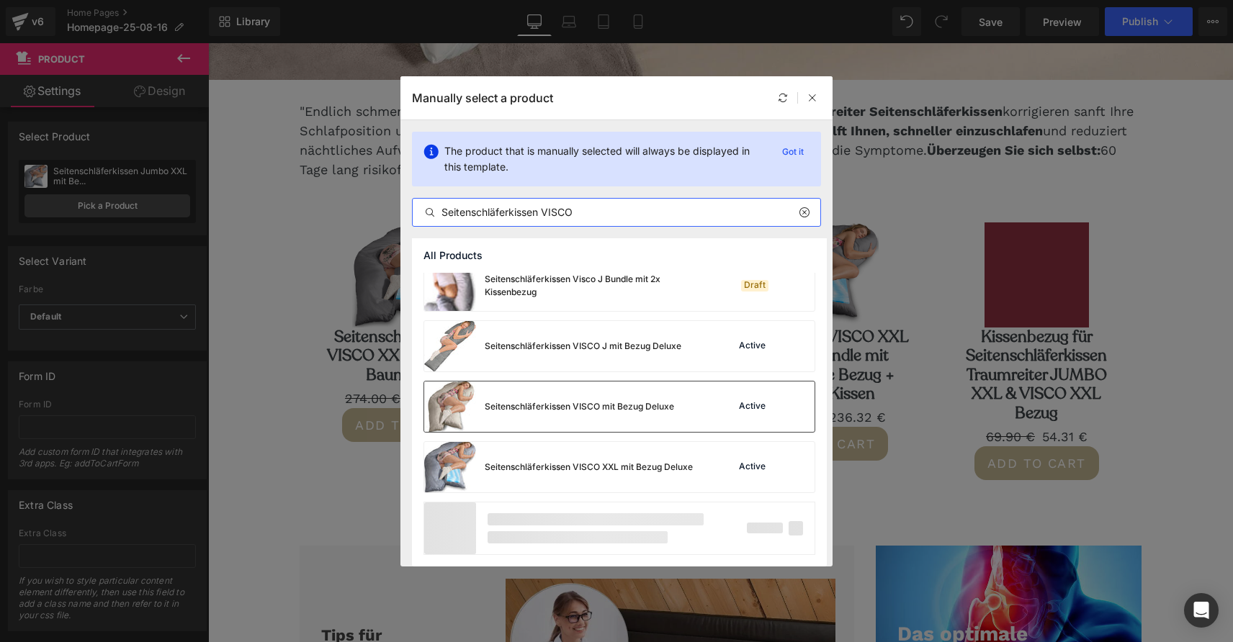
type input "Seitenschläferkissen VISCO"
click at [635, 409] on div "Seitenschläferkissen VISCO mit Bezug Deluxe" at bounding box center [579, 406] width 189 height 13
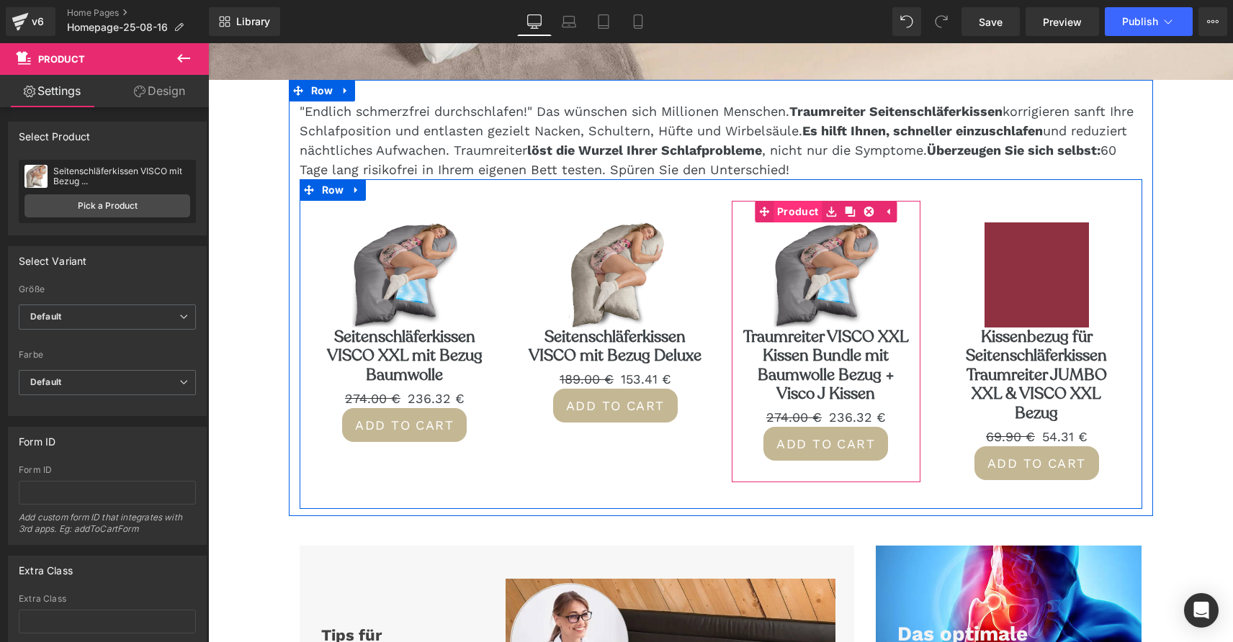
click at [807, 216] on span "Product" at bounding box center [797, 212] width 48 height 22
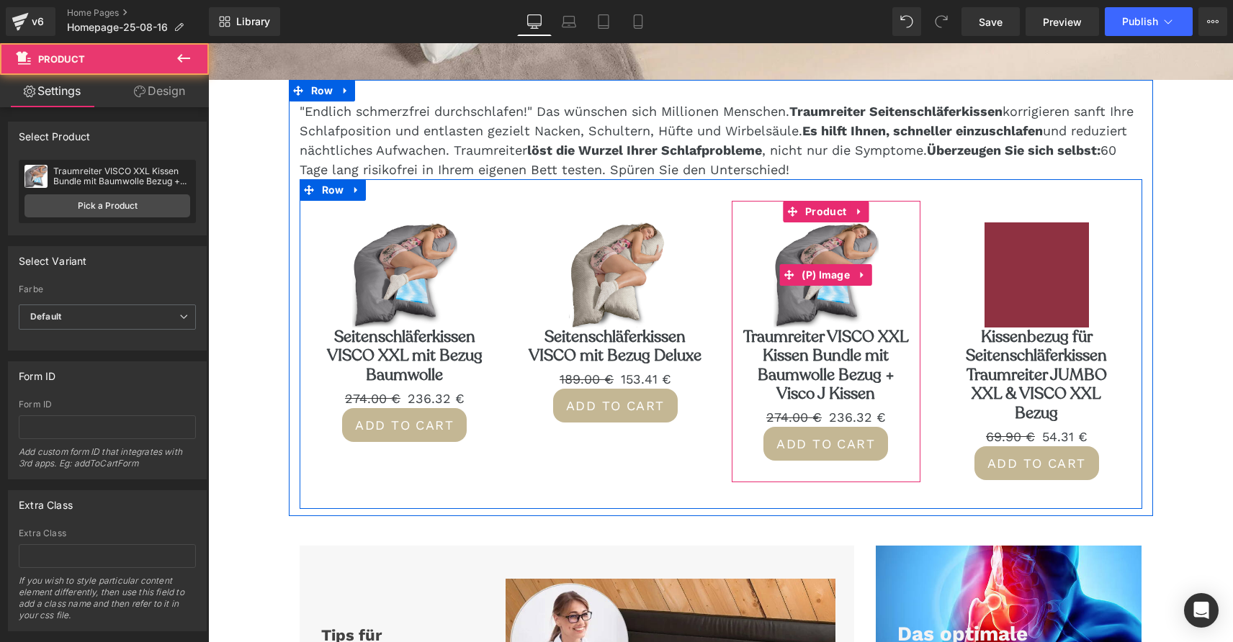
click at [831, 307] on img at bounding box center [825, 274] width 105 height 105
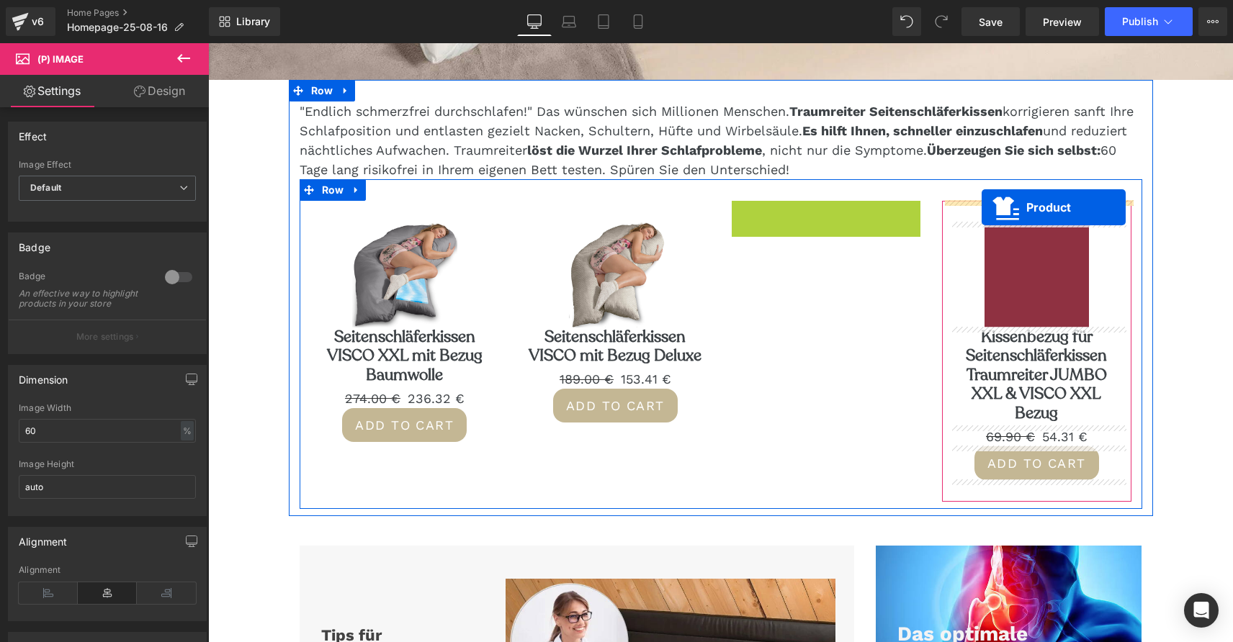
drag, startPoint x: 793, startPoint y: 210, endPoint x: 981, endPoint y: 207, distance: 188.7
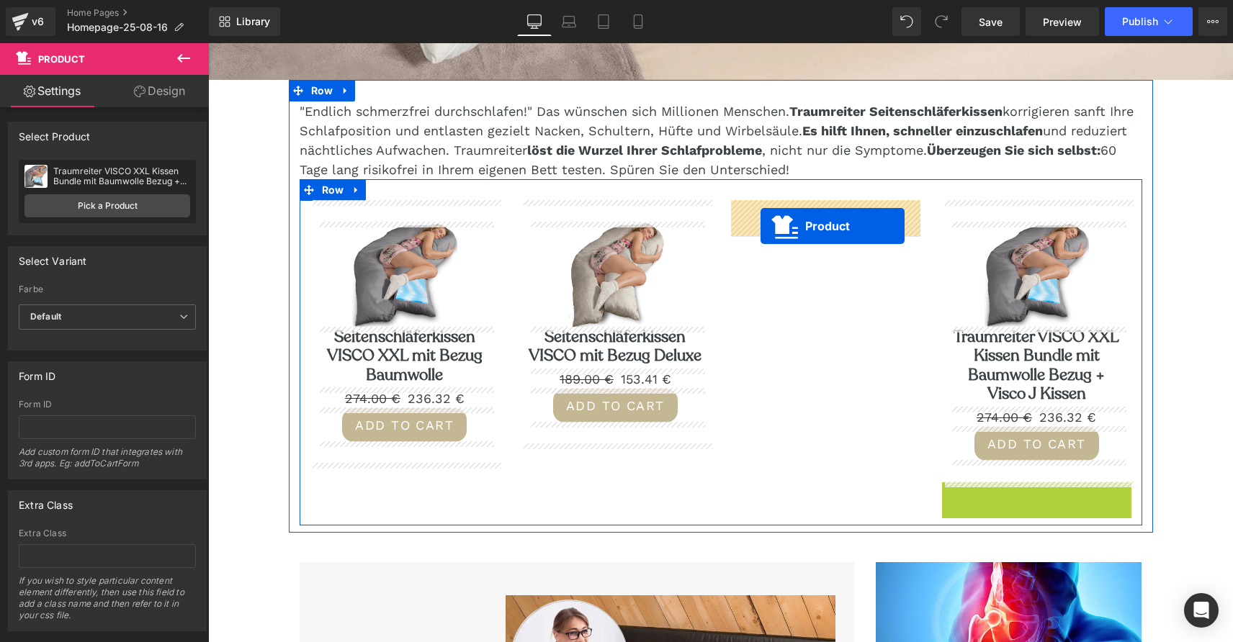
drag, startPoint x: 1003, startPoint y: 493, endPoint x: 760, endPoint y: 225, distance: 361.4
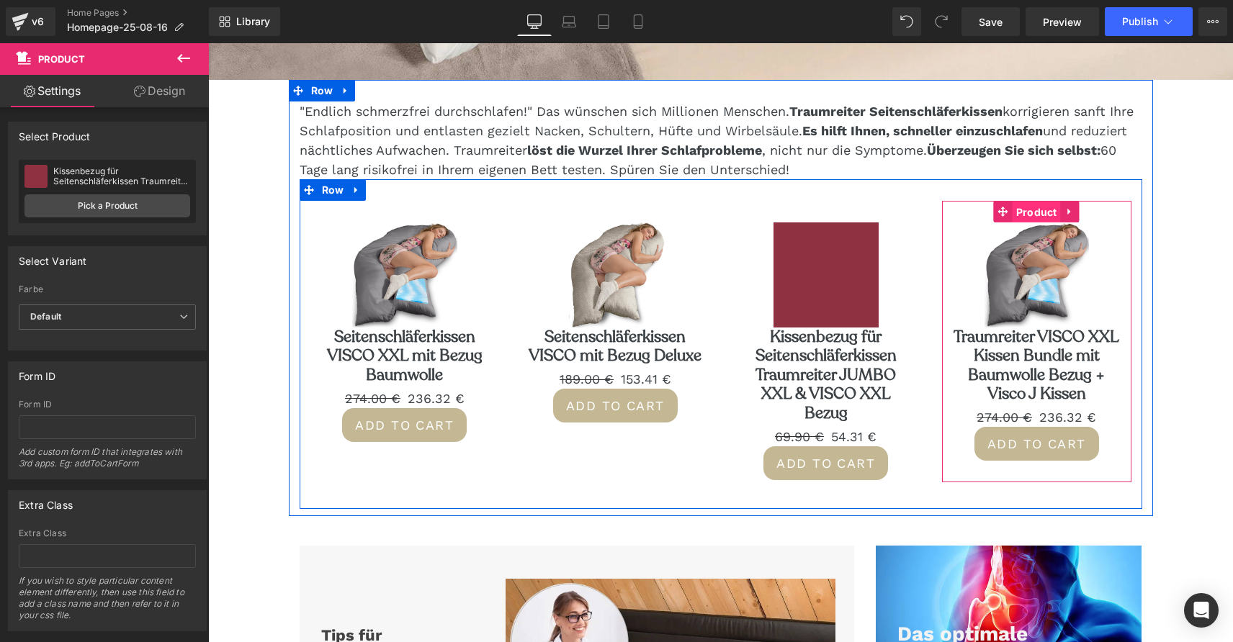
click at [1038, 206] on span "Product" at bounding box center [1036, 213] width 48 height 22
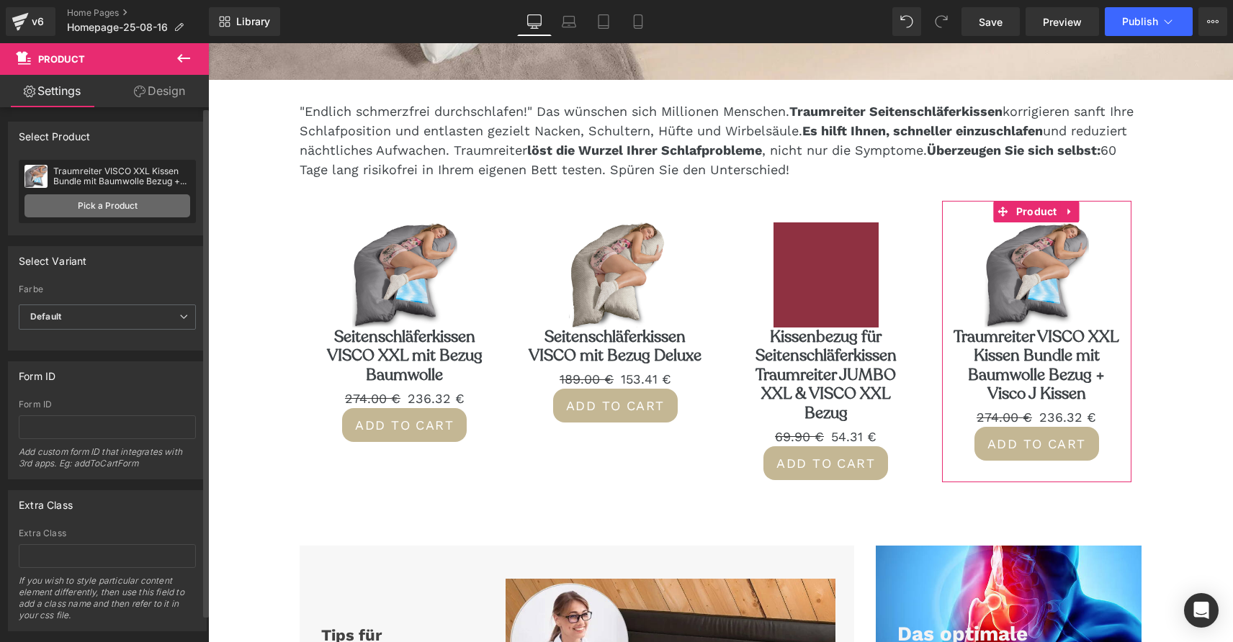
click at [140, 201] on link "Pick a Product" at bounding box center [107, 205] width 166 height 23
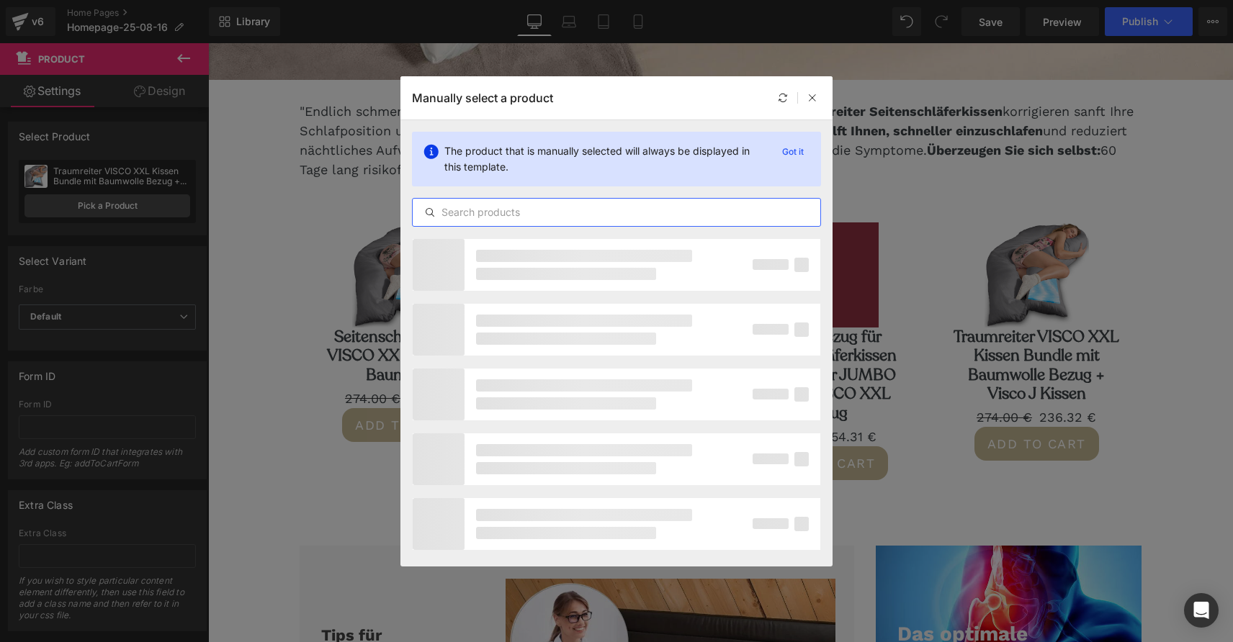
click at [467, 210] on input "text" at bounding box center [617, 212] width 408 height 17
paste input "Wasserbettmatratze Dual Softside Wasserkern PREMIUM"
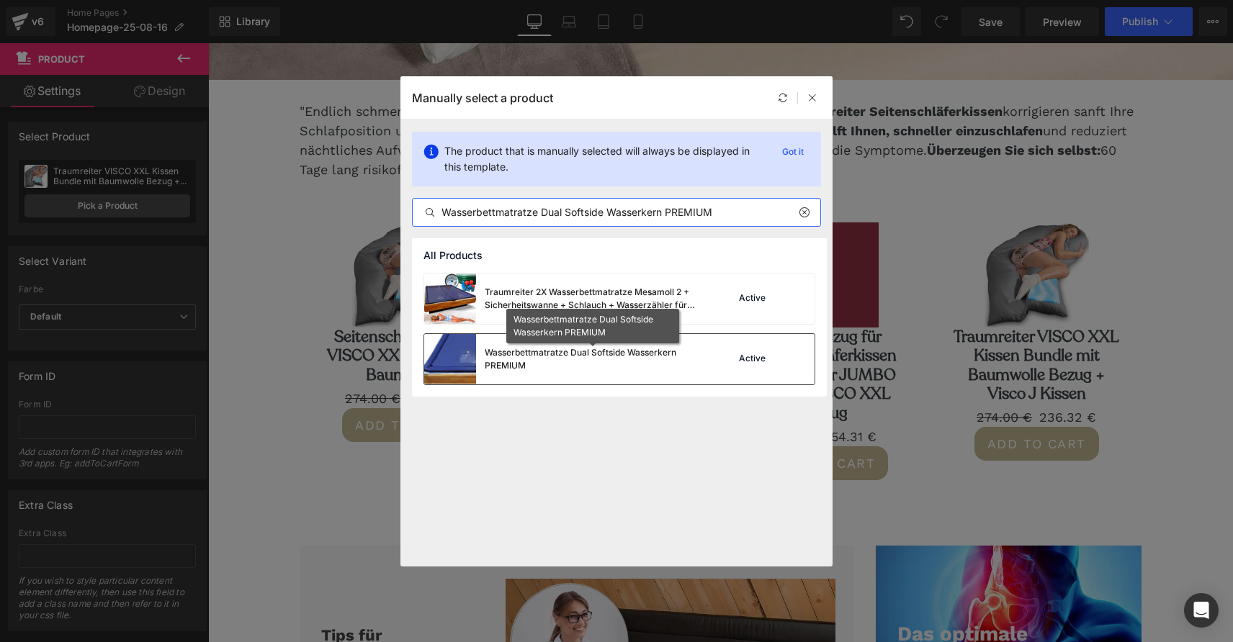
type input "Wasserbettmatratze Dual Softside Wasserkern PREMIUM"
click at [541, 357] on div "Wasserbettmatratze Dual Softside Wasserkern PREMIUM" at bounding box center [593, 359] width 216 height 26
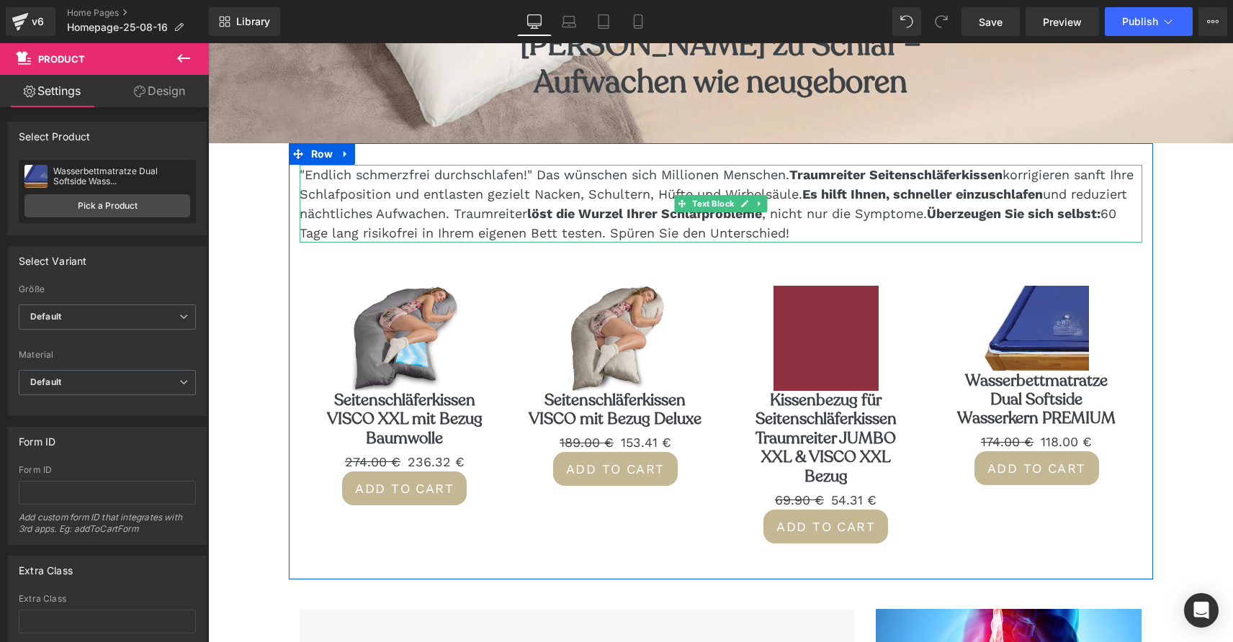
scroll to position [462, 0]
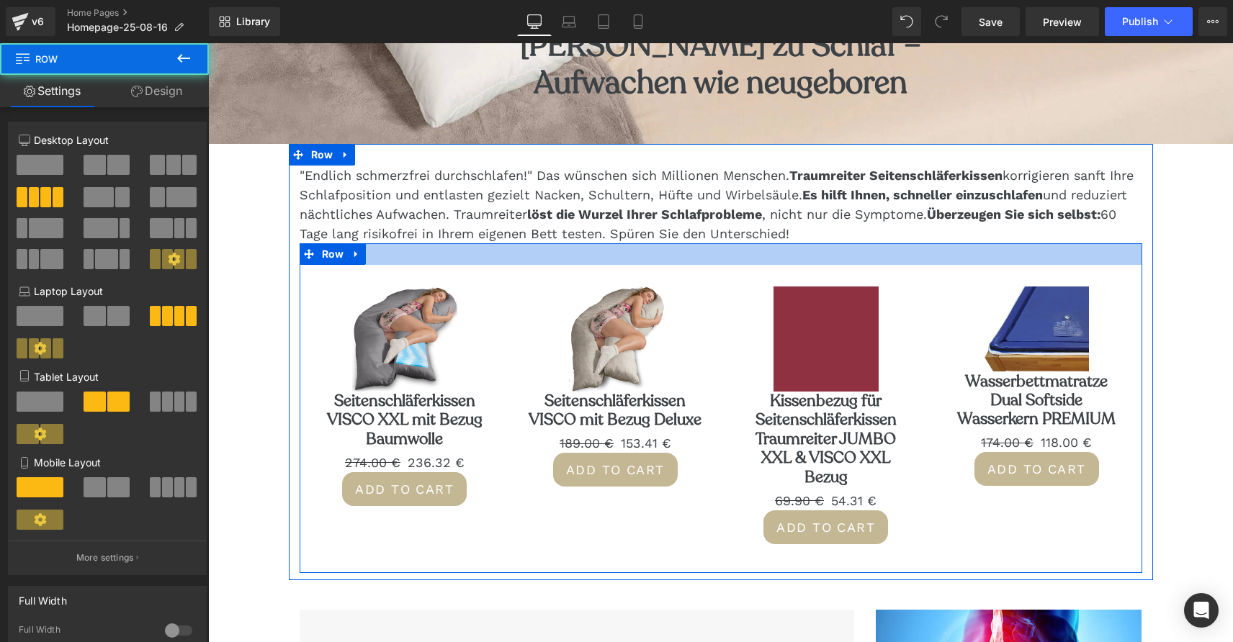
click at [636, 256] on div at bounding box center [721, 254] width 842 height 22
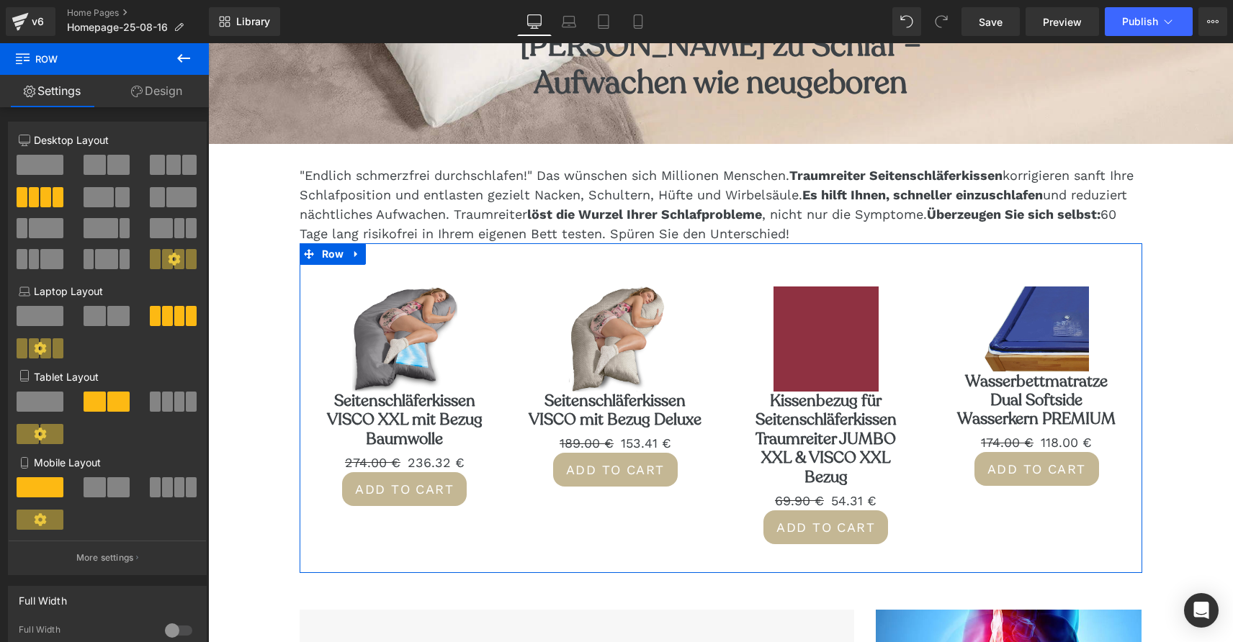
click at [166, 86] on link "Design" at bounding box center [156, 91] width 104 height 32
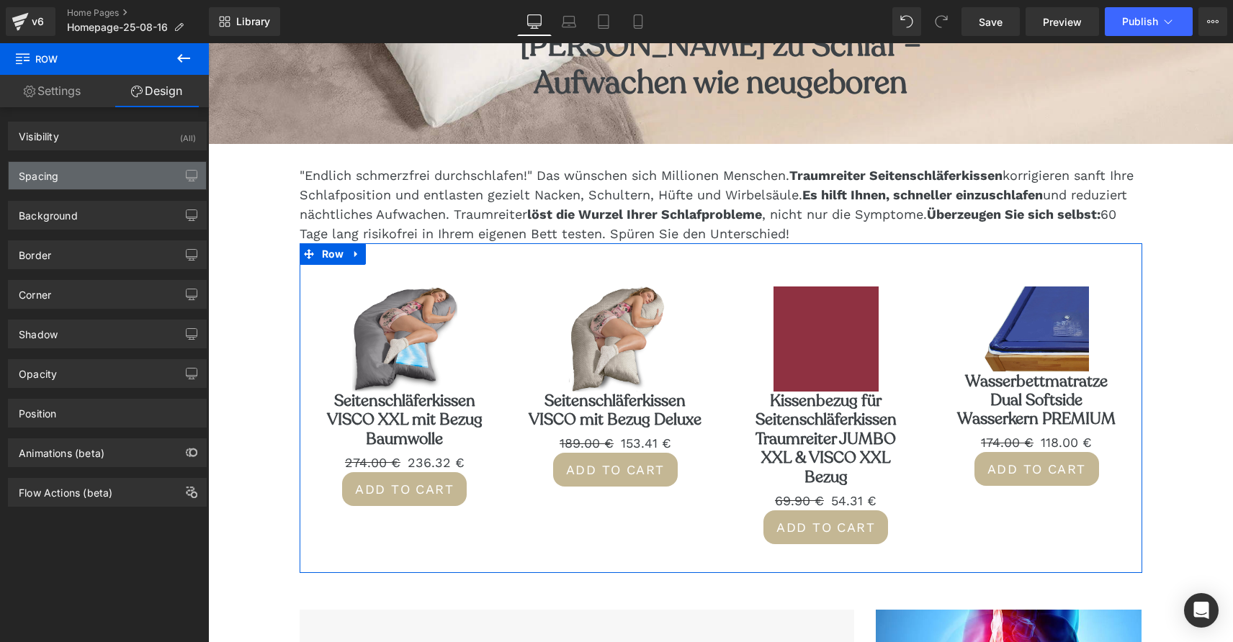
click at [129, 178] on div "Spacing" at bounding box center [107, 175] width 197 height 27
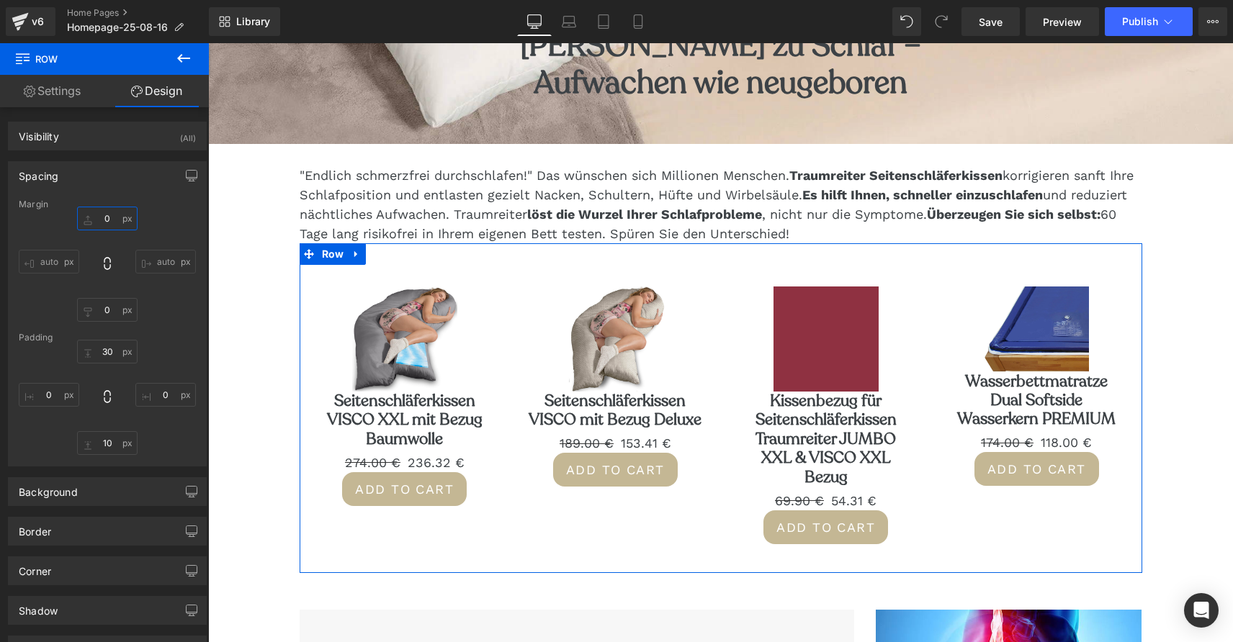
click at [99, 220] on input "0" at bounding box center [107, 219] width 60 height 24
type input "100"
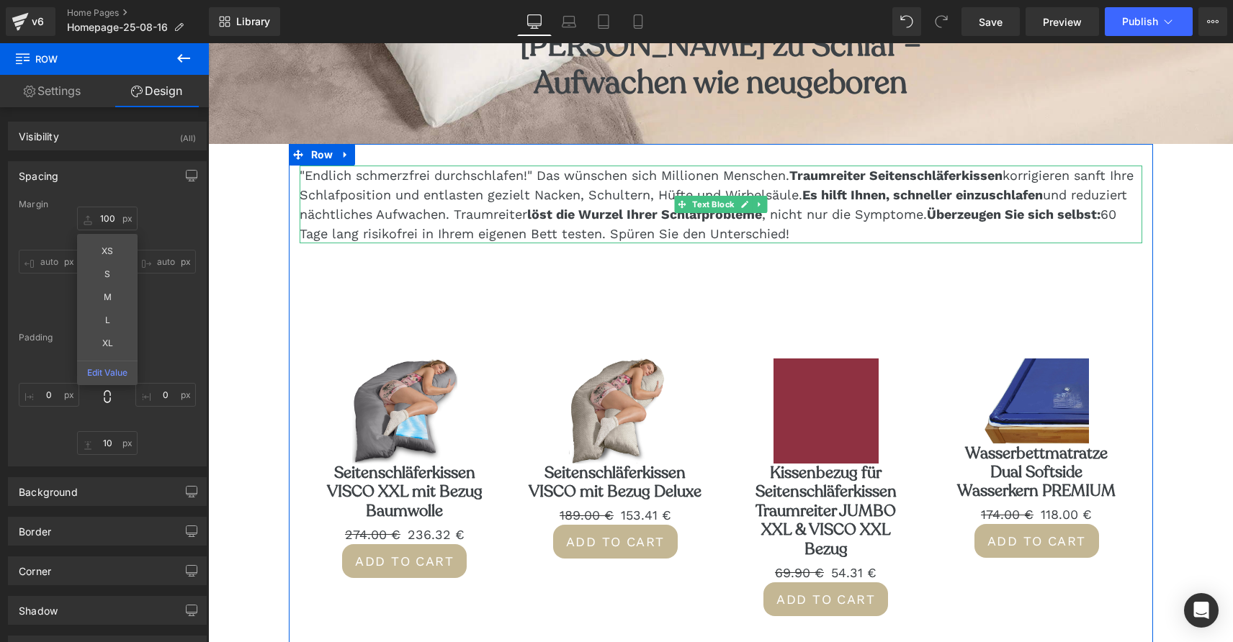
click at [367, 215] on p ""Endlich schmerzfrei durchschlafen!" Das wünschen sich Millionen Menschen. Trau…" at bounding box center [721, 205] width 842 height 78
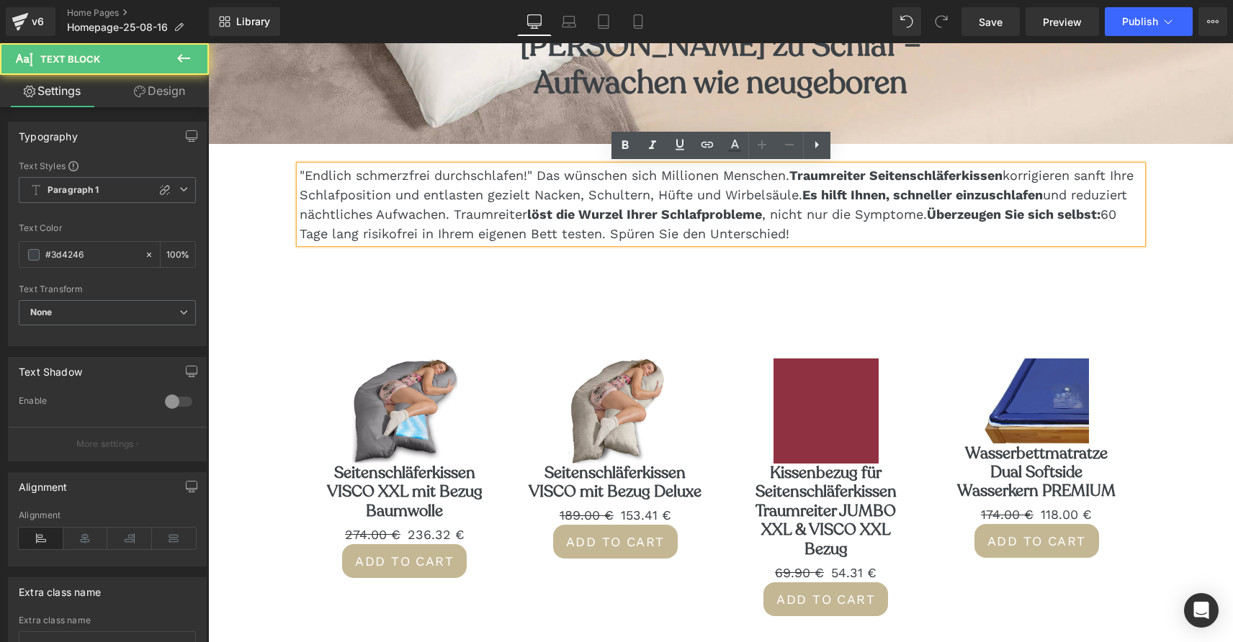
click at [431, 281] on div ""Endlich schmerzfrei durchschlafen!" Das wünschen sich Millionen Menschen. Trau…" at bounding box center [721, 405] width 864 height 479
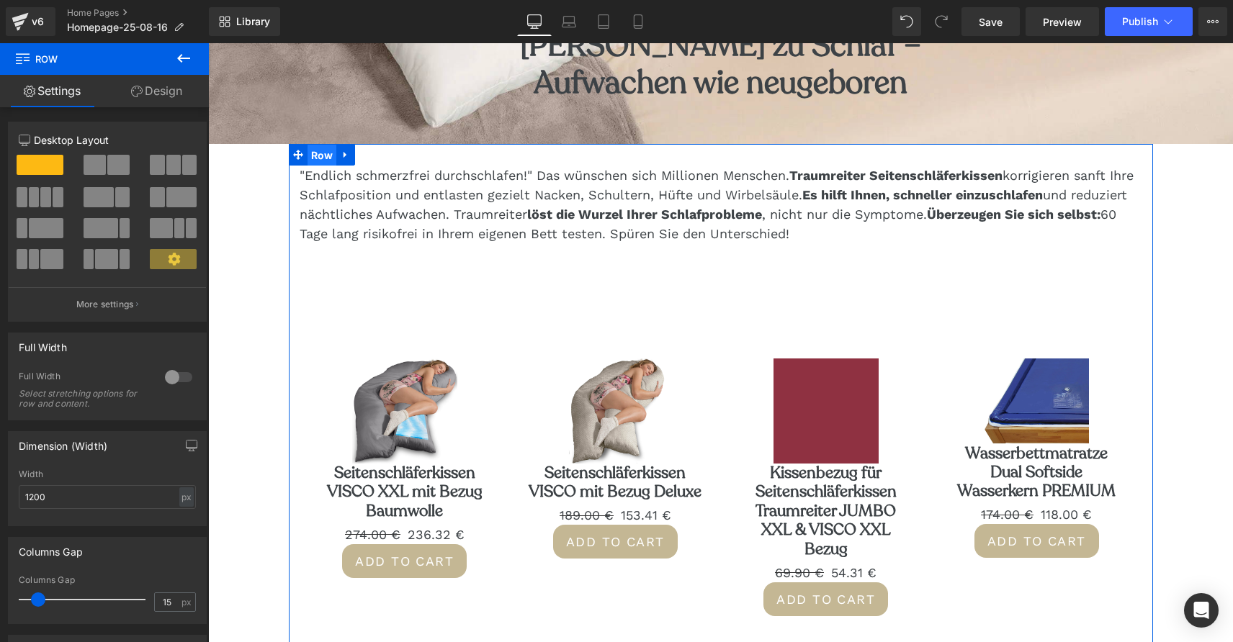
click at [318, 159] on span "Row" at bounding box center [322, 156] width 30 height 22
click at [161, 96] on link "Design" at bounding box center [156, 91] width 104 height 32
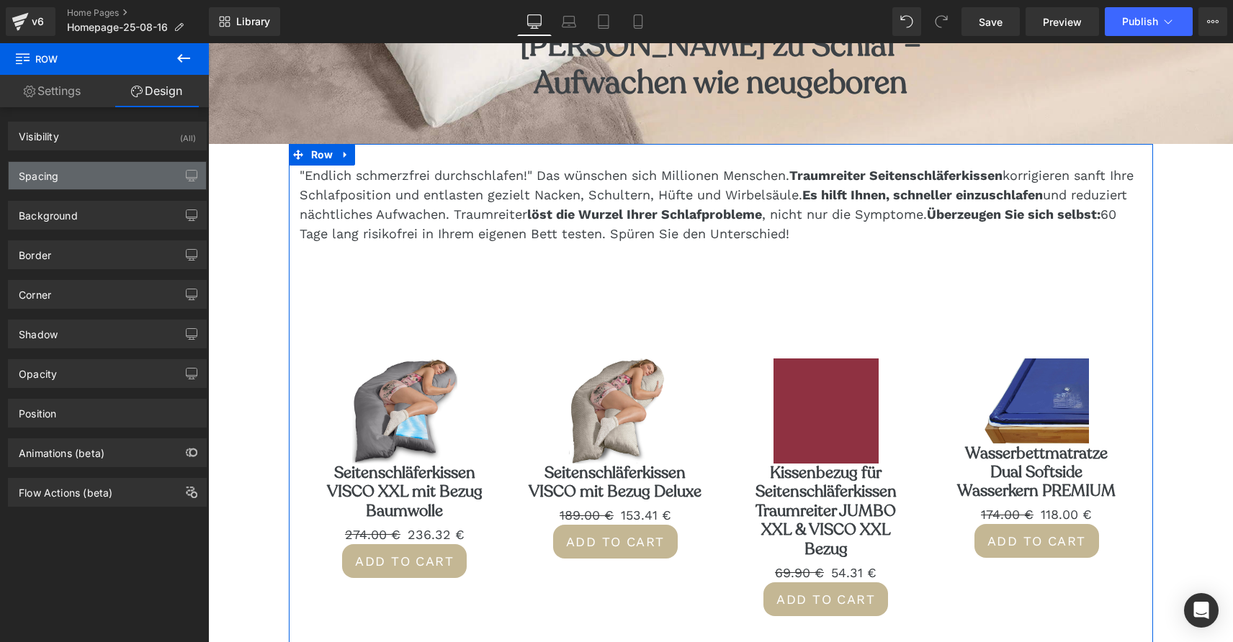
click at [93, 179] on div "Spacing" at bounding box center [107, 175] width 197 height 27
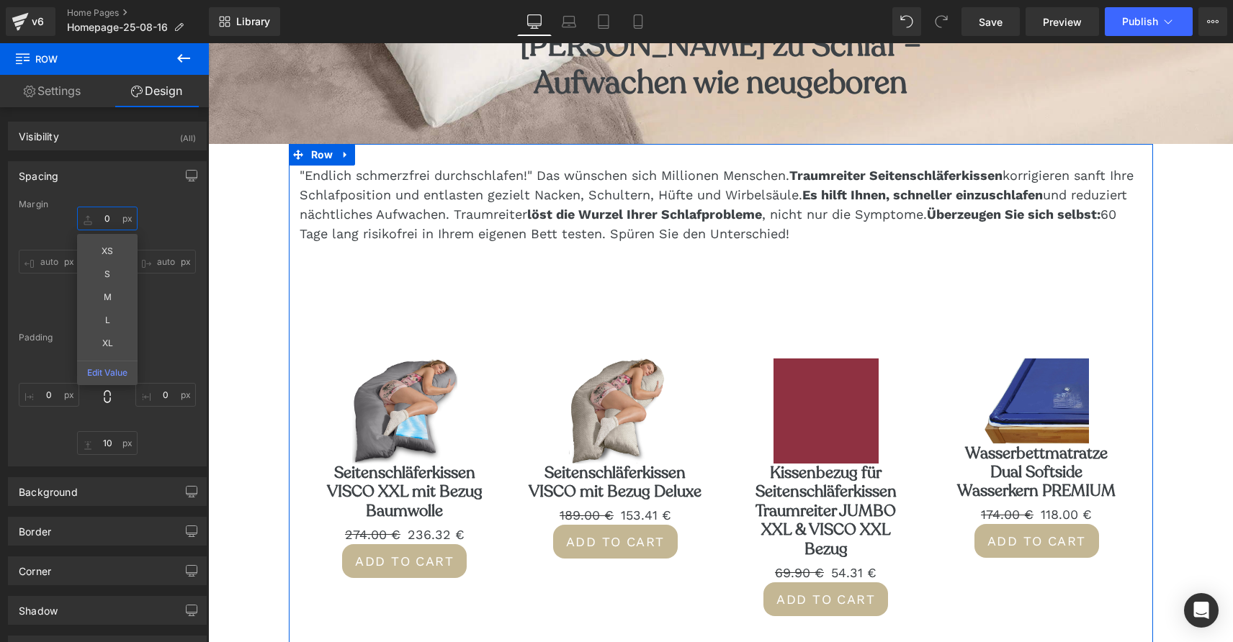
click at [99, 220] on input "0" at bounding box center [107, 219] width 60 height 24
type input "10"
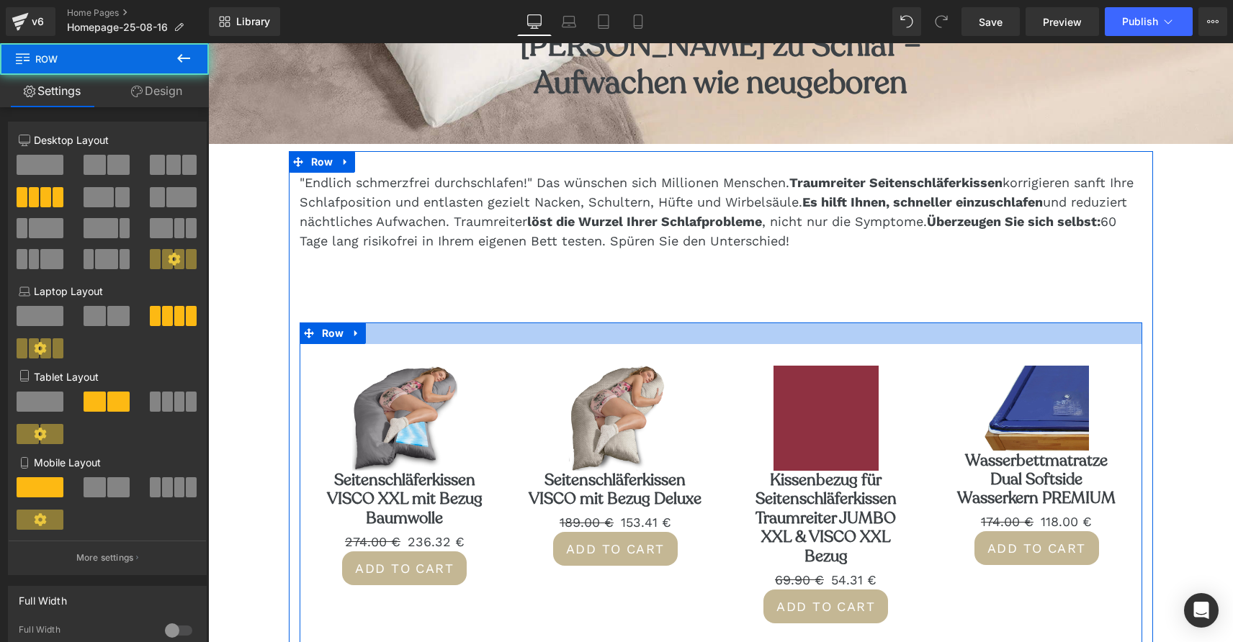
click at [509, 333] on div at bounding box center [721, 334] width 842 height 22
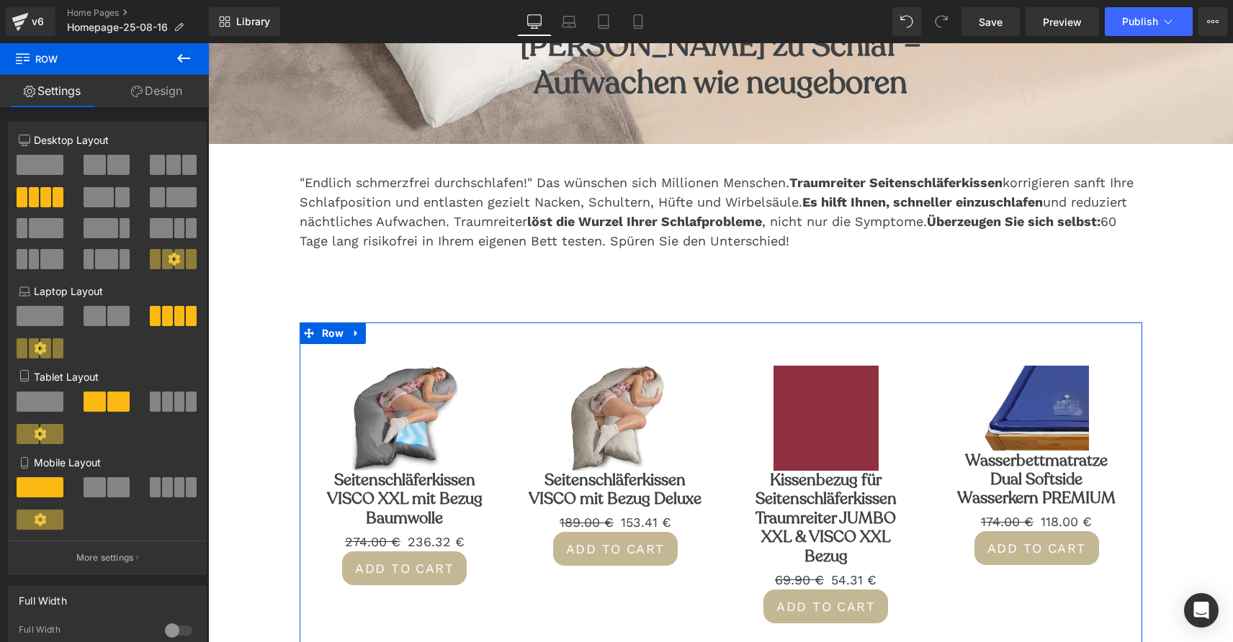
click at [162, 92] on link "Design" at bounding box center [156, 91] width 104 height 32
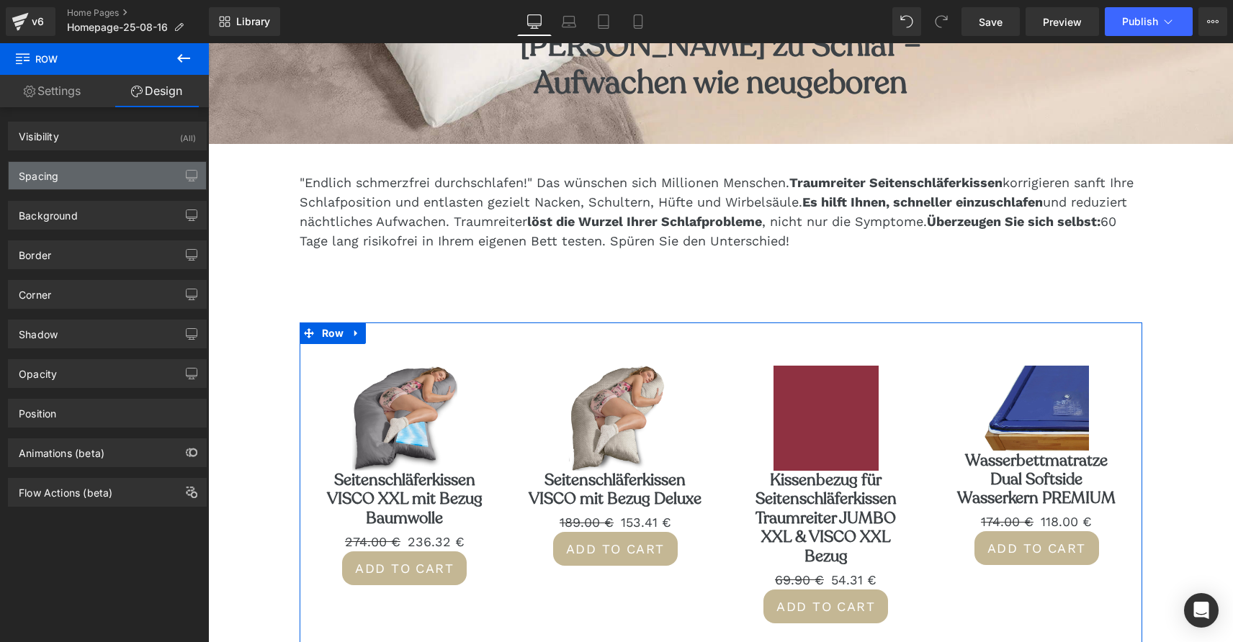
click at [107, 181] on div "Spacing" at bounding box center [107, 175] width 197 height 27
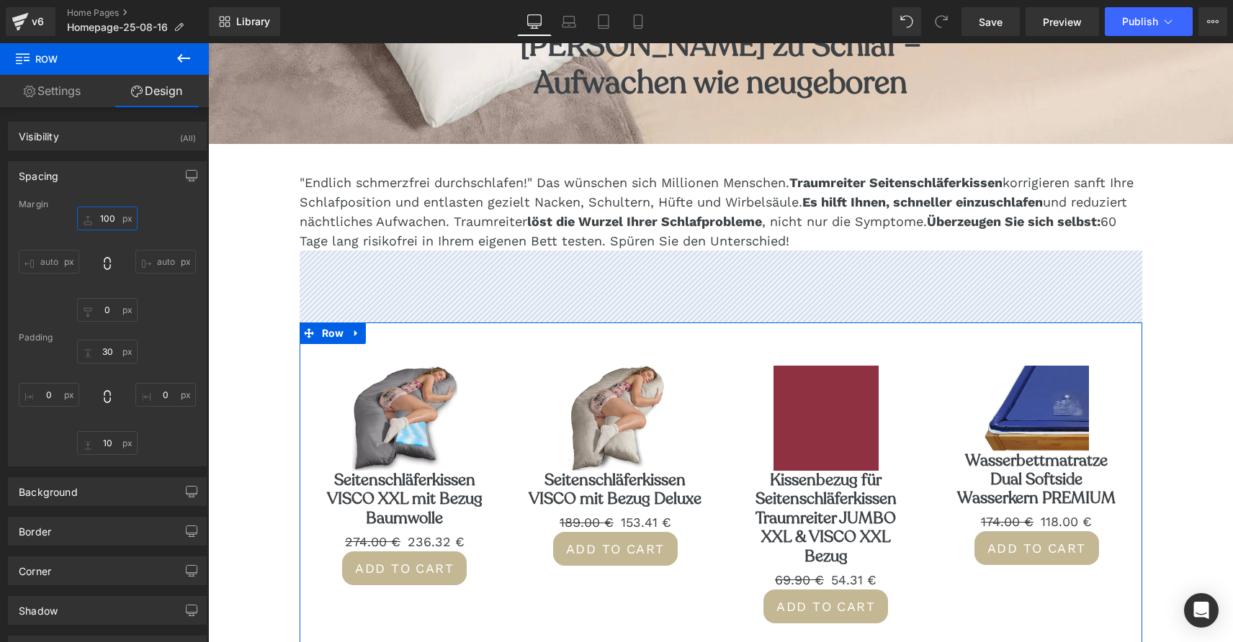
click at [101, 217] on input "100" at bounding box center [107, 219] width 60 height 24
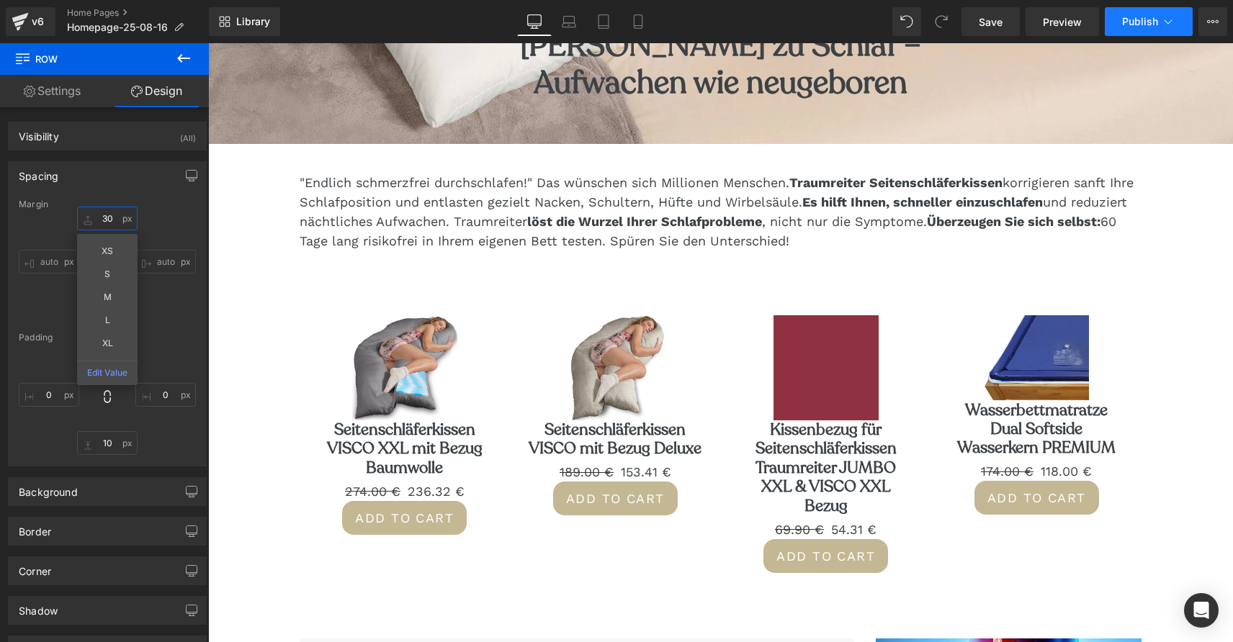
type input "30"
click at [1134, 25] on span "Publish" at bounding box center [1140, 22] width 36 height 12
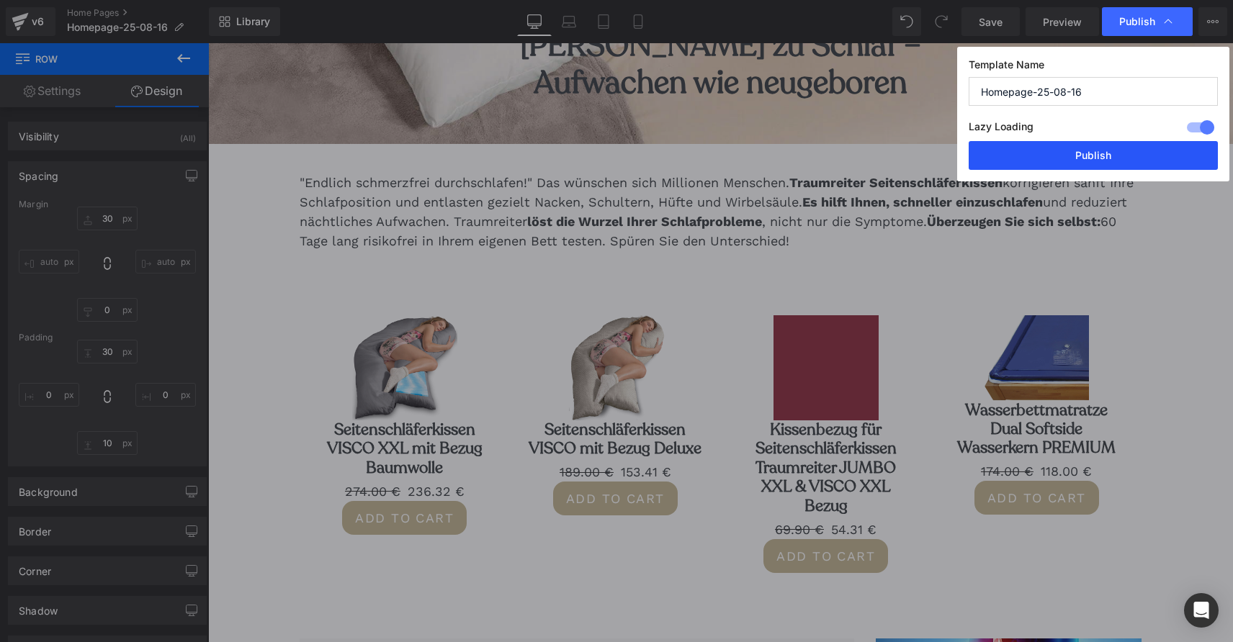
click at [1096, 153] on button "Publish" at bounding box center [1092, 155] width 249 height 29
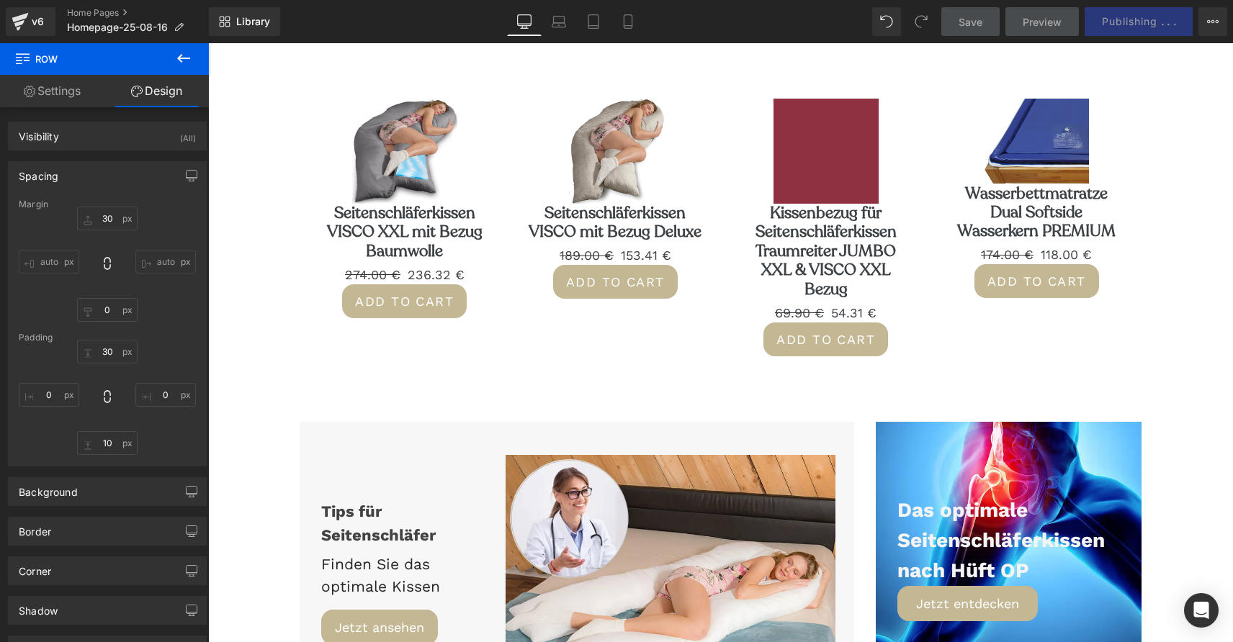
scroll to position [659, 0]
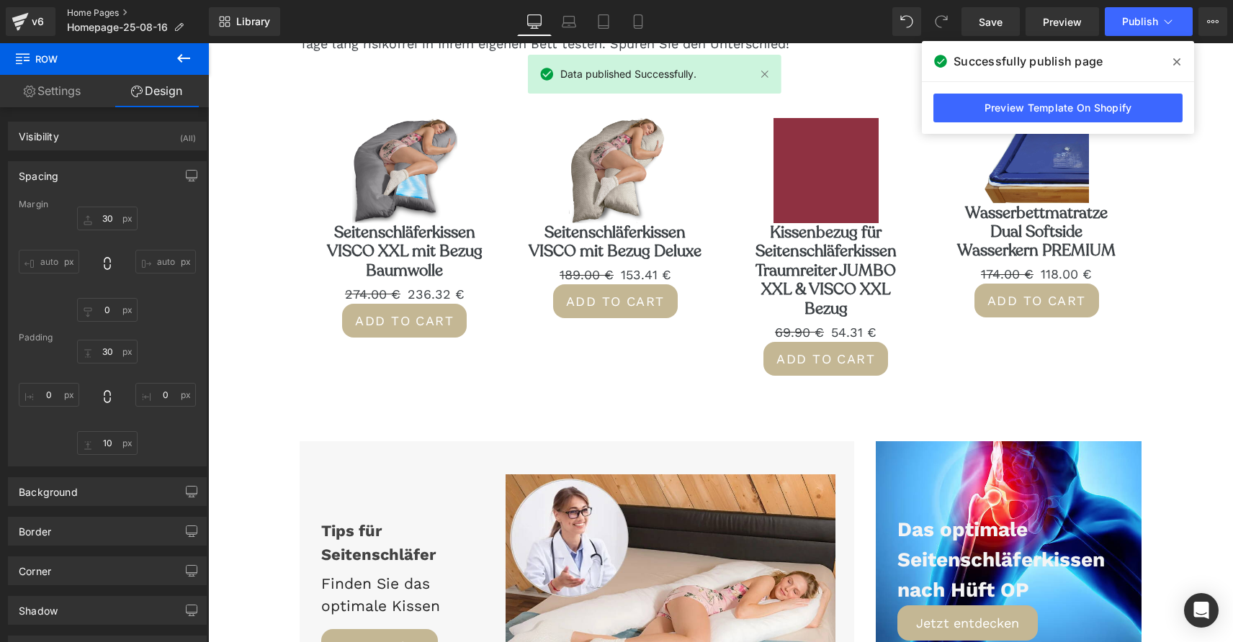
click at [110, 14] on link "Home Pages" at bounding box center [138, 13] width 142 height 12
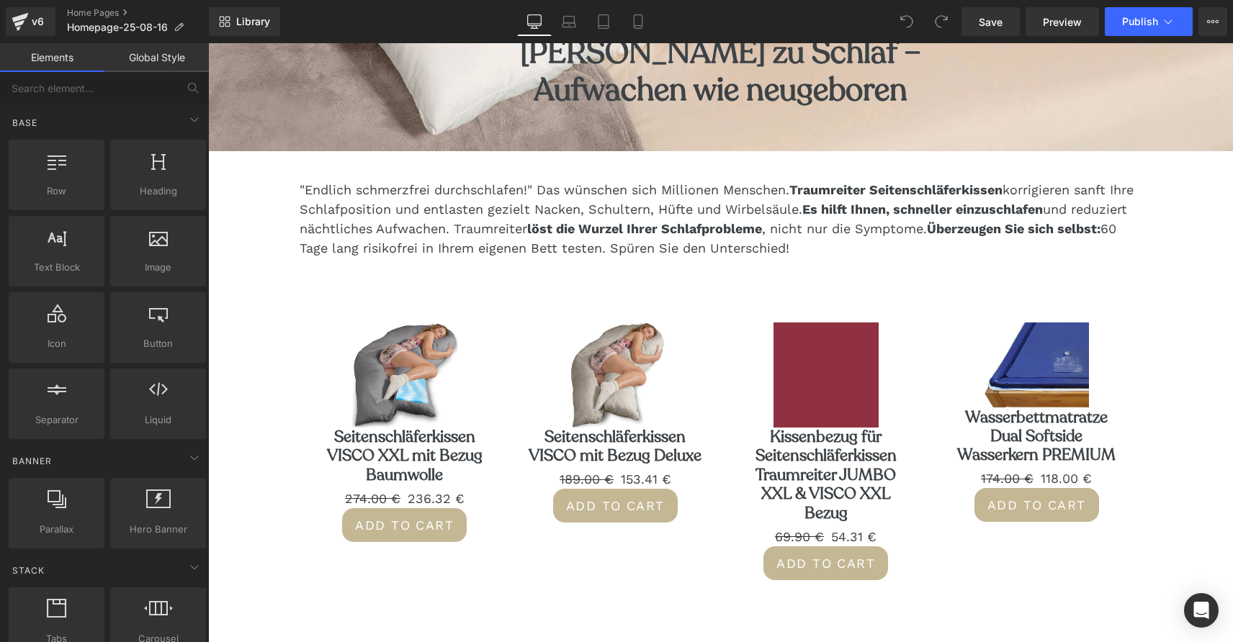
scroll to position [452, 0]
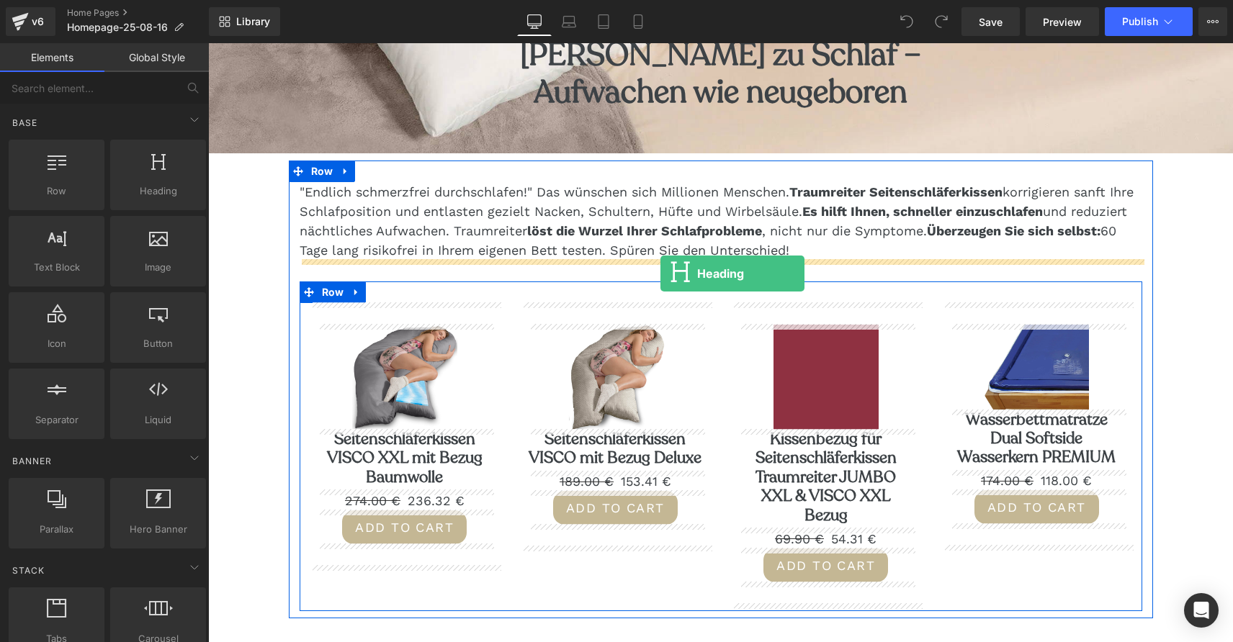
drag, startPoint x: 362, startPoint y: 222, endPoint x: 660, endPoint y: 274, distance: 302.6
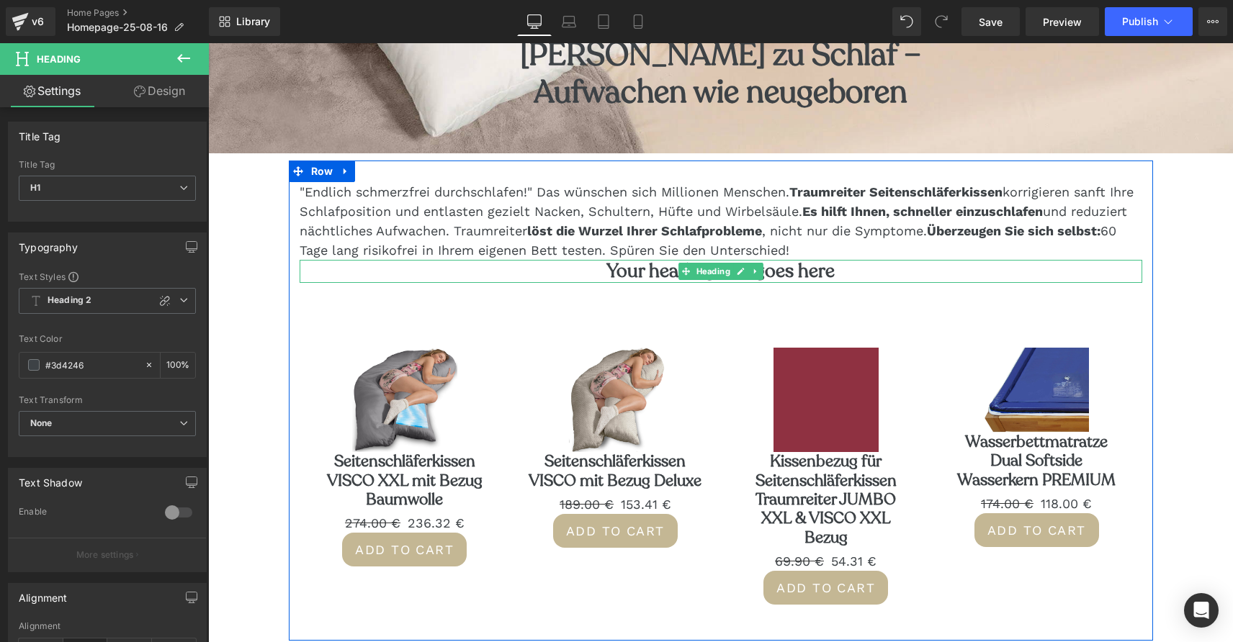
click at [662, 271] on h1 "Your heading text goes here" at bounding box center [721, 271] width 842 height 22
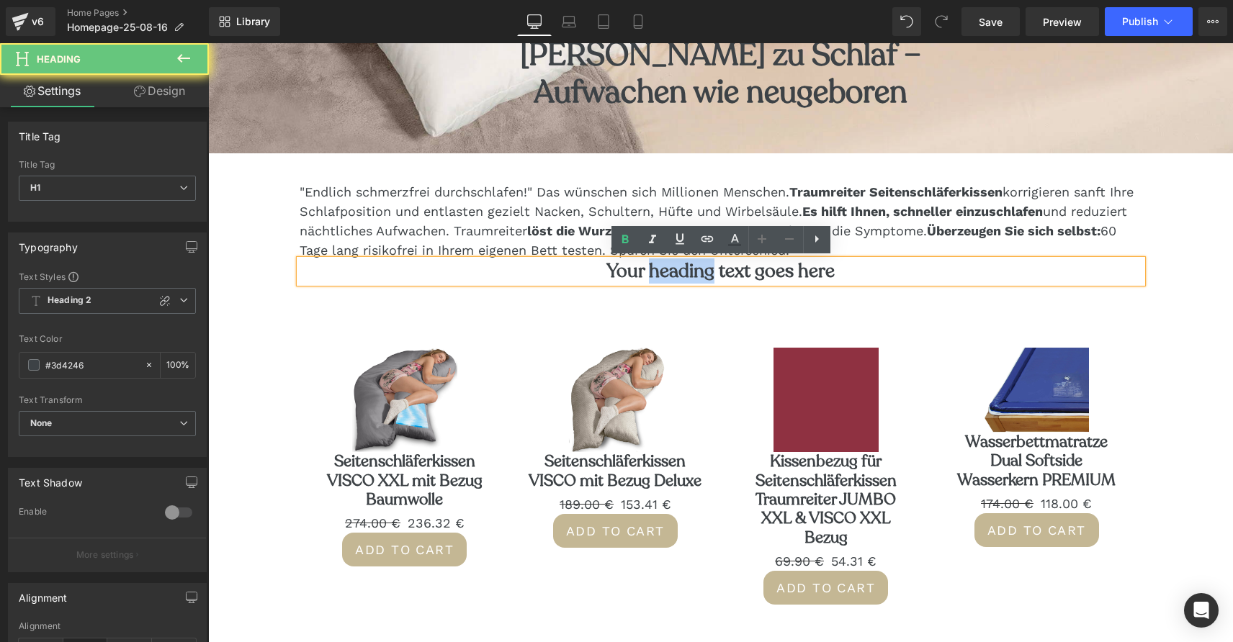
click at [662, 271] on h1 "Your heading text goes here" at bounding box center [721, 271] width 842 height 22
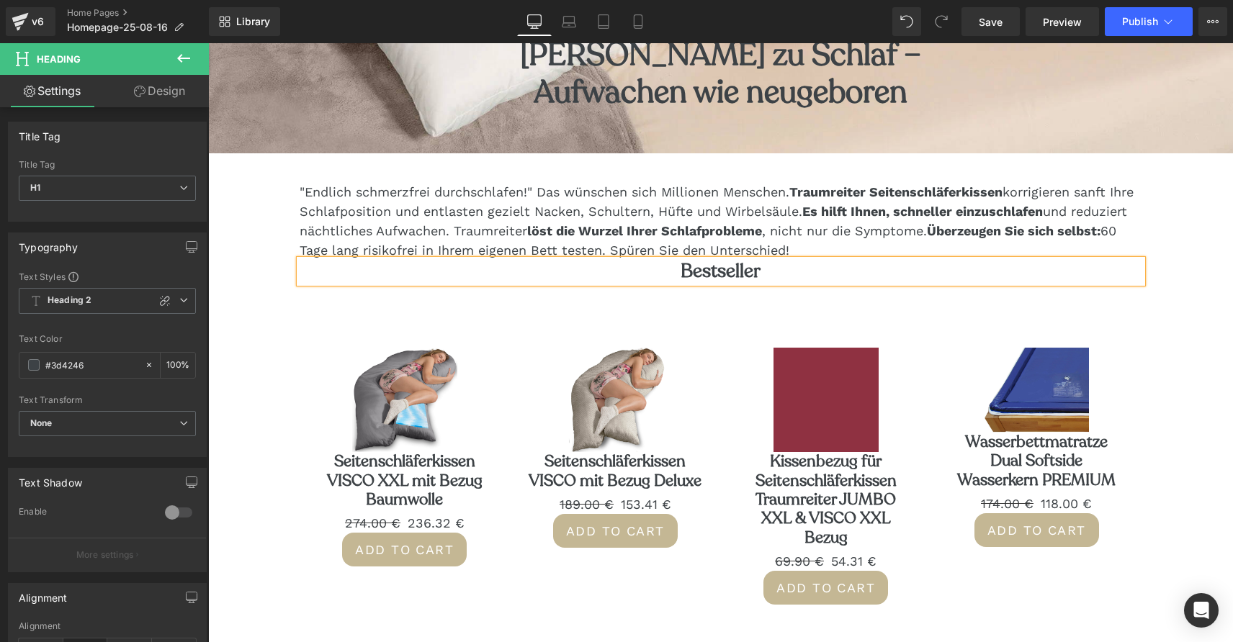
click at [667, 305] on div "Sale Off (P) Image Seitenschläferkissen VISCO XXL mit Bezug Baumwolle (P) Title…" at bounding box center [721, 469] width 842 height 329
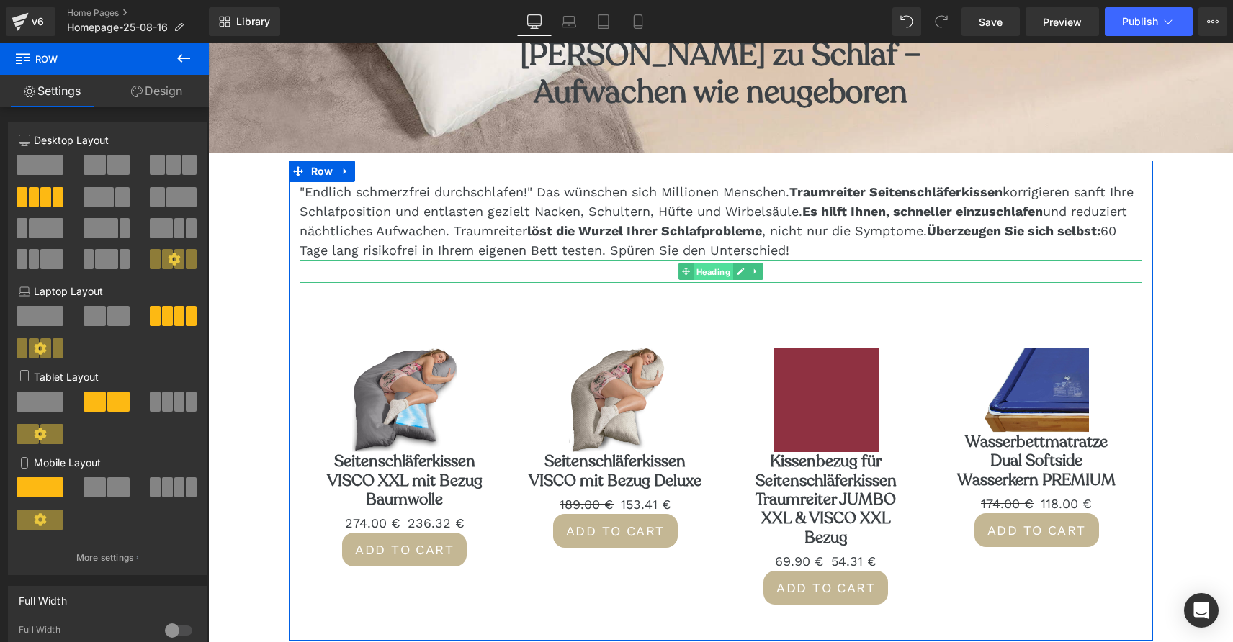
click at [716, 269] on span "Heading" at bounding box center [713, 272] width 40 height 17
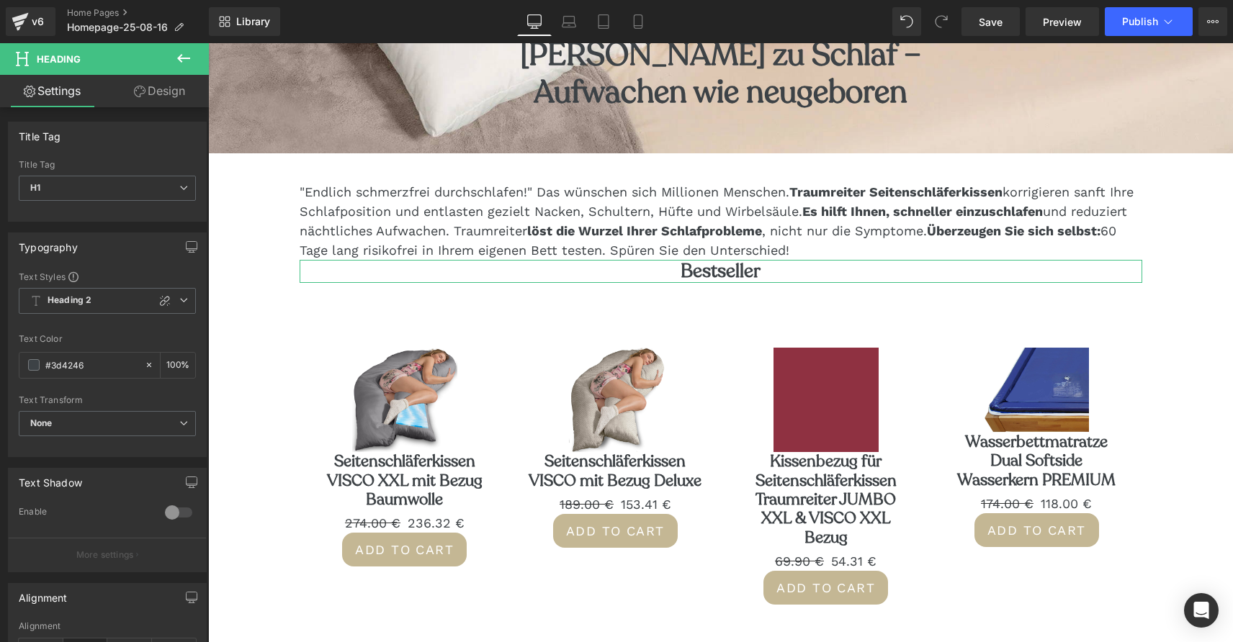
click at [171, 90] on link "Design" at bounding box center [159, 91] width 104 height 32
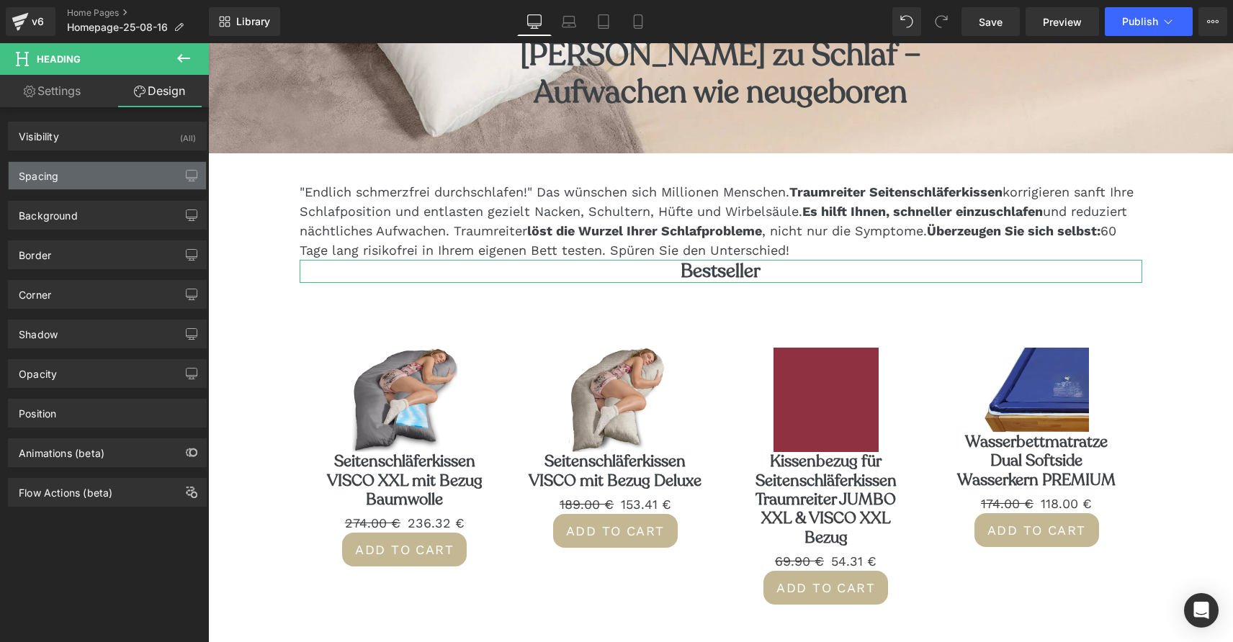
click at [106, 179] on div "Spacing" at bounding box center [107, 175] width 197 height 27
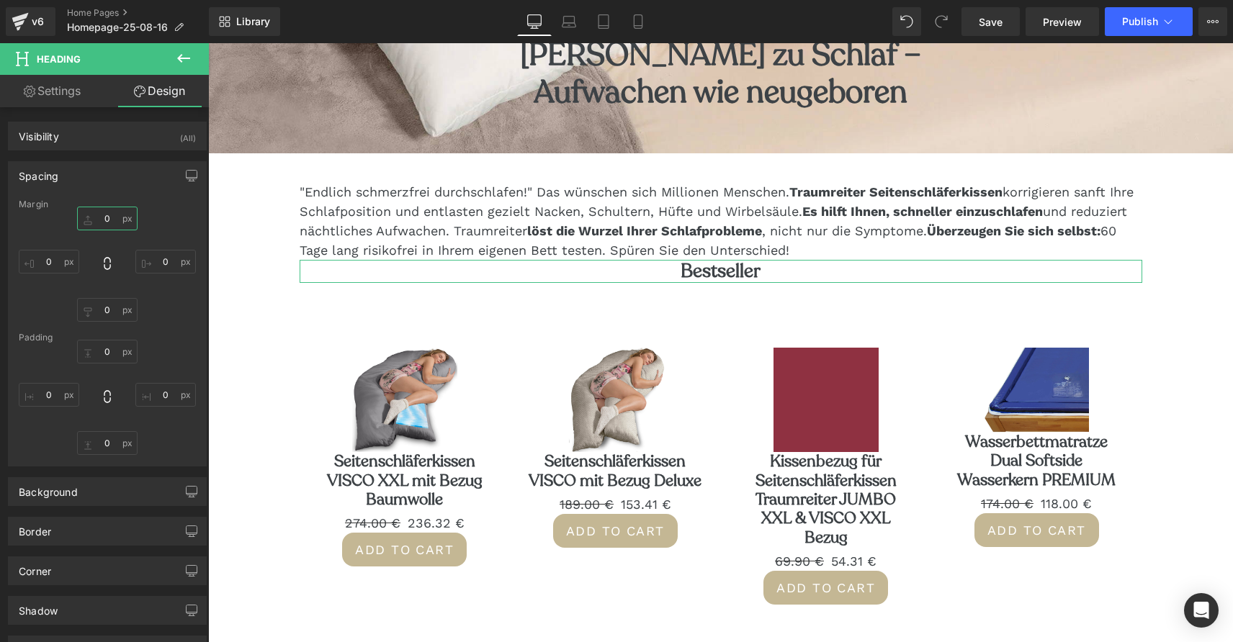
click at [95, 221] on input "text" at bounding box center [107, 219] width 60 height 24
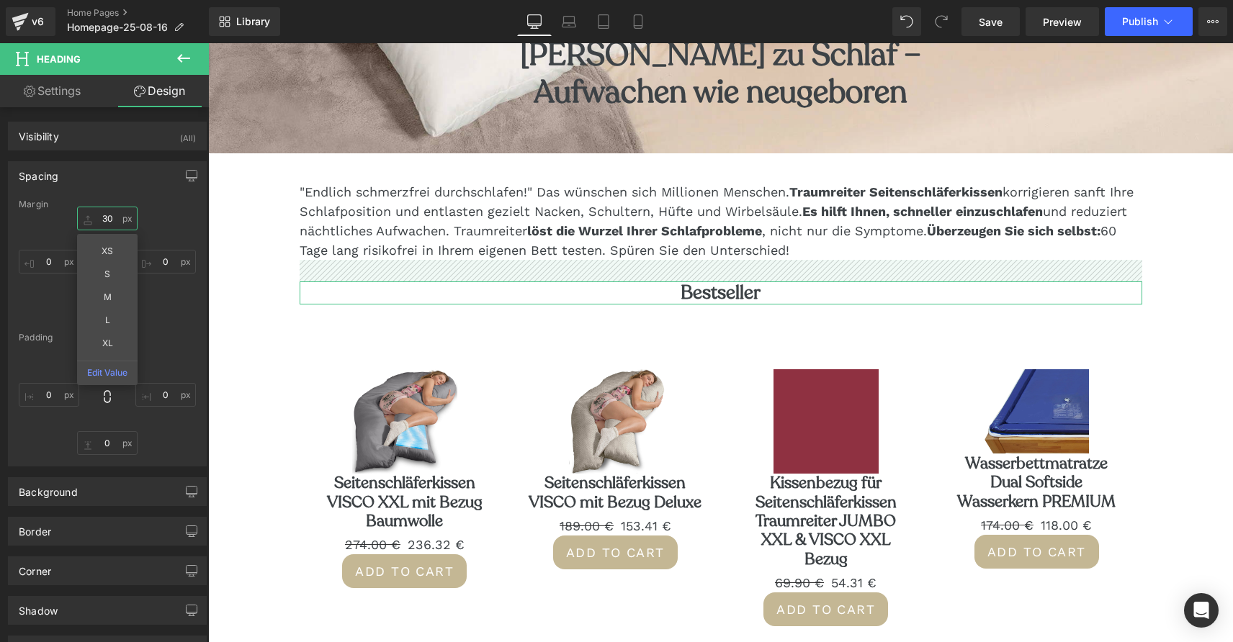
click at [106, 222] on input "30" at bounding box center [107, 219] width 60 height 24
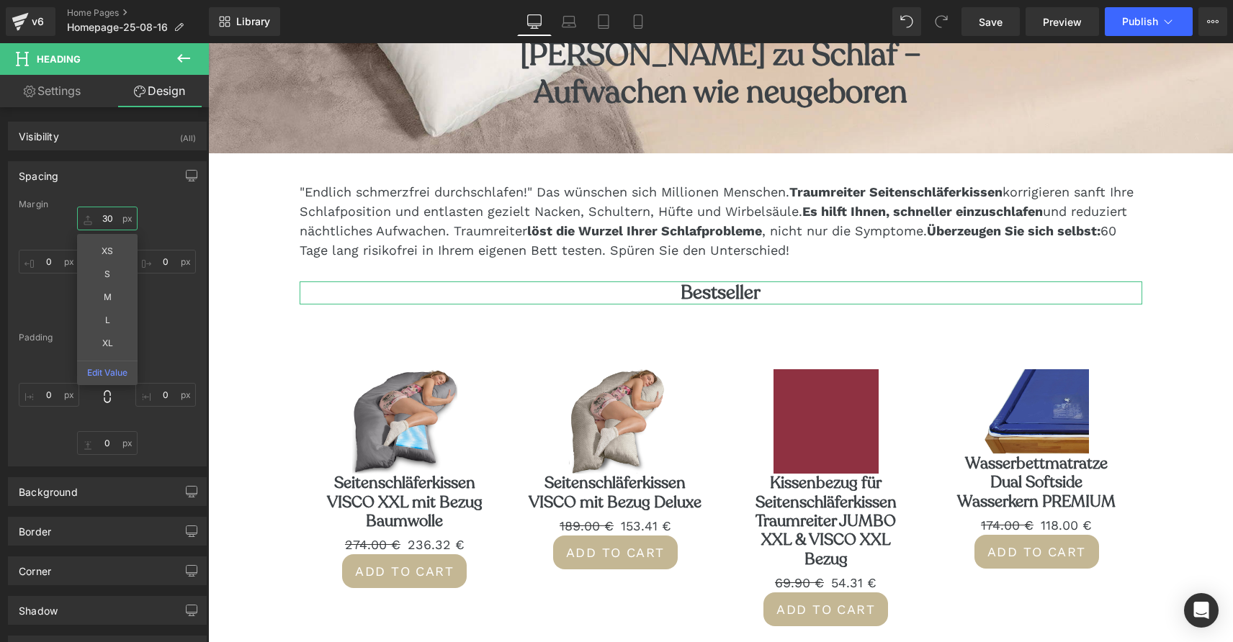
click at [106, 222] on input "30" at bounding box center [107, 219] width 60 height 24
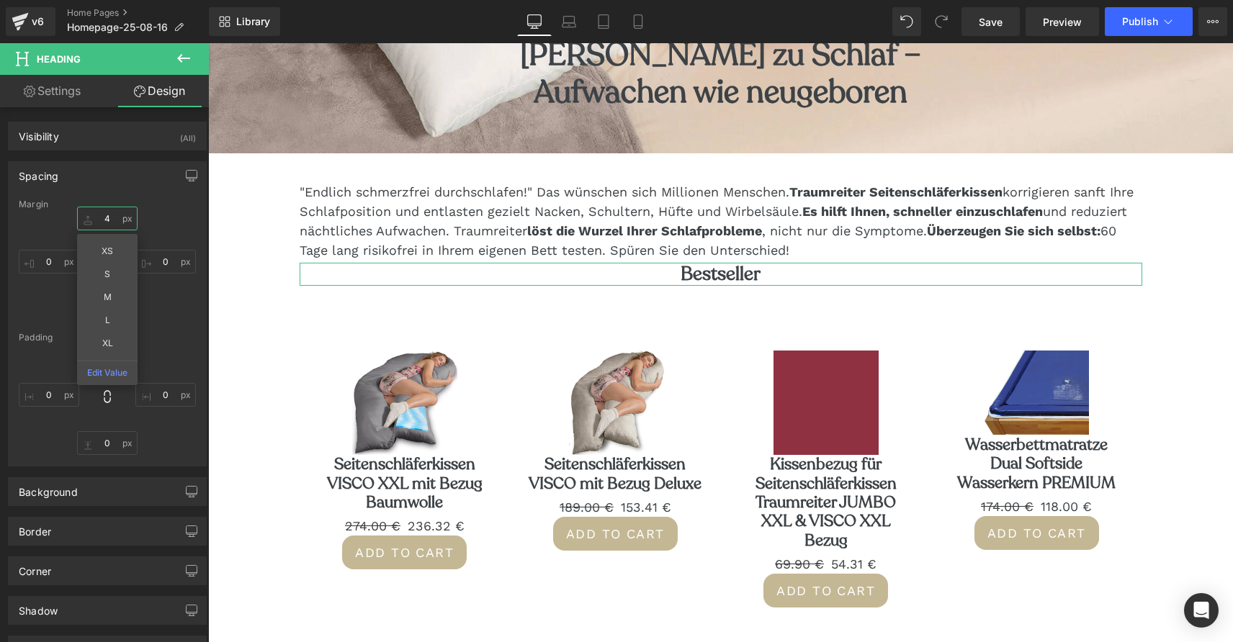
type input "40"
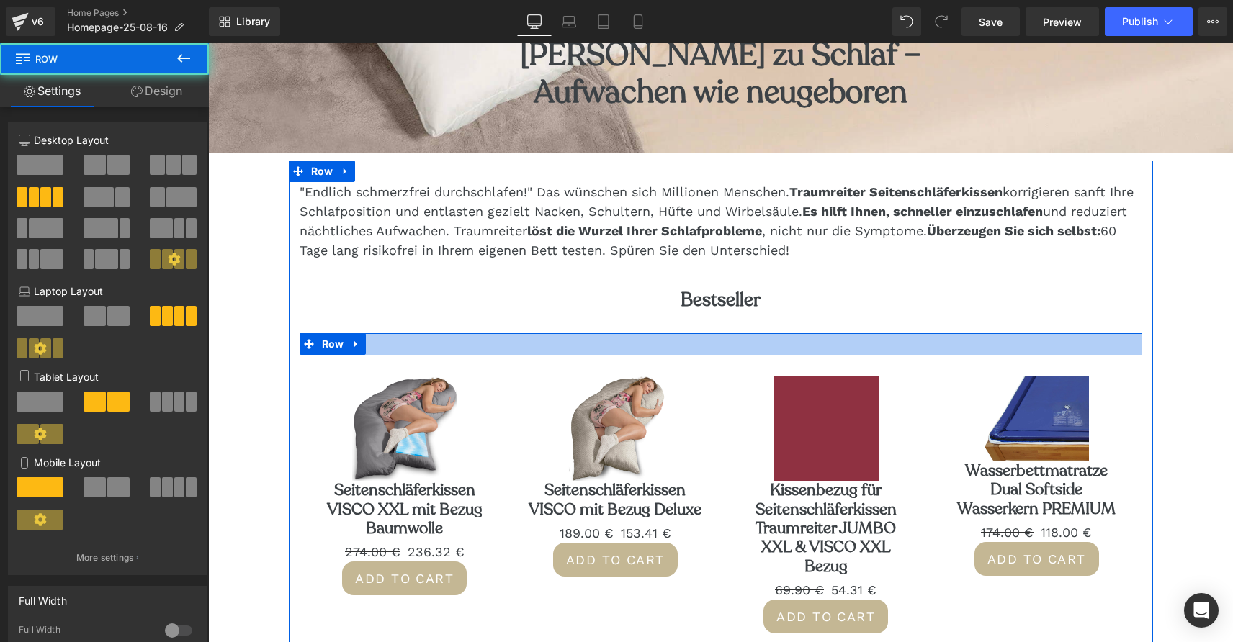
click at [674, 346] on div at bounding box center [721, 344] width 842 height 22
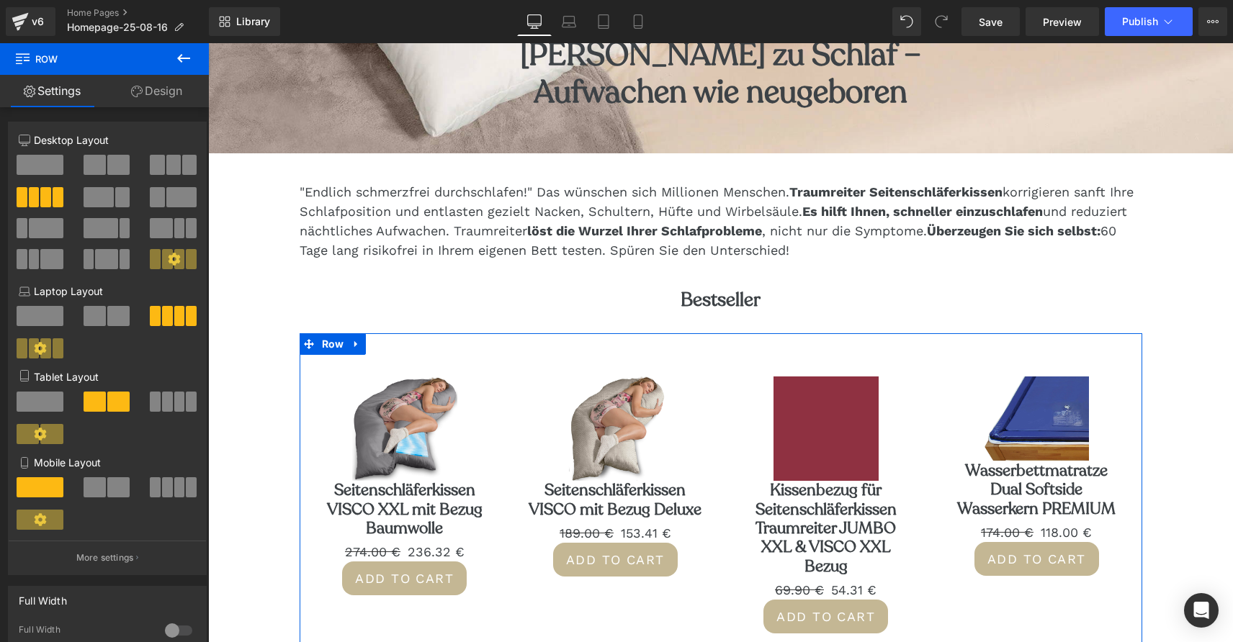
click at [166, 93] on link "Design" at bounding box center [156, 91] width 104 height 32
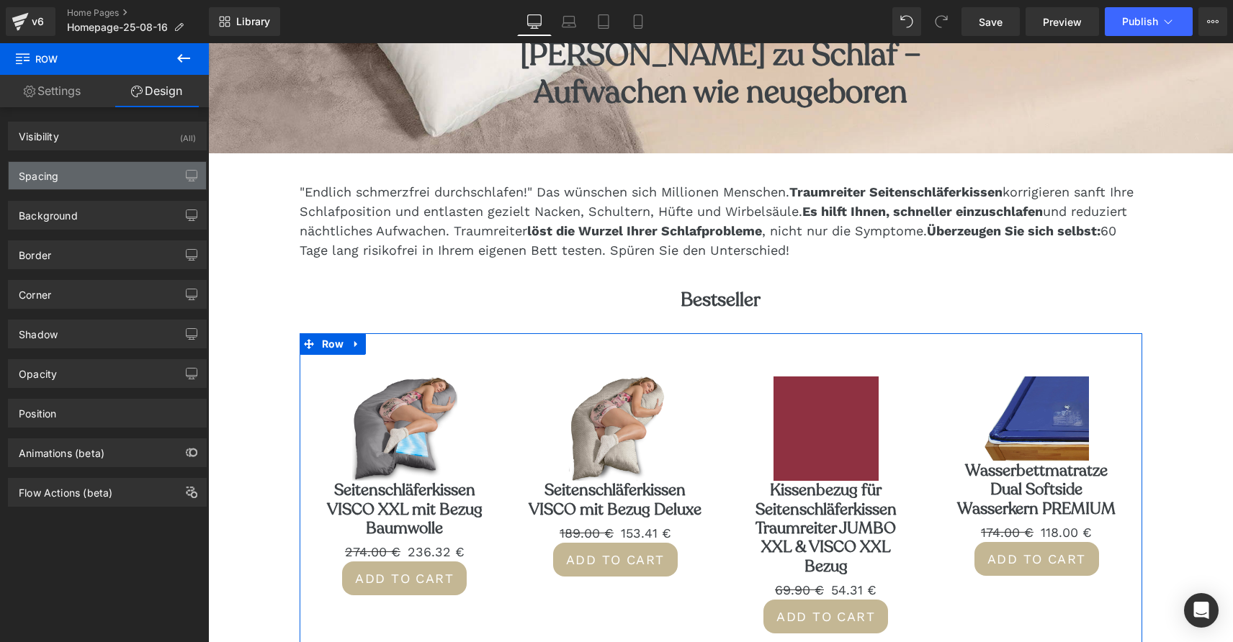
click at [112, 176] on div "Spacing" at bounding box center [107, 175] width 197 height 27
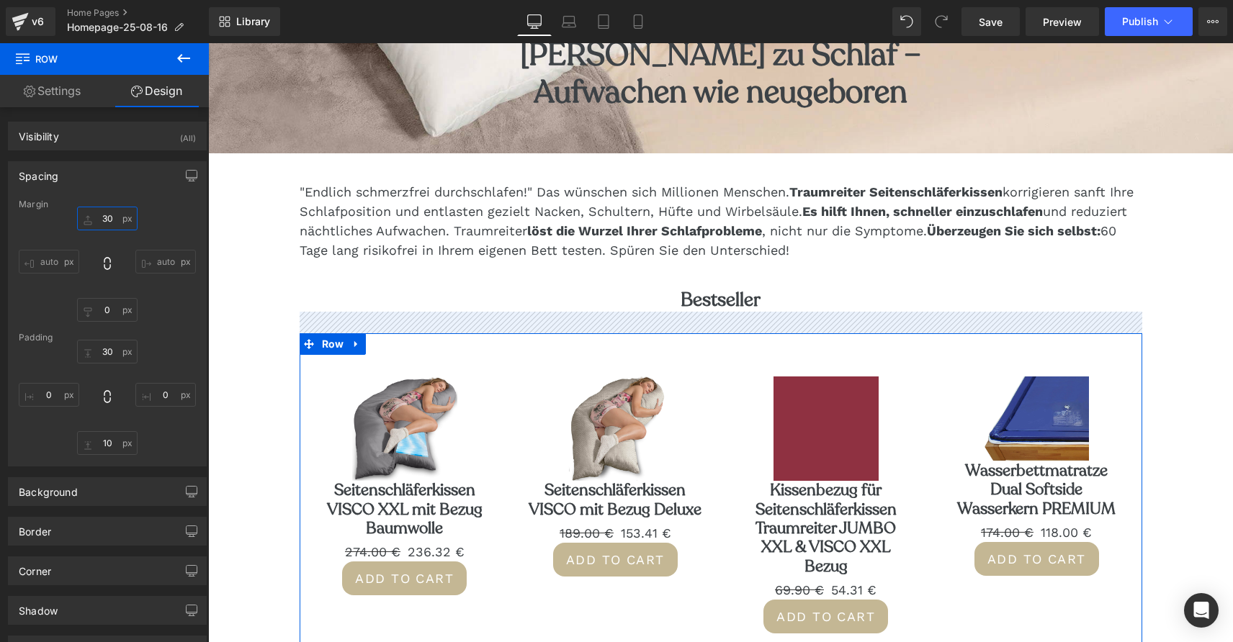
click at [104, 217] on input "30" at bounding box center [107, 219] width 60 height 24
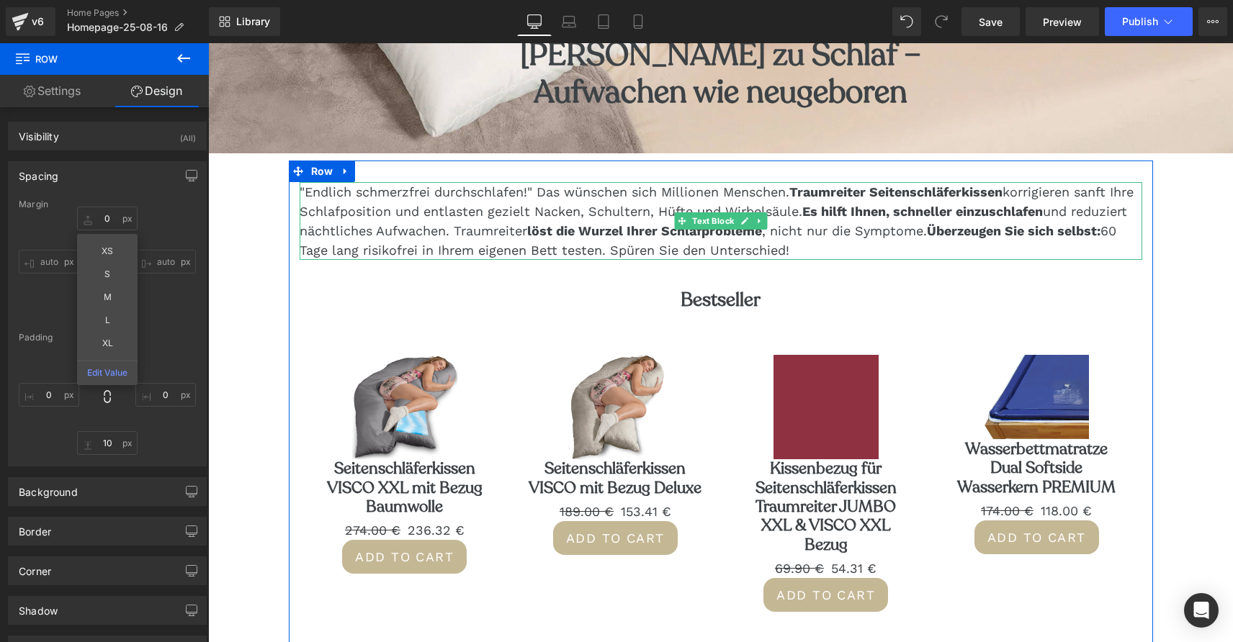
click at [464, 243] on span "Überzeugen Sie sich selbst: 60 Tage lang risikofrei in Ihrem eigenen Bett teste…" at bounding box center [708, 240] width 817 height 35
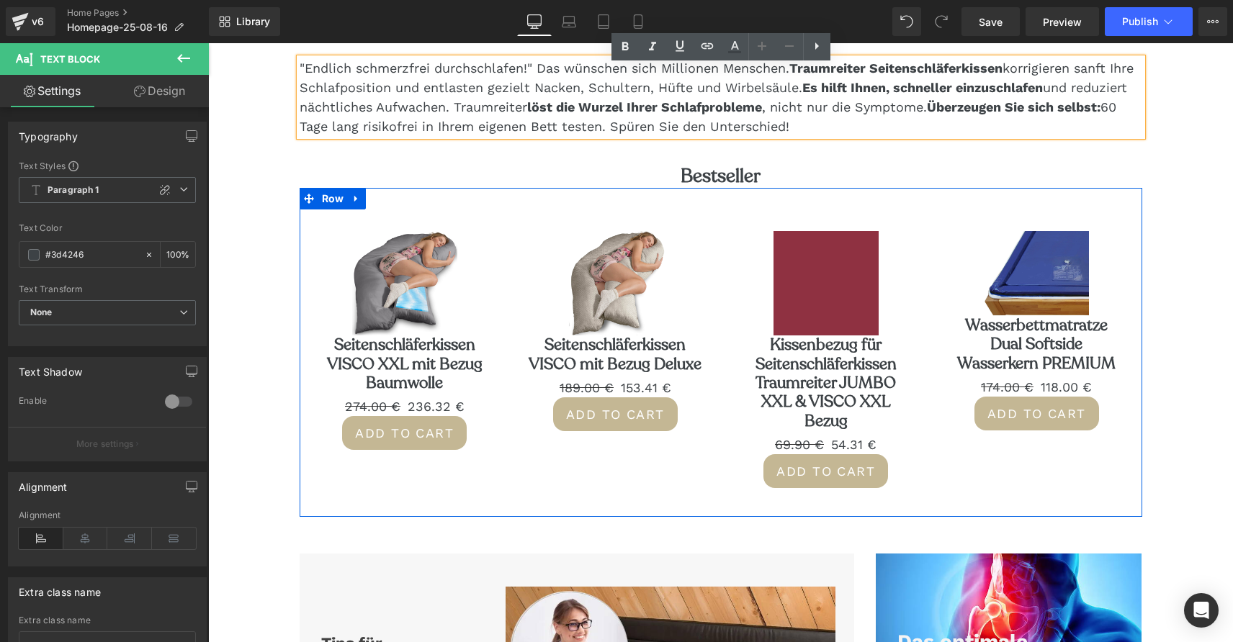
scroll to position [579, 0]
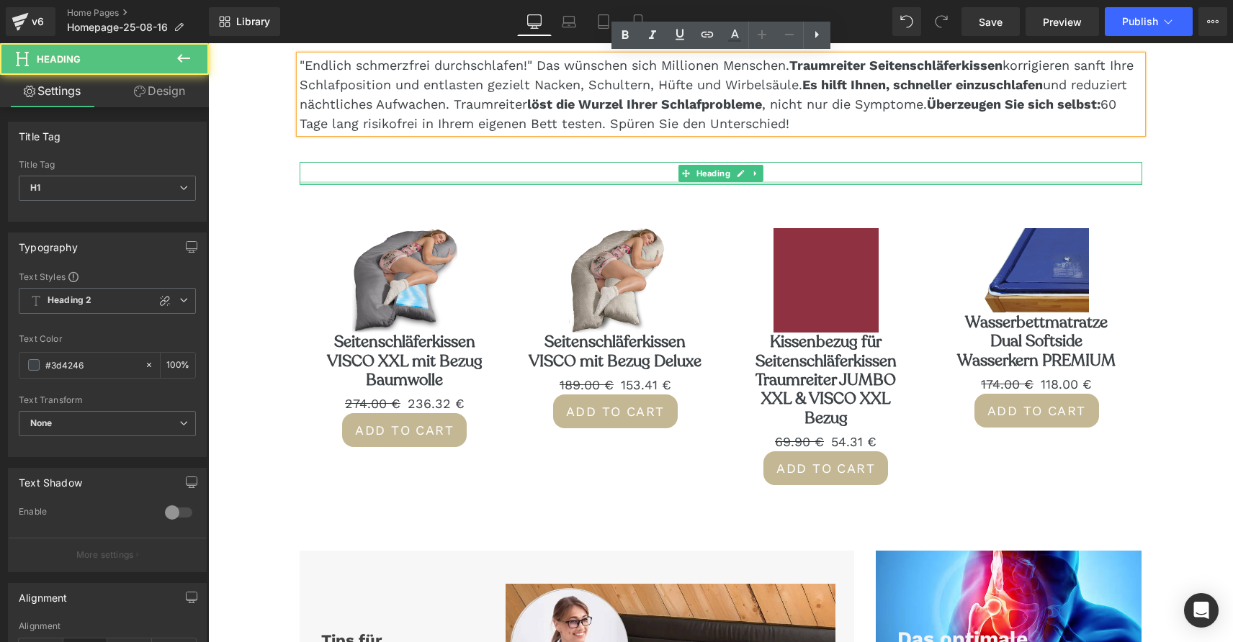
click at [721, 181] on div at bounding box center [721, 183] width 842 height 4
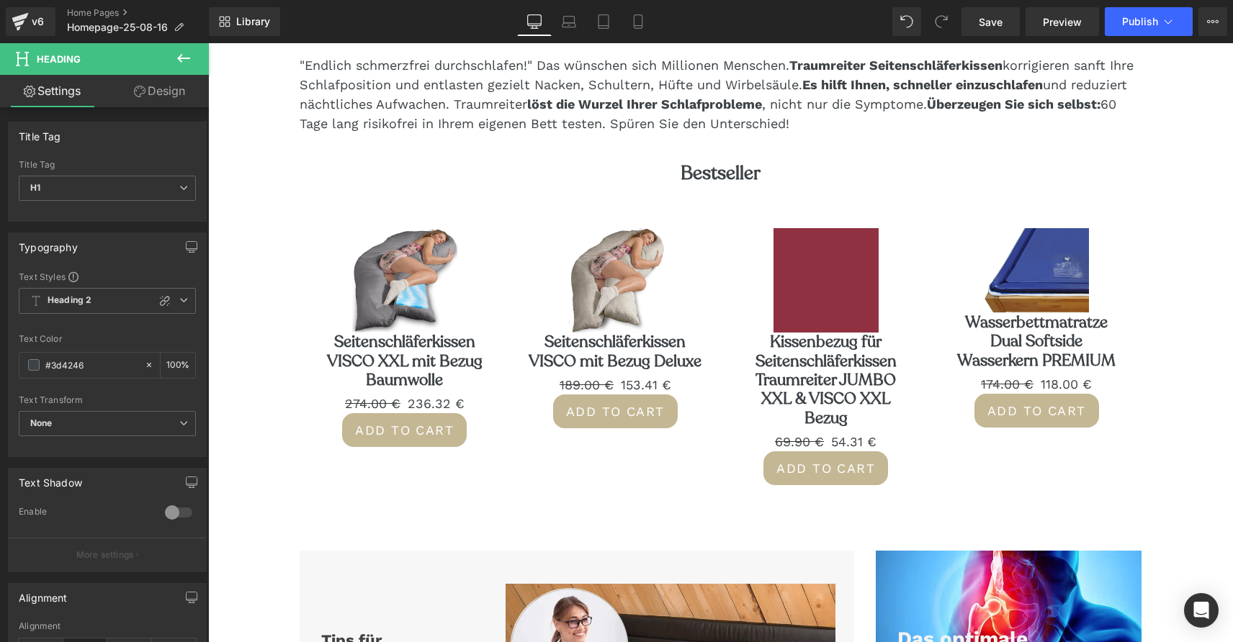
click at [157, 94] on link "Design" at bounding box center [159, 91] width 104 height 32
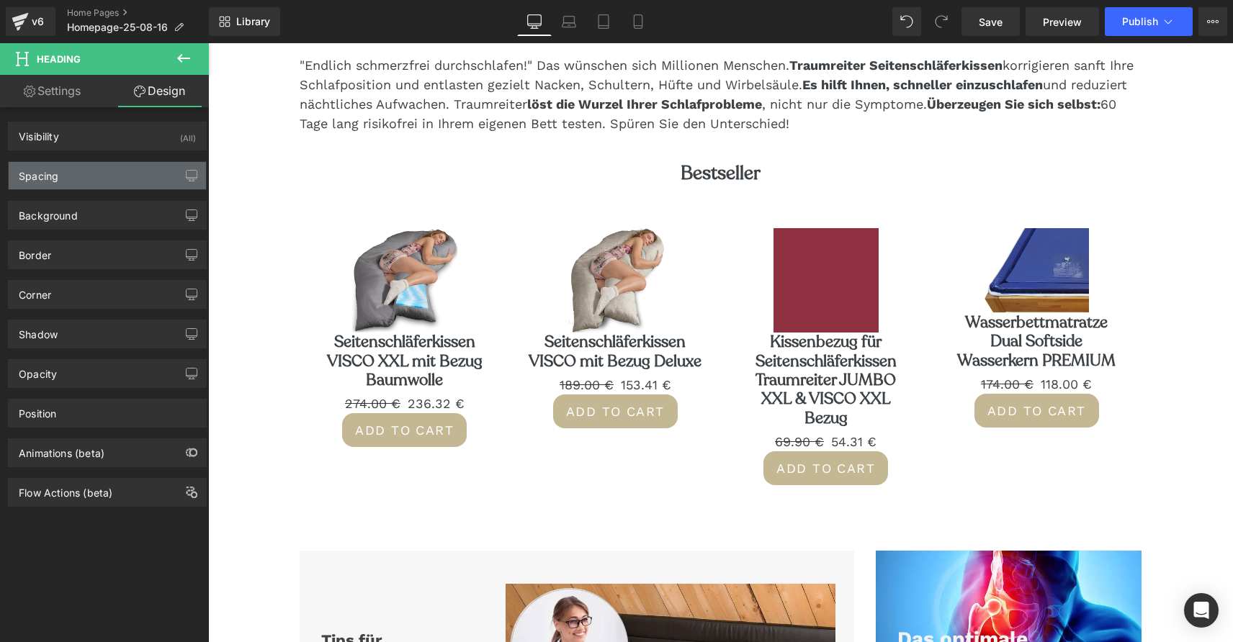
click at [127, 180] on div "Spacing" at bounding box center [107, 175] width 197 height 27
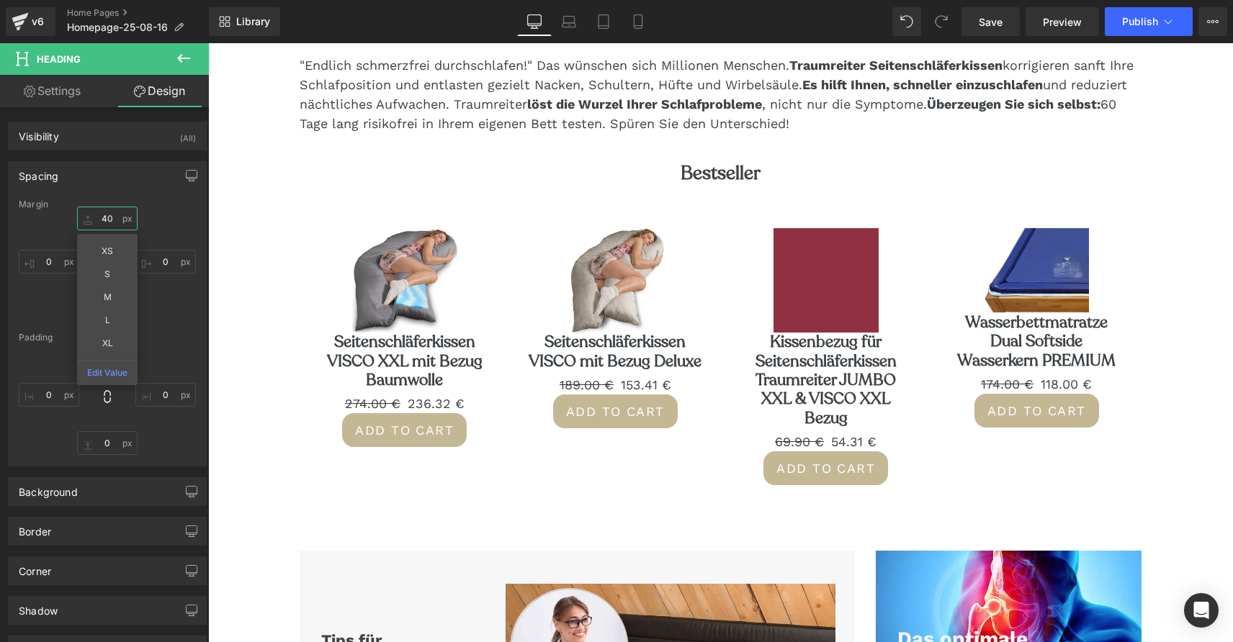
click at [103, 215] on input "40" at bounding box center [107, 219] width 60 height 24
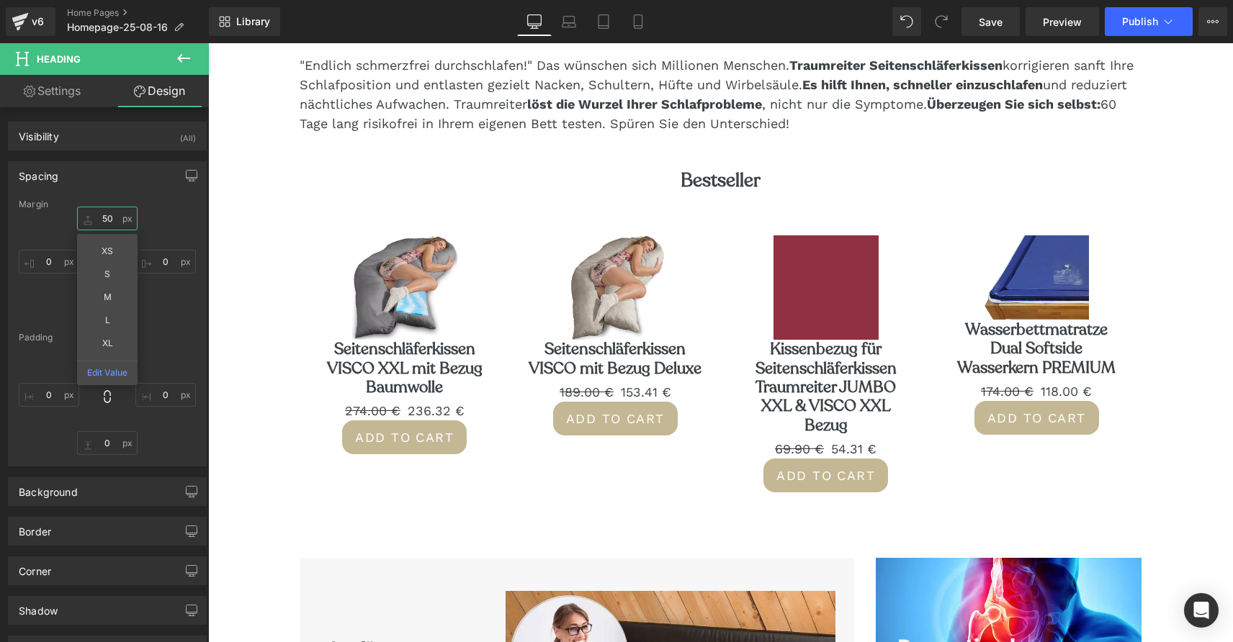
type input "50"
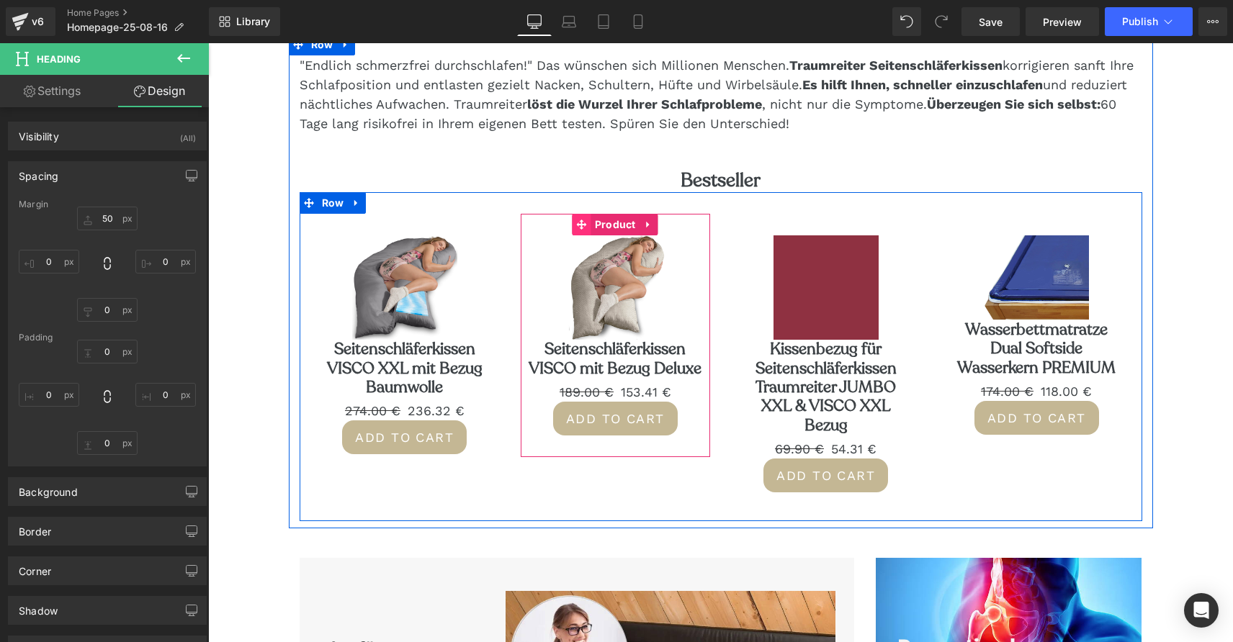
click at [577, 214] on div "Sale Off (P) Image Seitenschläferkissen VISCO mit Bezug Deluxe (P) Title 189.00…" at bounding box center [615, 335] width 189 height 243
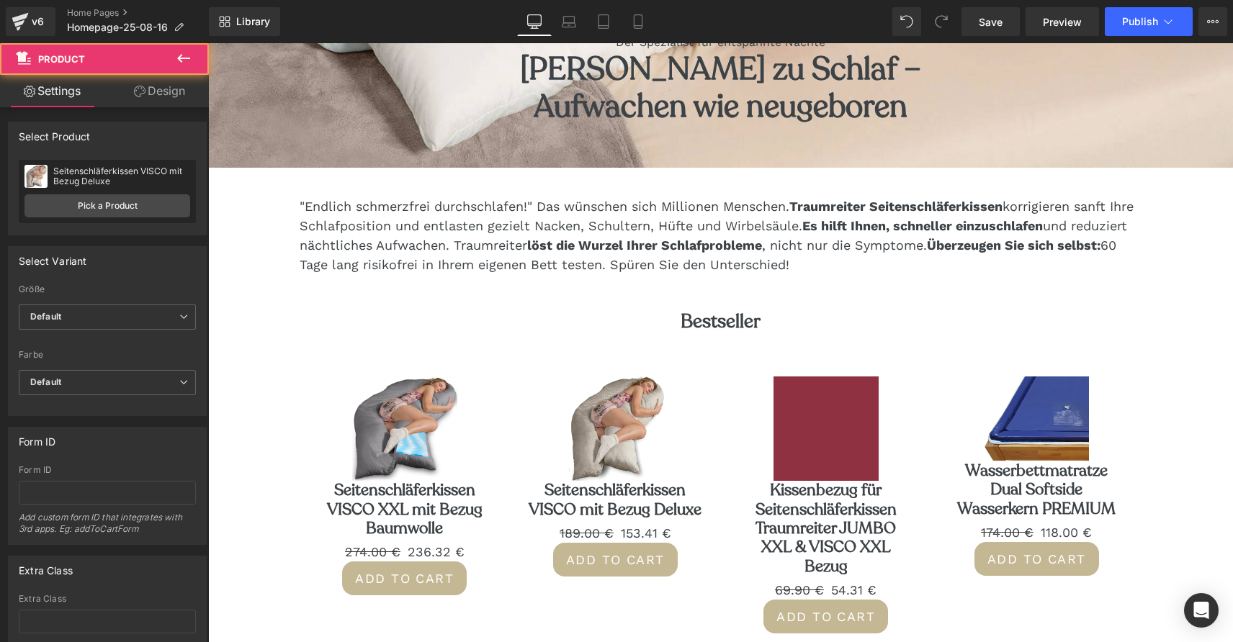
scroll to position [432, 0]
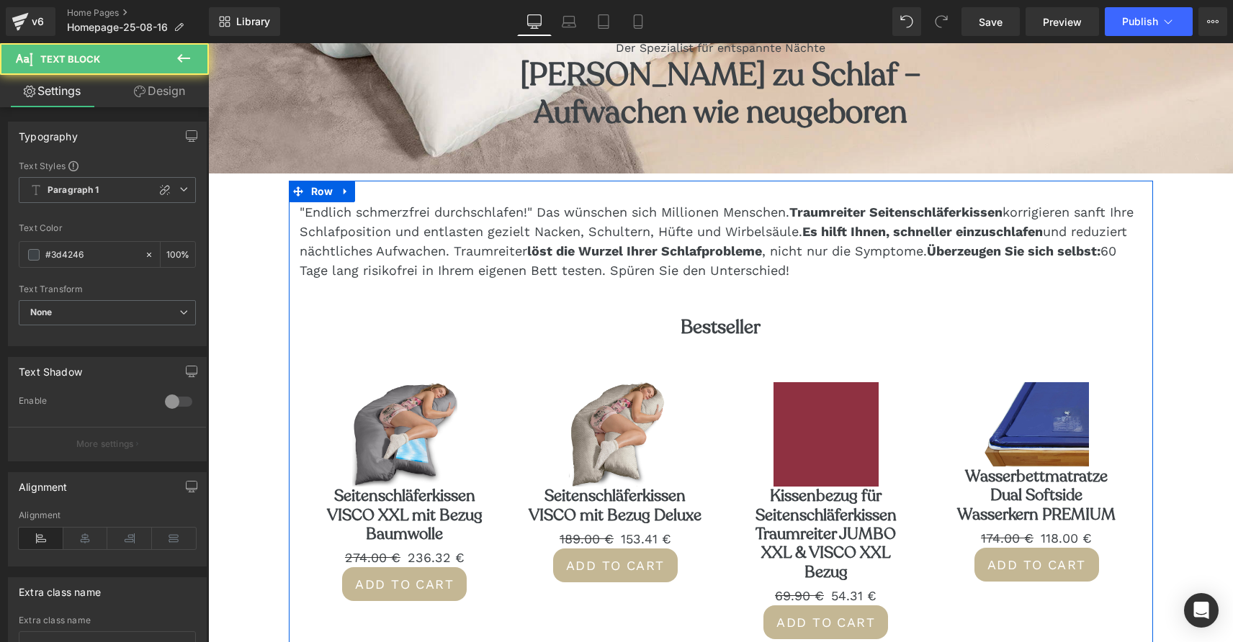
click at [562, 201] on div ""Endlich schmerzfrei durchschlafen!" Das wünschen sich Millionen Menschen. Trau…" at bounding box center [721, 428] width 864 height 494
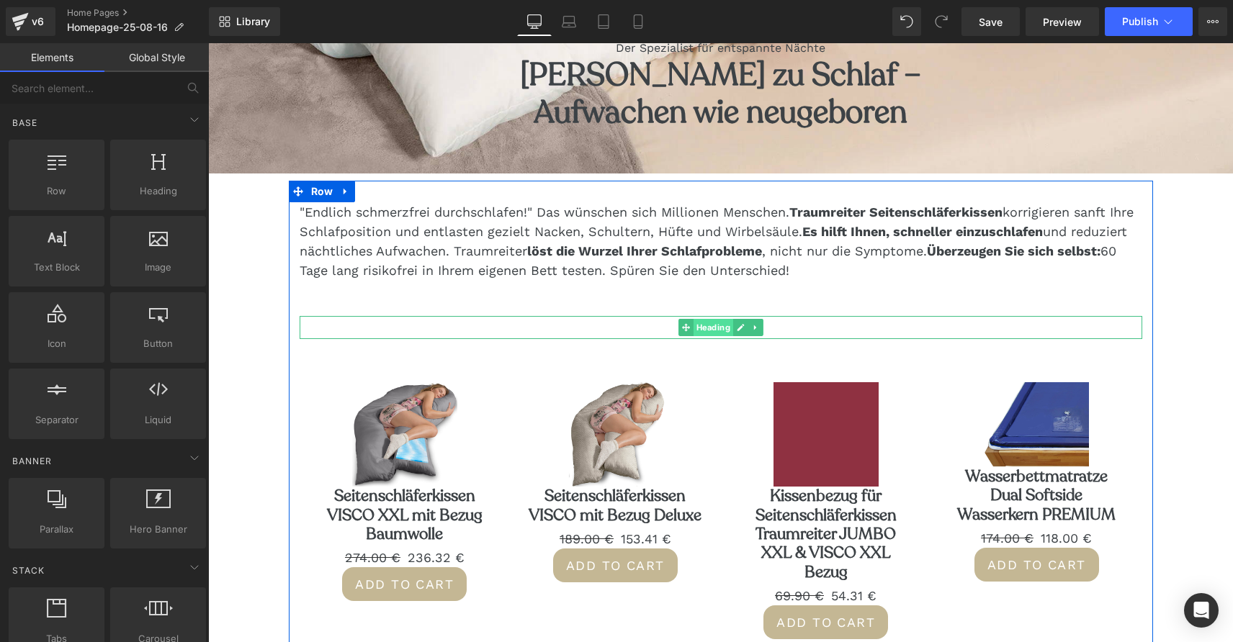
click at [728, 324] on span "Heading" at bounding box center [713, 327] width 40 height 17
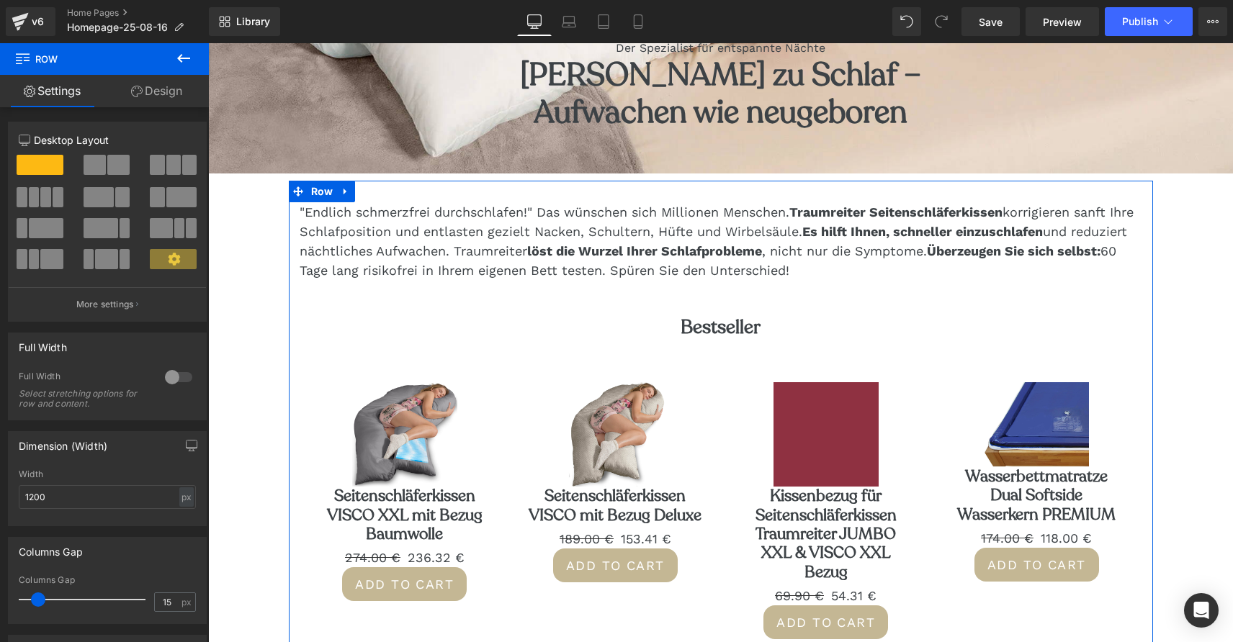
click at [816, 315] on div ""Endlich schmerzfrei durchschlafen!" Das wünschen sich Millionen Menschen. Trau…" at bounding box center [721, 434] width 864 height 465
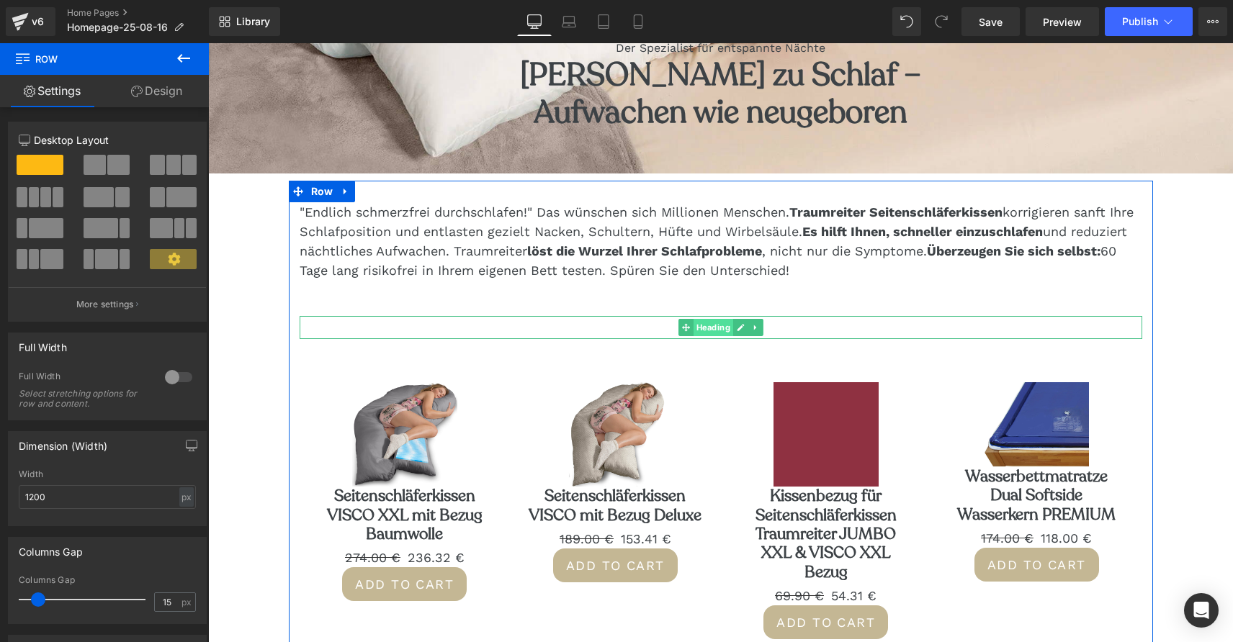
click at [708, 330] on span "Heading" at bounding box center [713, 327] width 40 height 17
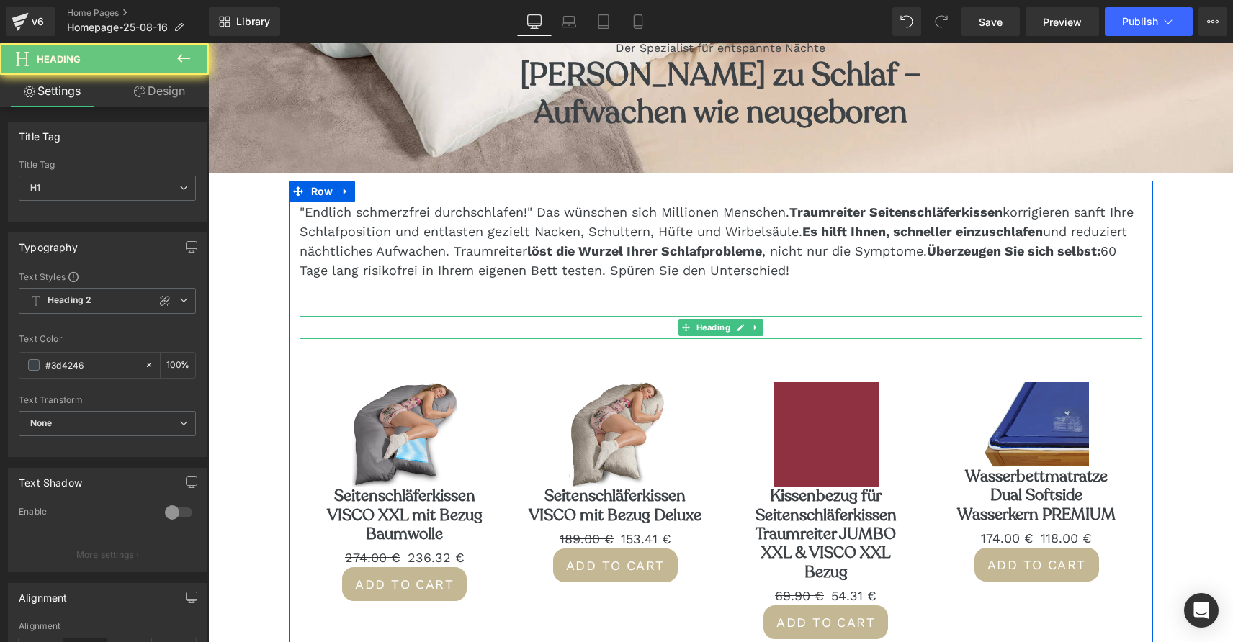
click at [635, 324] on h1 "Bestseller" at bounding box center [721, 327] width 842 height 22
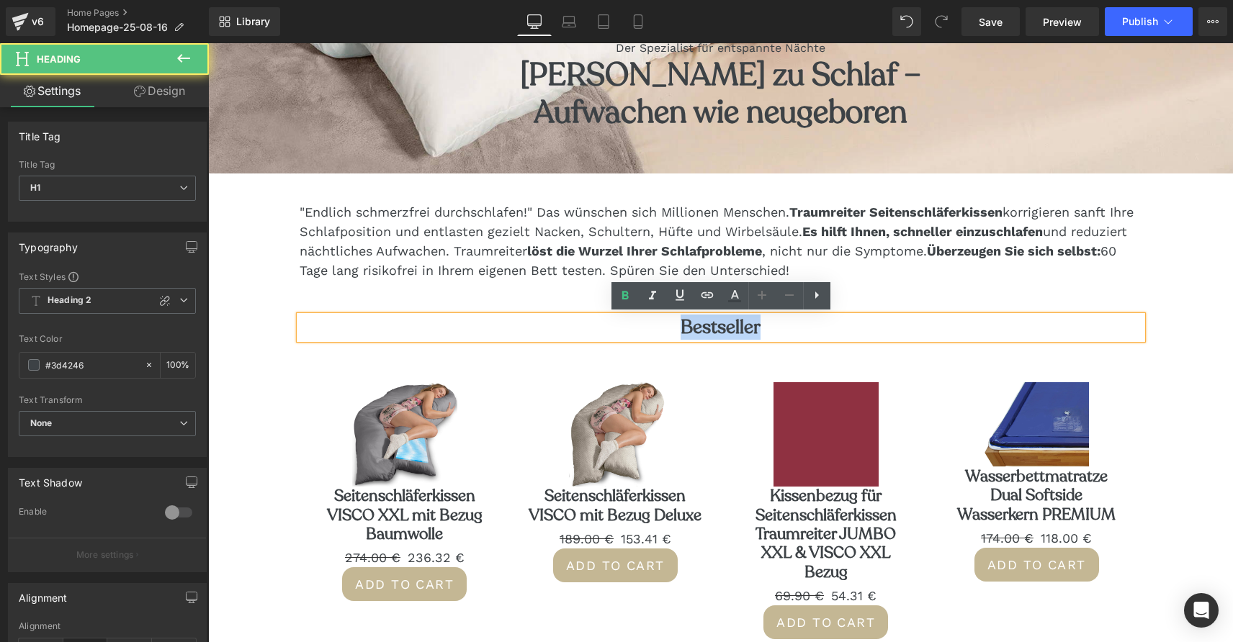
click at [635, 324] on h1 "Bestseller" at bounding box center [721, 327] width 842 height 22
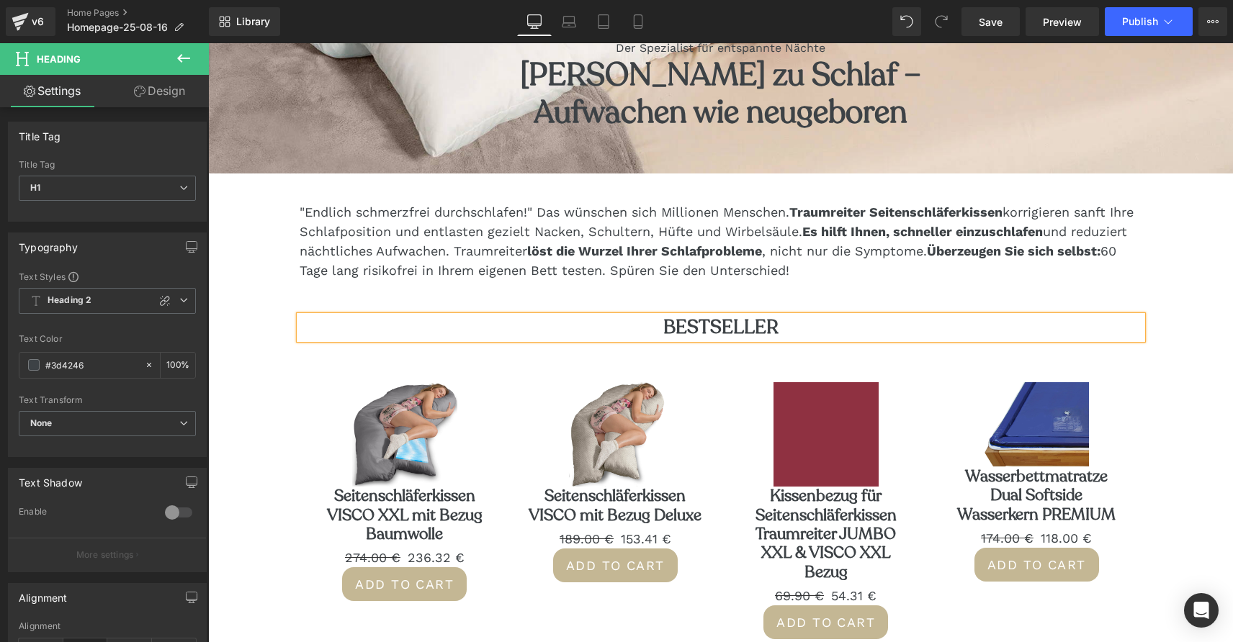
drag, startPoint x: 519, startPoint y: 274, endPoint x: 615, endPoint y: 266, distance: 96.1
click at [519, 274] on span "Überzeugen Sie sich selbst: 60 Tage lang risikofrei in Ihrem eigenen Bett teste…" at bounding box center [708, 260] width 817 height 35
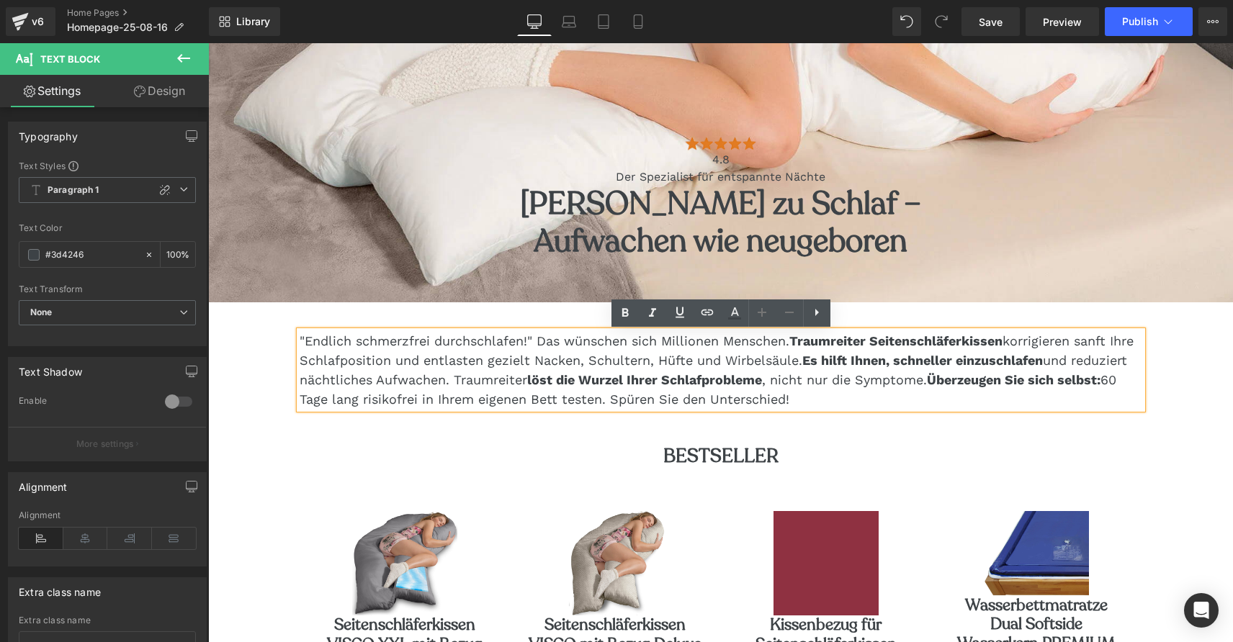
scroll to position [304, 0]
click at [661, 387] on p ""Endlich schmerzfrei durchschlafen!" Das wünschen sich Millionen Menschen. Trau…" at bounding box center [721, 369] width 842 height 78
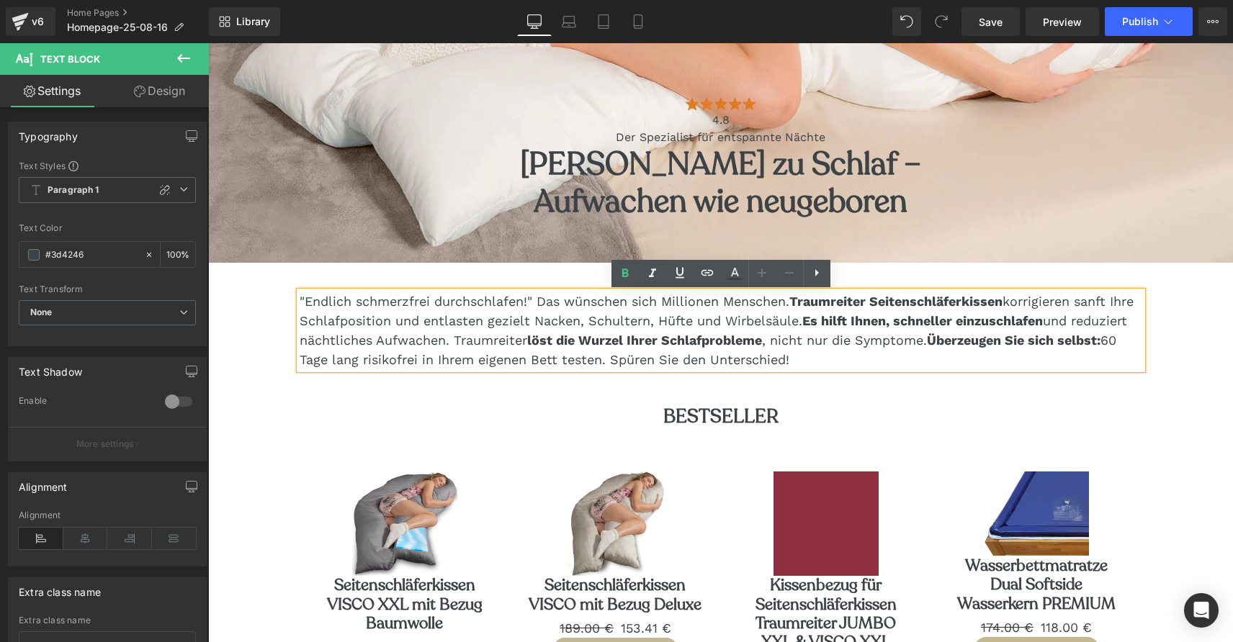
scroll to position [348, 0]
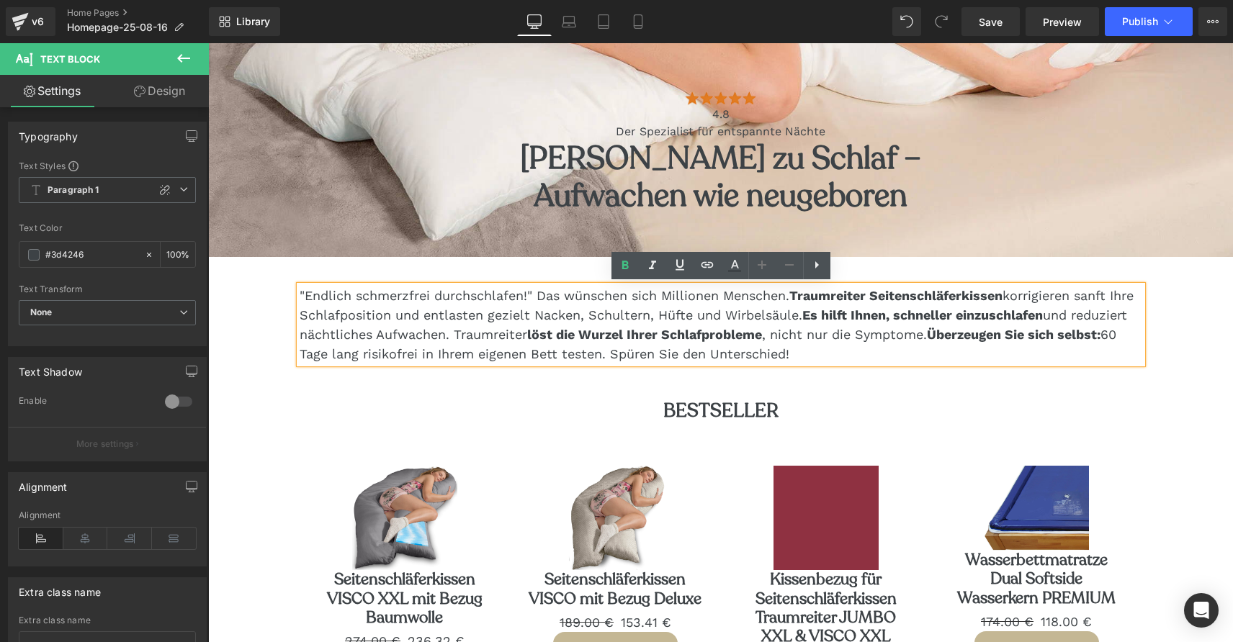
click at [837, 315] on strong "Es hilft Ihnen, schneller einzuschlafen" at bounding box center [922, 314] width 240 height 15
drag, startPoint x: 837, startPoint y: 318, endPoint x: 302, endPoint y: 292, distance: 535.6
click at [302, 292] on p ""Endlich schmerzfrei durchschlafen!" Das wünschen sich Millionen Menschen. Trau…" at bounding box center [721, 325] width 842 height 78
click at [421, 321] on p ""Endlich schmerzfrei durchschlafen!" Das wünschen sich Millionen Menschen. Trau…" at bounding box center [721, 325] width 842 height 78
click at [591, 346] on span "Überzeugen Sie sich selbst: 60 Tage lang risikofrei in Ihrem eigenen Bett teste…" at bounding box center [708, 344] width 817 height 35
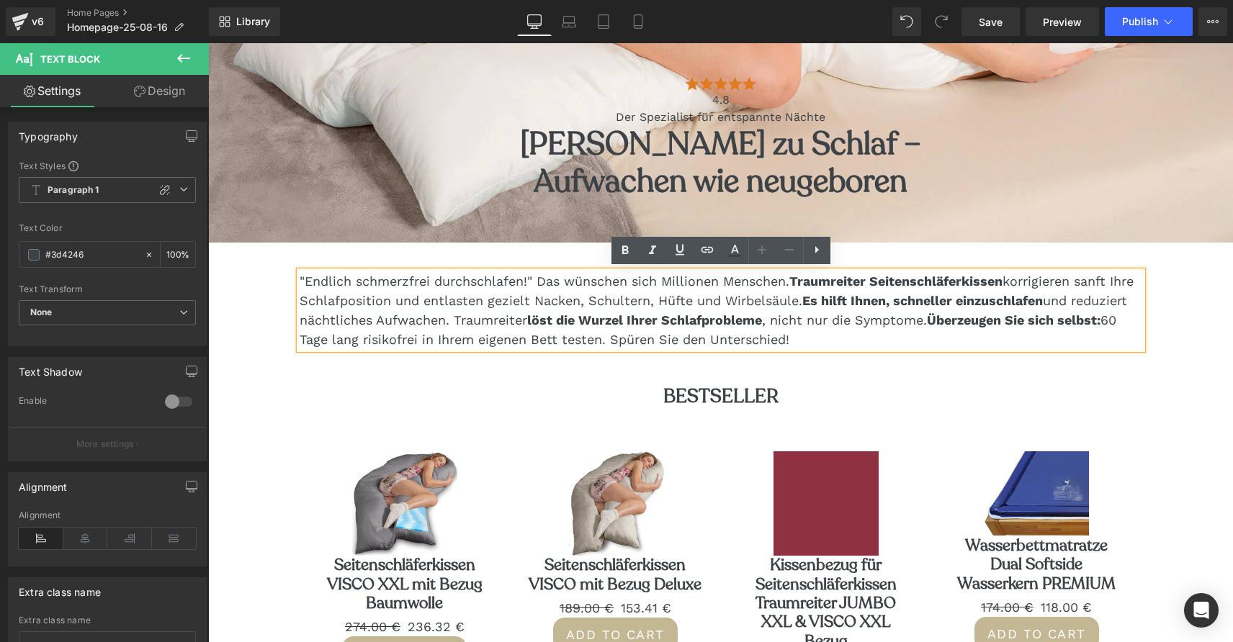
scroll to position [364, 0]
click at [858, 338] on span "Überzeugen Sie sich selbst: 60 Tage lang risikofrei in Ihrem eigenen Bett teste…" at bounding box center [708, 329] width 817 height 35
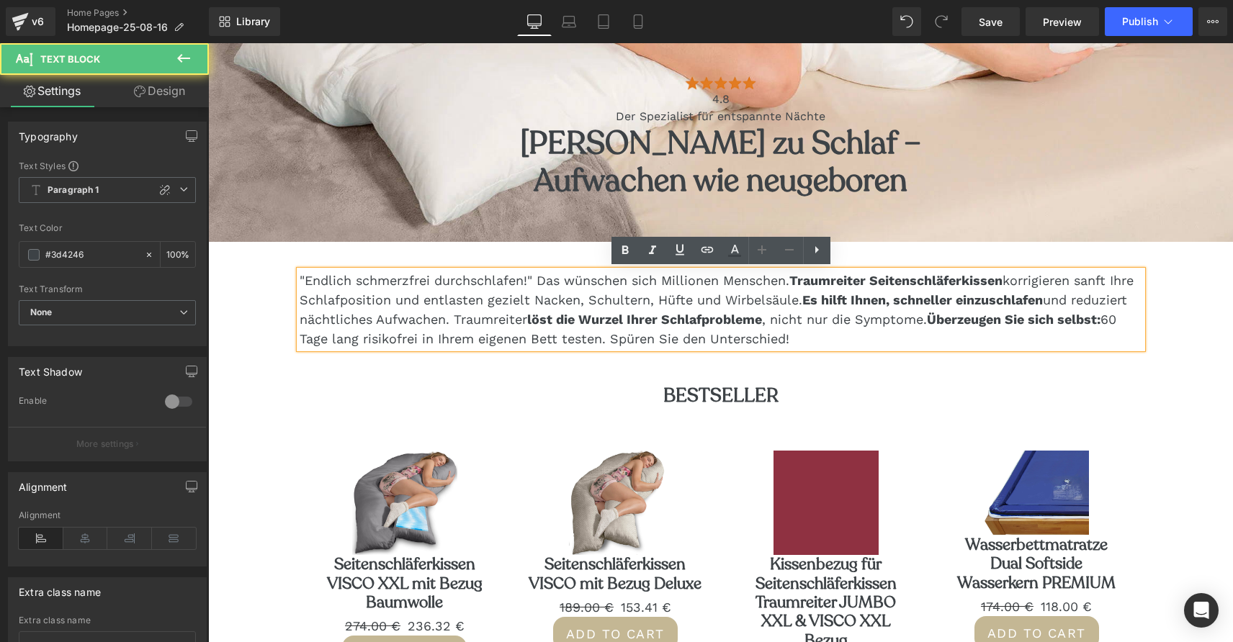
click at [873, 370] on div ""Endlich schmerzfrei durchschlafen!" Das wünschen sich Millionen Menschen. Trau…" at bounding box center [721, 503] width 864 height 465
click at [1128, 25] on span "Publish" at bounding box center [1140, 22] width 36 height 12
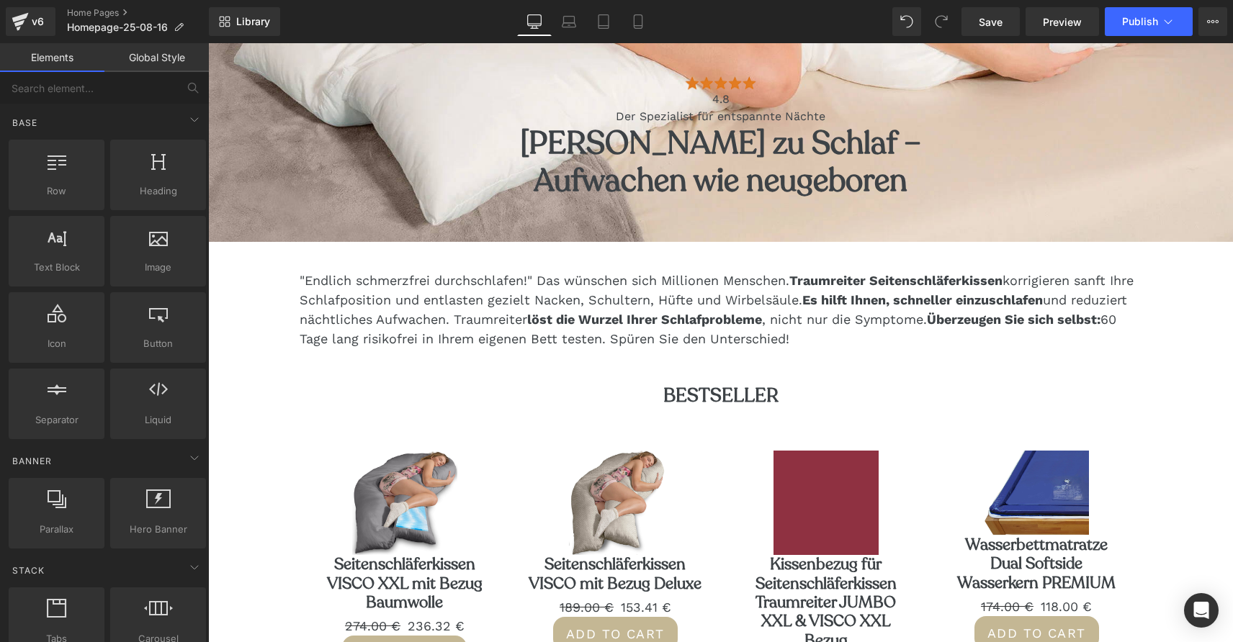
scroll to position [411, 0]
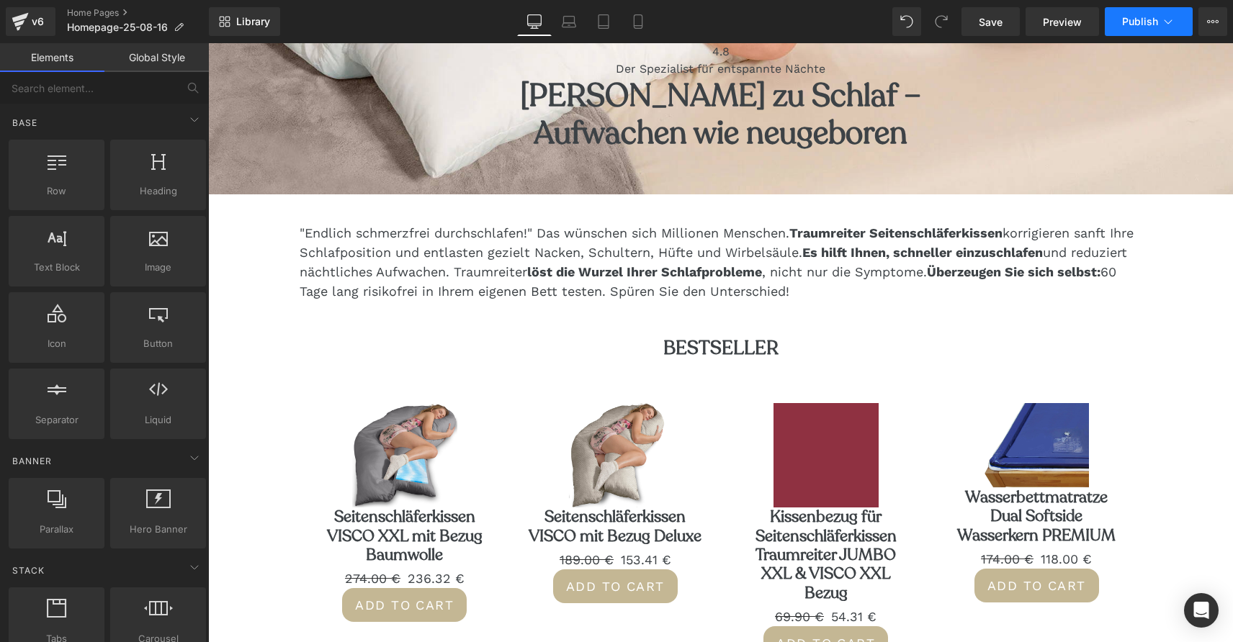
click at [1132, 23] on span "Publish" at bounding box center [1140, 22] width 36 height 12
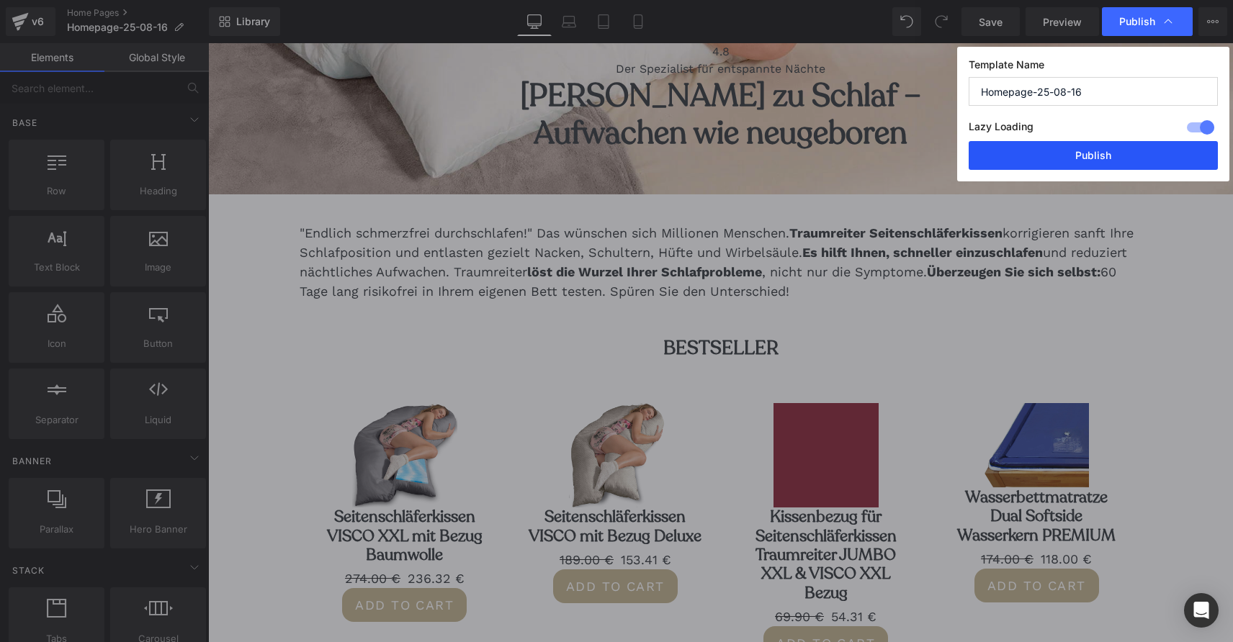
click at [1112, 153] on button "Publish" at bounding box center [1092, 155] width 249 height 29
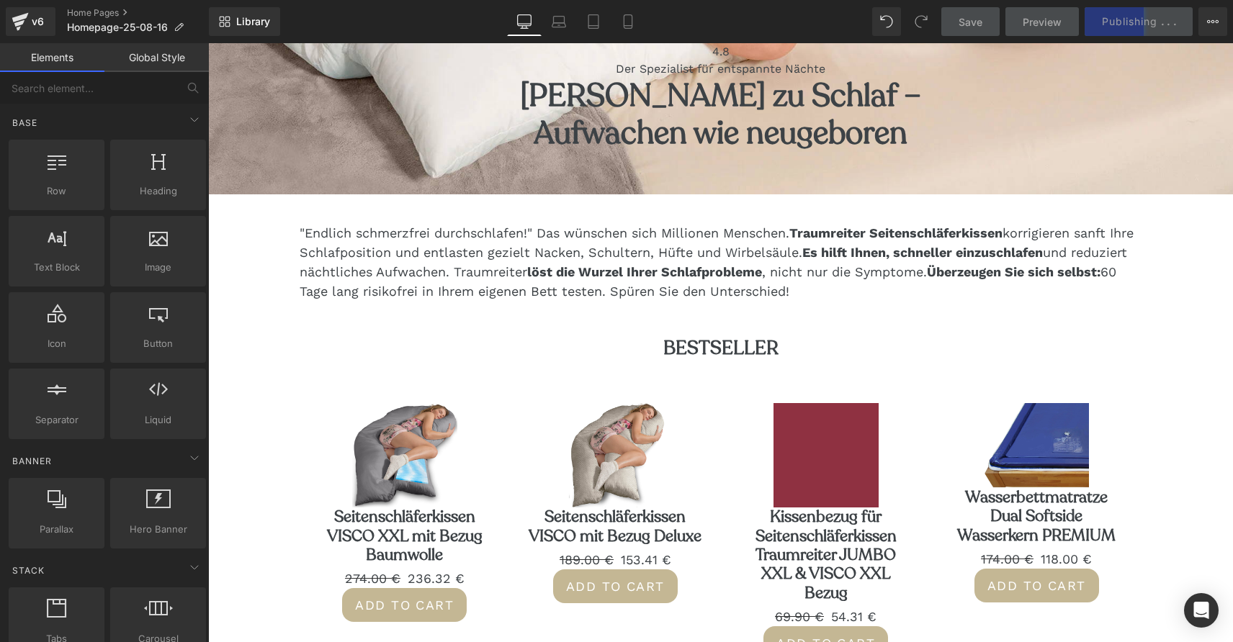
scroll to position [516, 0]
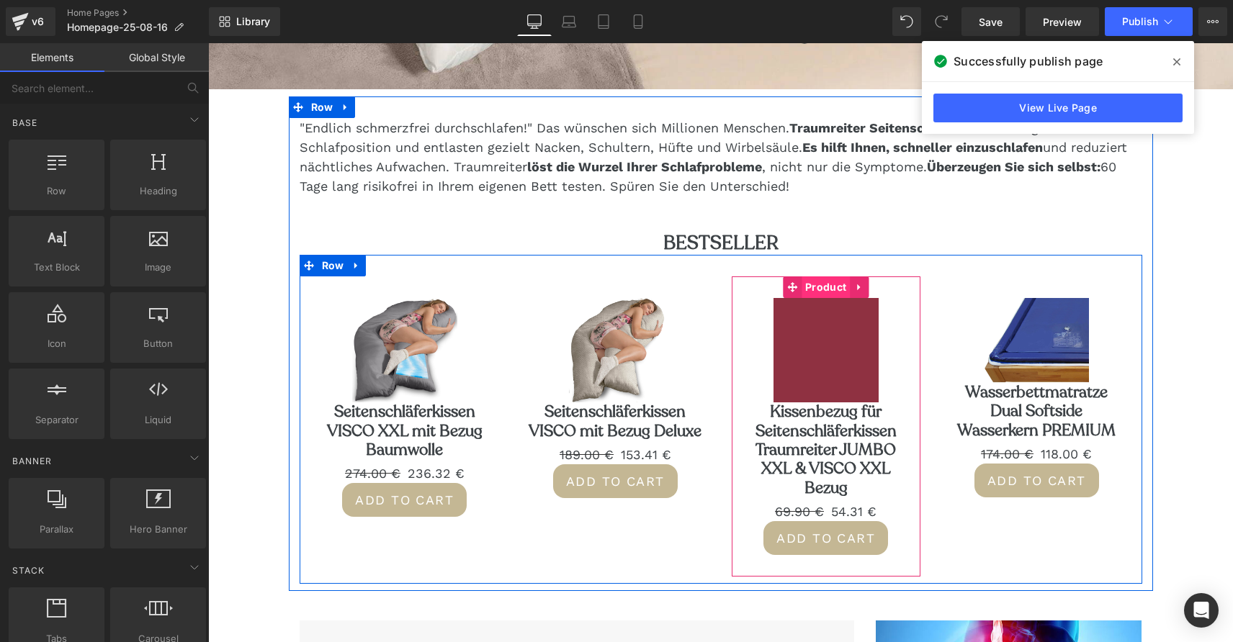
click at [832, 289] on span "Product" at bounding box center [825, 287] width 48 height 22
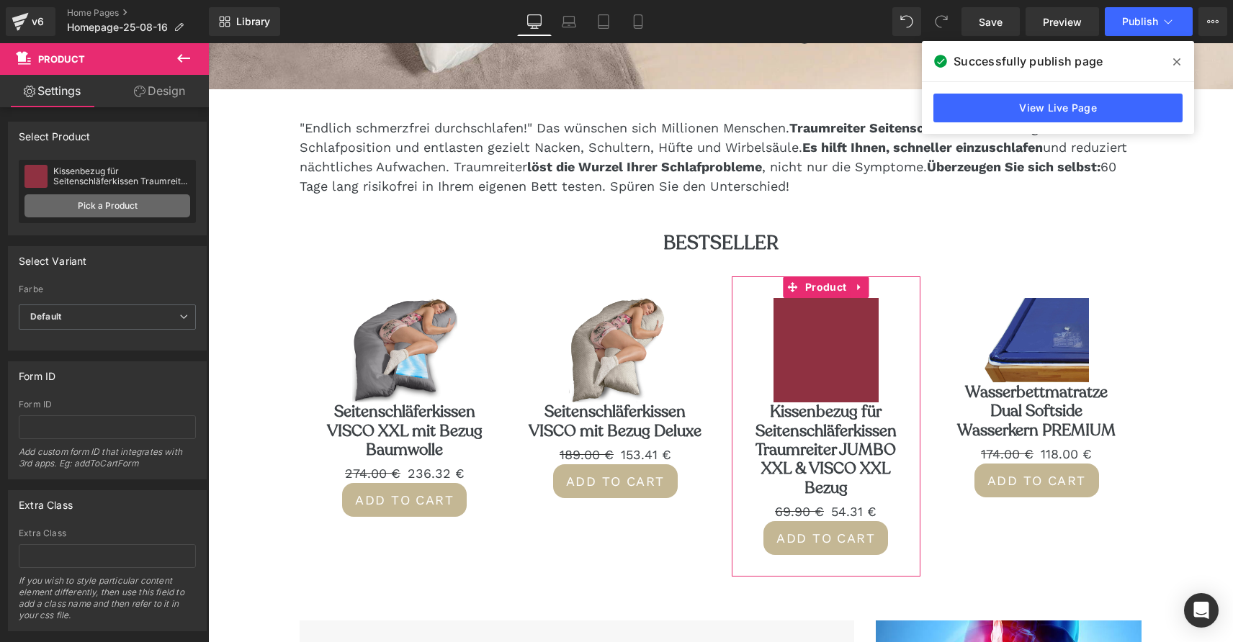
click at [130, 203] on link "Pick a Product" at bounding box center [107, 205] width 166 height 23
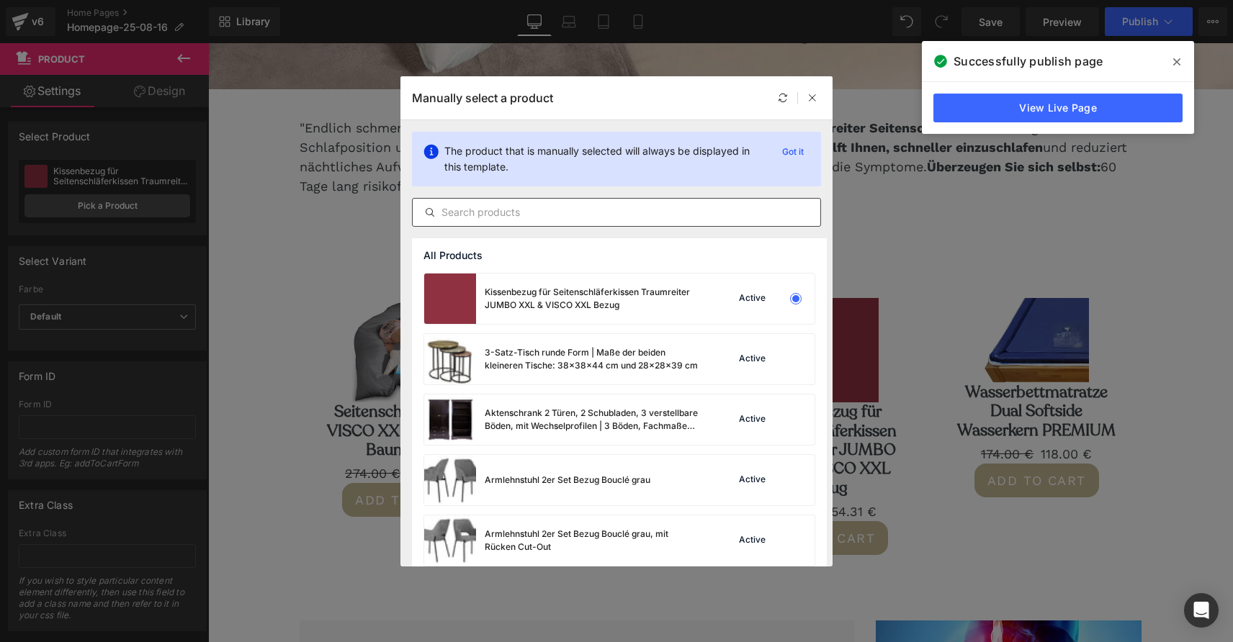
click at [523, 212] on input "text" at bounding box center [617, 212] width 408 height 17
paste input "Seitenschläferkissen VISCO J mit Bezug Deluxe"
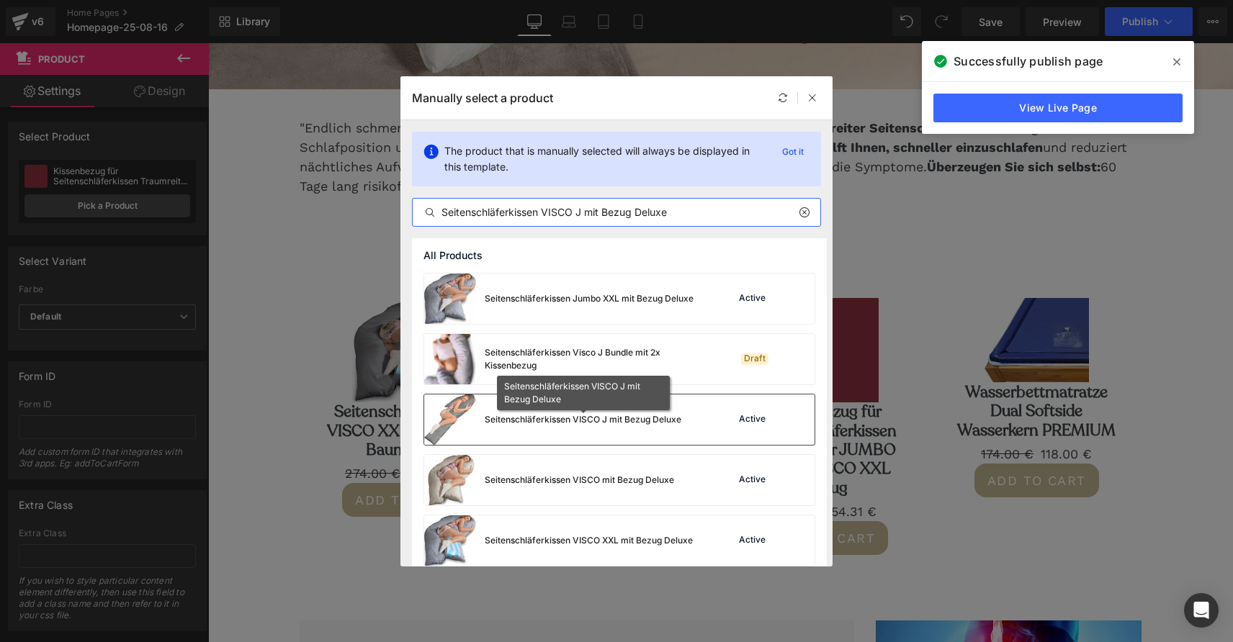
type input "Seitenschläferkissen VISCO J mit Bezug Deluxe"
click at [585, 420] on div "Seitenschläferkissen VISCO J mit Bezug Deluxe" at bounding box center [583, 419] width 197 height 13
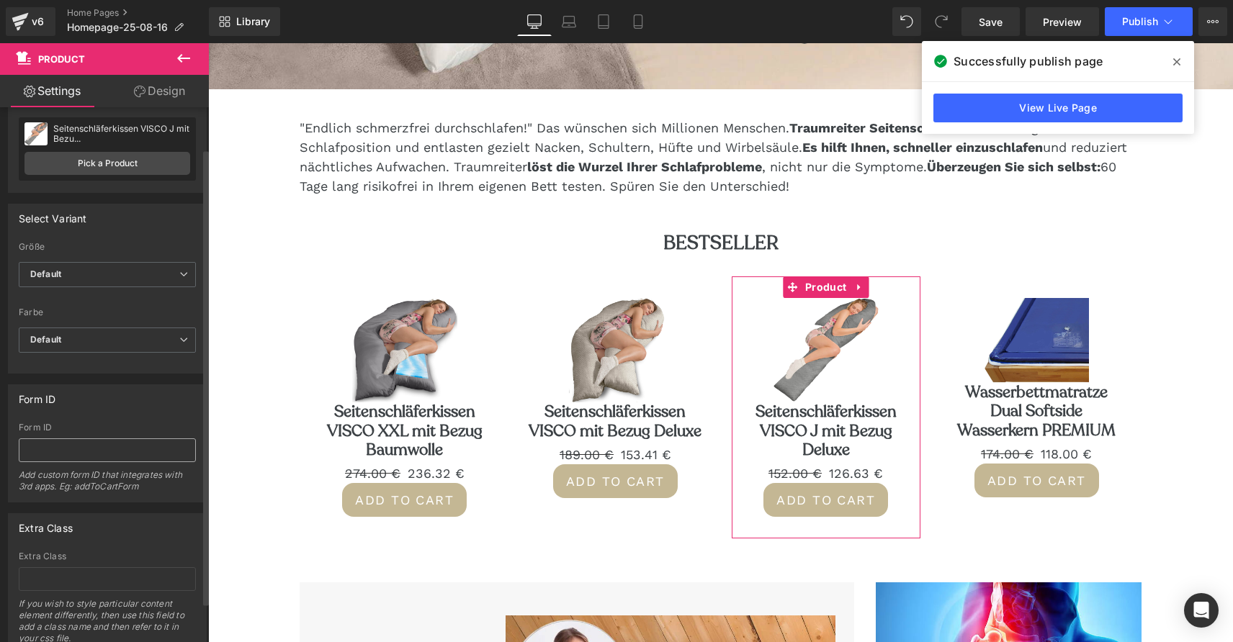
scroll to position [52, 0]
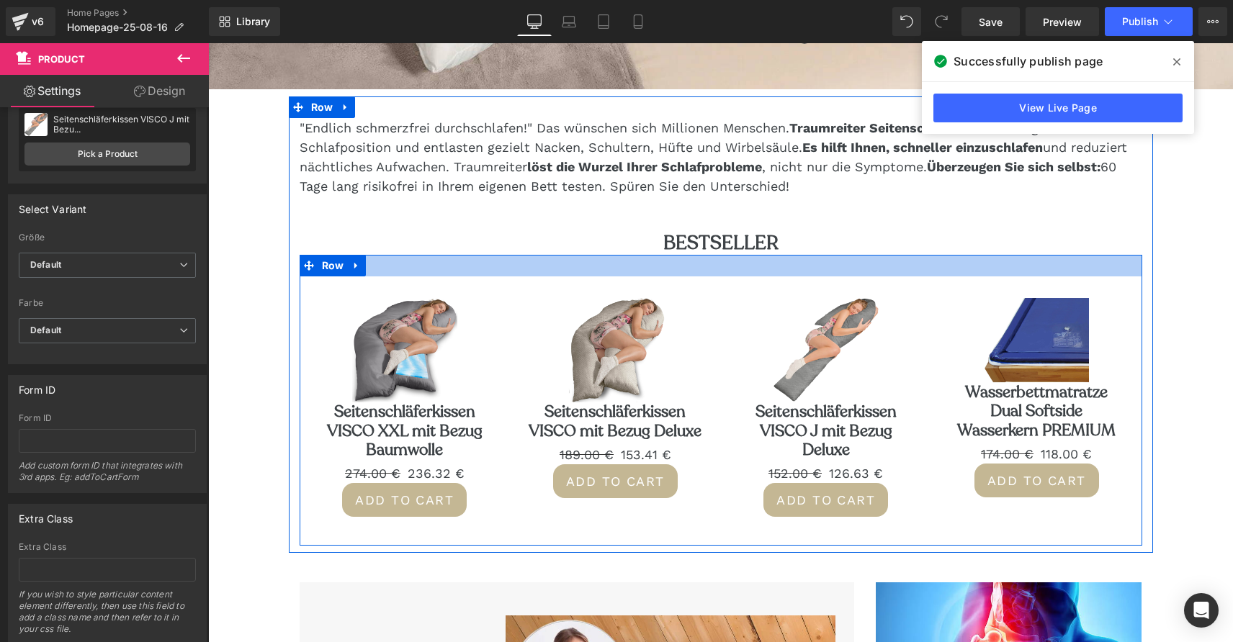
click at [541, 265] on div at bounding box center [721, 266] width 842 height 22
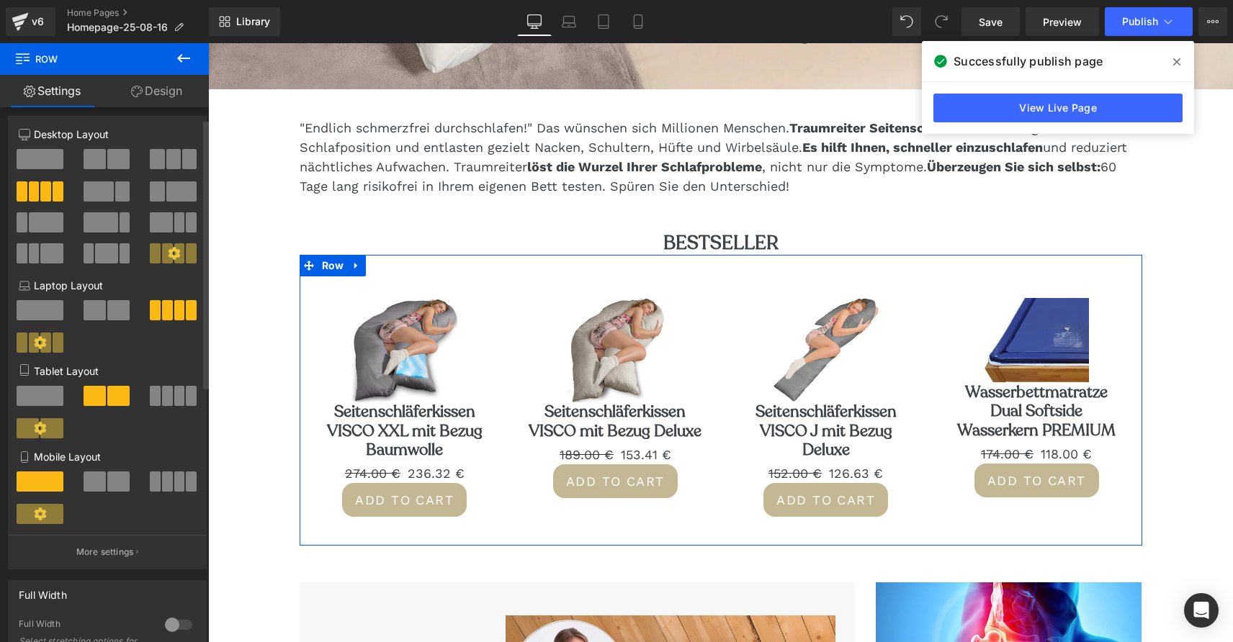
scroll to position [0, 0]
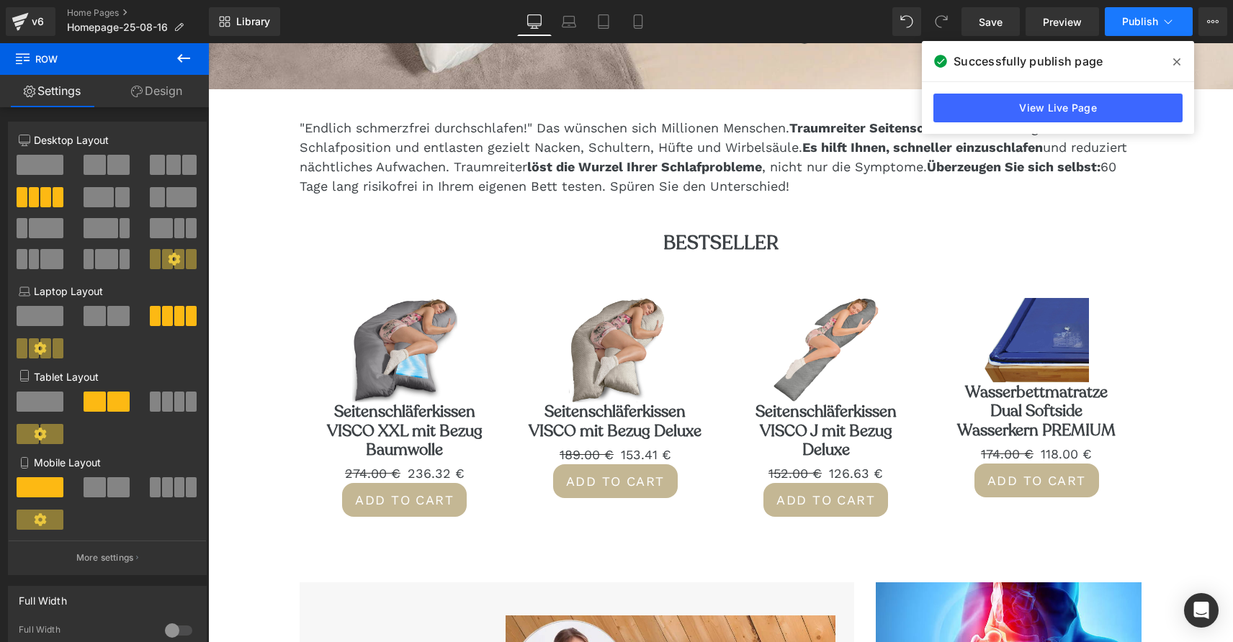
click at [1148, 22] on span "Publish" at bounding box center [1140, 22] width 36 height 12
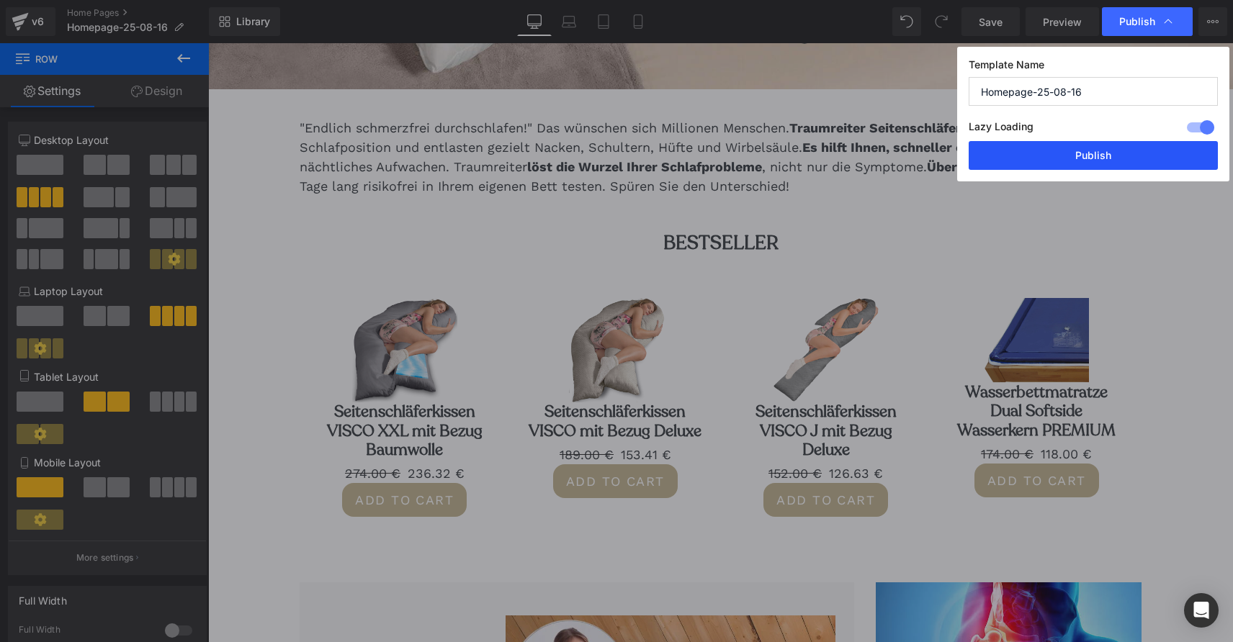
drag, startPoint x: 1110, startPoint y: 151, endPoint x: 541, endPoint y: 286, distance: 585.3
click at [1110, 151] on button "Publish" at bounding box center [1092, 155] width 249 height 29
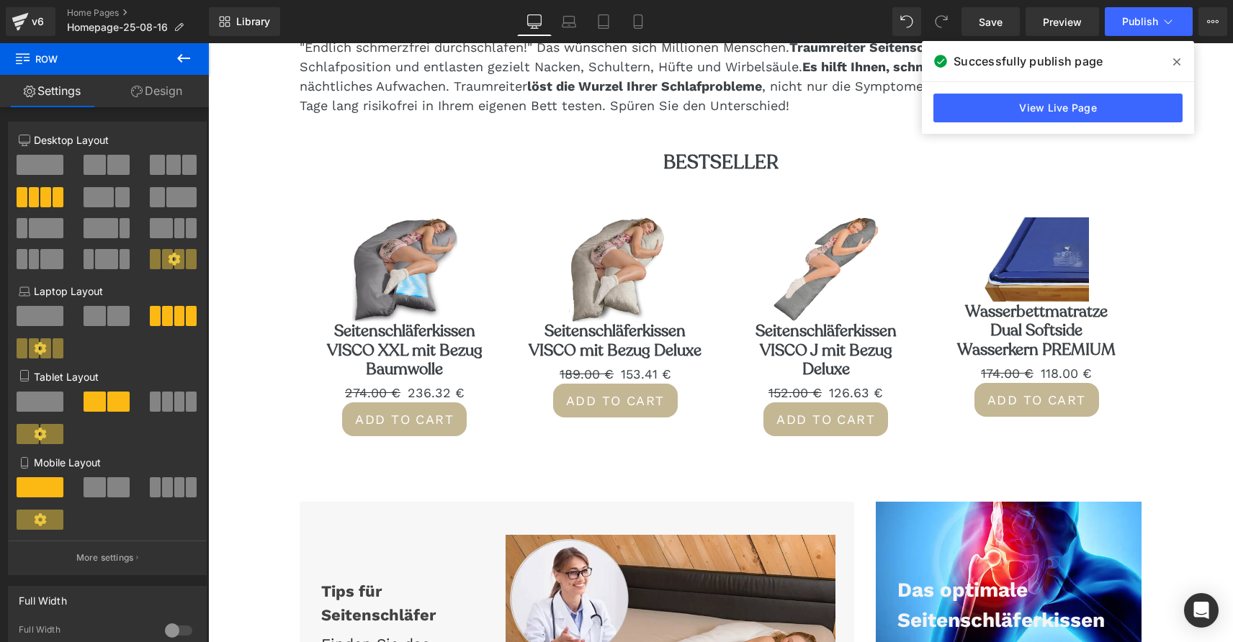
scroll to position [608, 0]
